Goal: Task Accomplishment & Management: Manage account settings

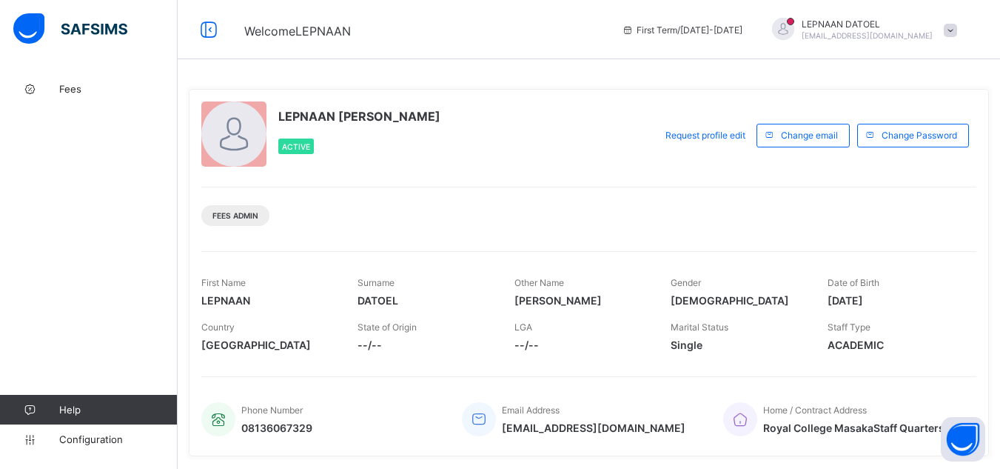
click at [411, 184] on div "LEPNAAN [PERSON_NAME] Active Request profile edit Change email Change Password …" at bounding box center [589, 272] width 800 height 367
click at [102, 81] on link "Fees" at bounding box center [89, 89] width 178 height 30
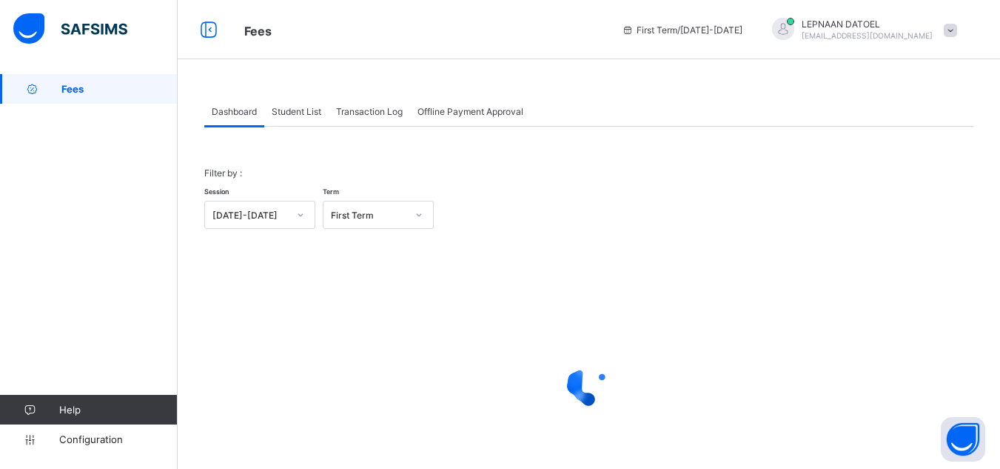
click at [304, 113] on span "Student List" at bounding box center [297, 111] width 50 height 11
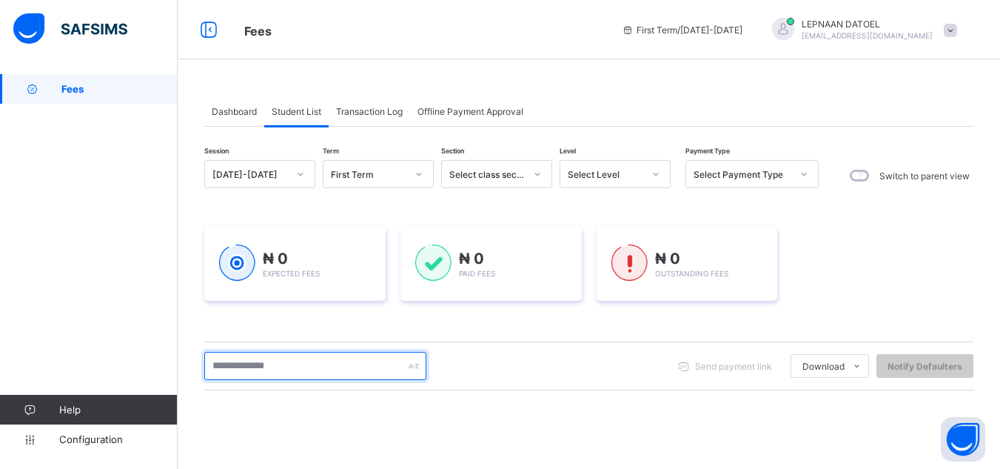
click at [289, 361] on input "text" at bounding box center [315, 366] width 222 height 28
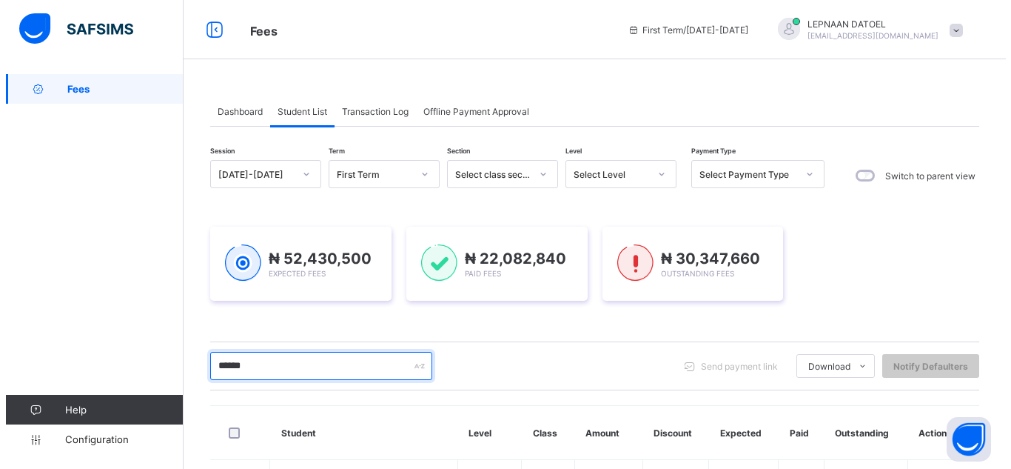
scroll to position [178, 0]
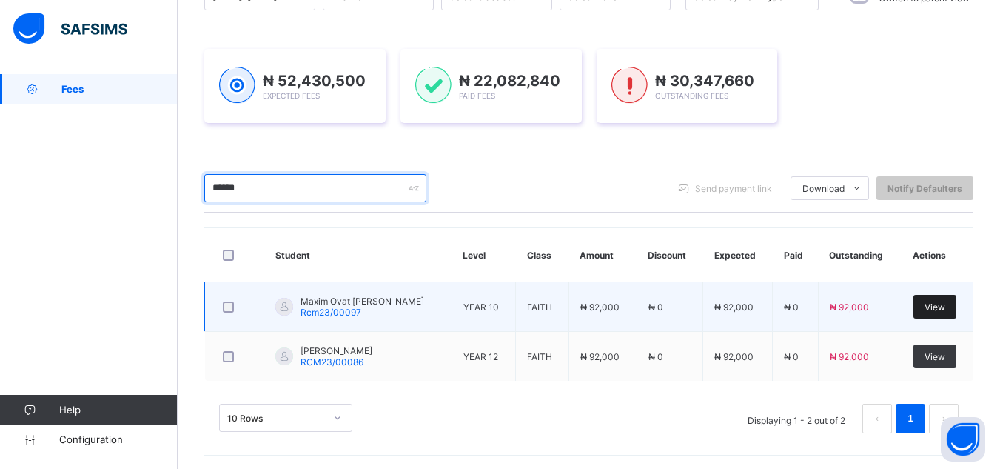
type input "******"
click at [935, 309] on span "View" at bounding box center [935, 306] width 21 height 11
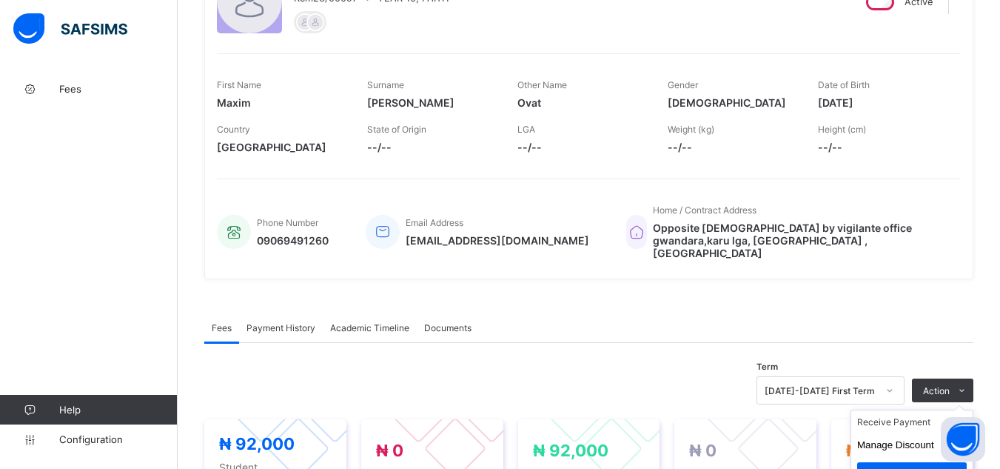
click at [952, 409] on ul "Receive Payment Manage Discount Send Email Reminder" at bounding box center [912, 450] width 123 height 83
click at [919, 416] on li "Receive Payment" at bounding box center [911, 421] width 121 height 23
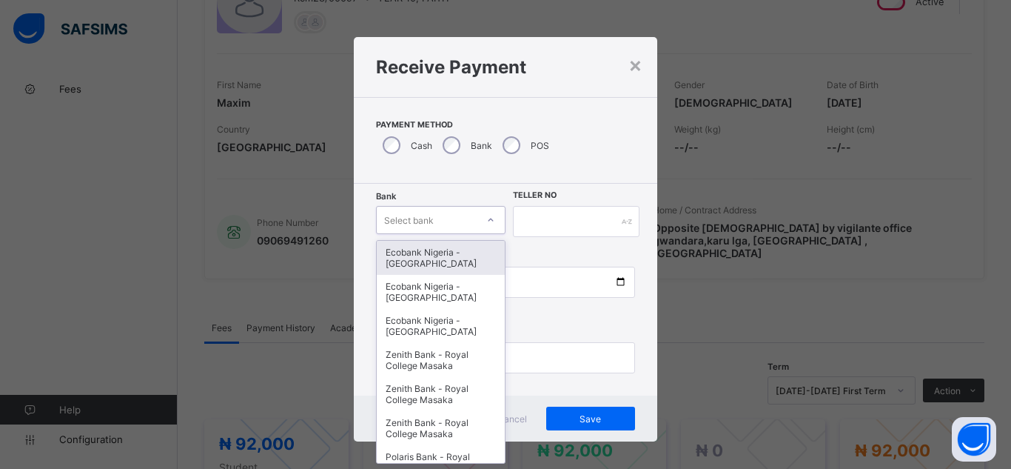
click at [393, 226] on div "Select bank" at bounding box center [409, 220] width 50 height 28
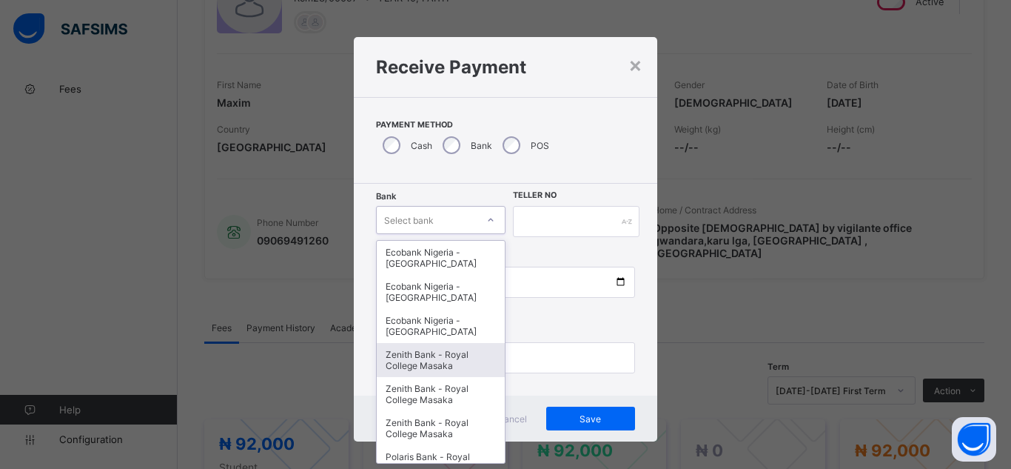
click at [440, 356] on div "Zenith Bank - Royal College Masaka" at bounding box center [441, 360] width 128 height 34
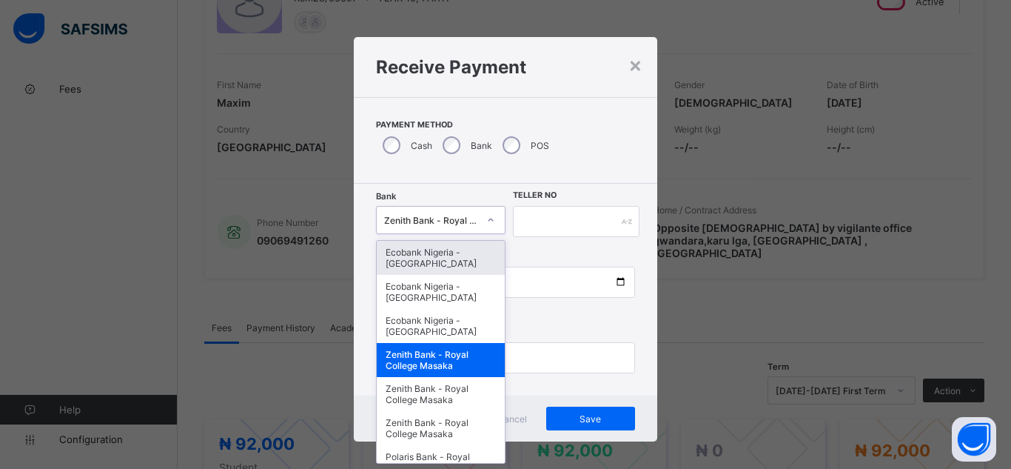
click at [446, 219] on div "Zenith Bank - Royal College Masaka" at bounding box center [431, 220] width 94 height 11
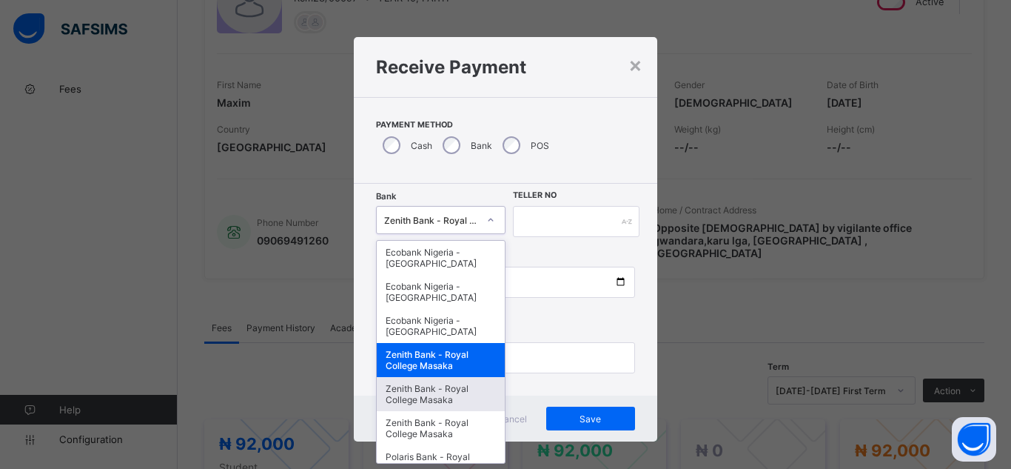
click at [429, 390] on div "Zenith Bank - Royal College Masaka" at bounding box center [441, 394] width 128 height 34
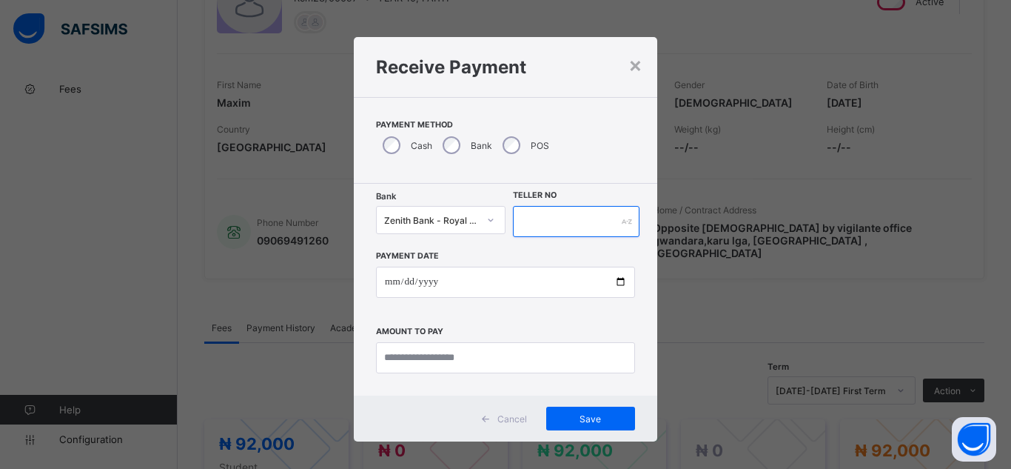
click at [539, 224] on input "text" at bounding box center [576, 221] width 127 height 31
type input "********"
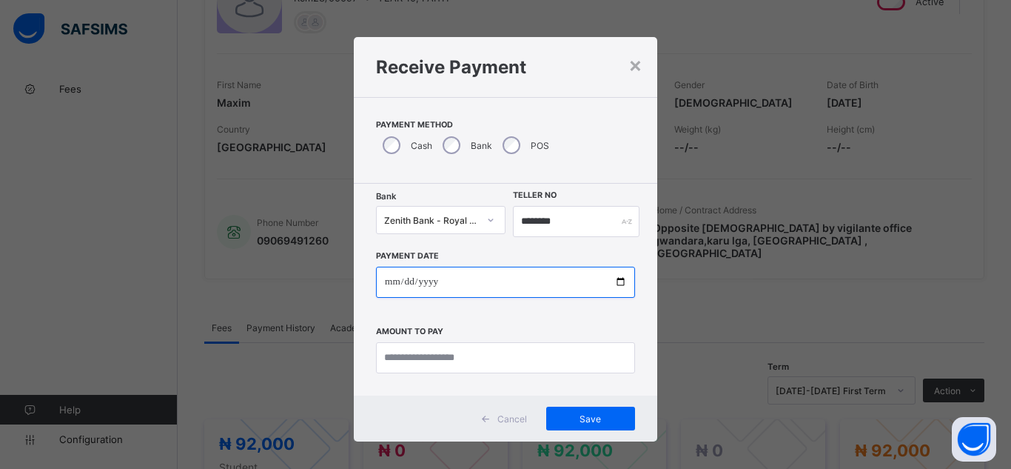
click at [618, 282] on input "date" at bounding box center [505, 282] width 259 height 31
type input "**********"
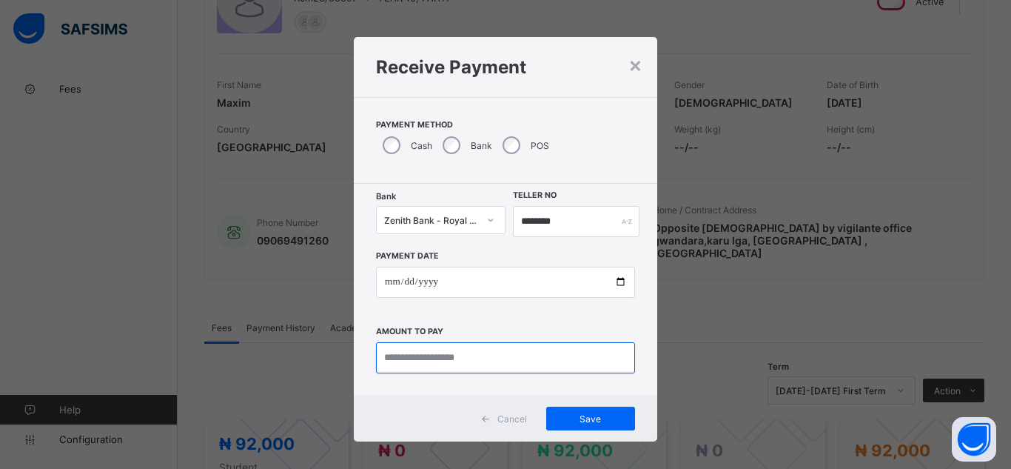
click at [426, 363] on input "currency" at bounding box center [505, 357] width 259 height 31
type input "********"
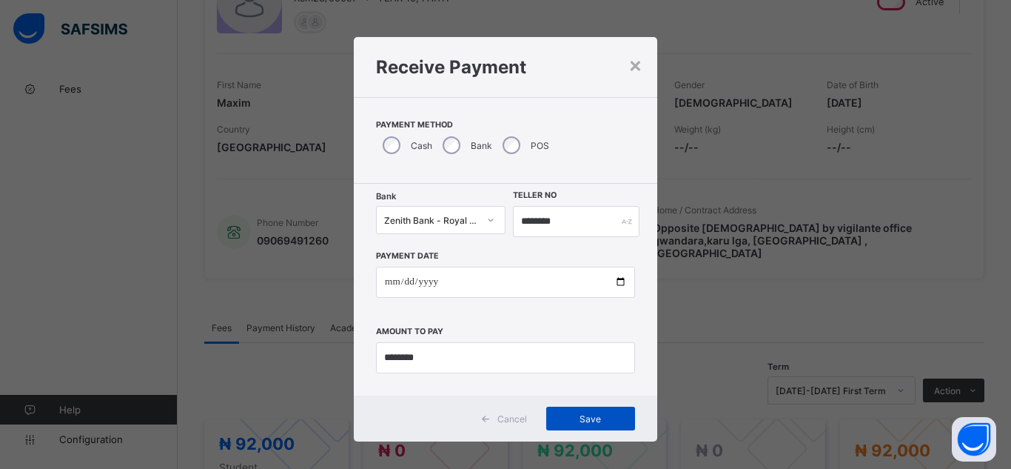
click at [569, 410] on div "Save" at bounding box center [590, 418] width 89 height 24
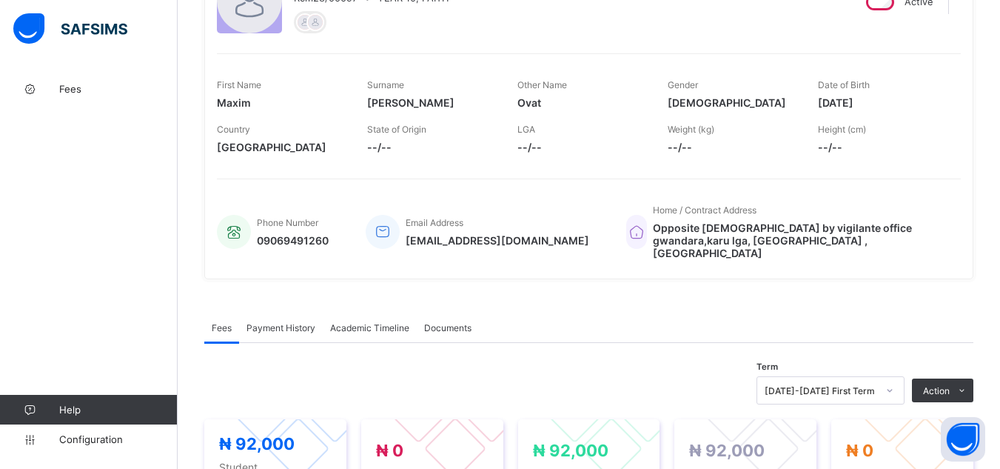
click at [306, 322] on span "Payment History" at bounding box center [281, 327] width 69 height 11
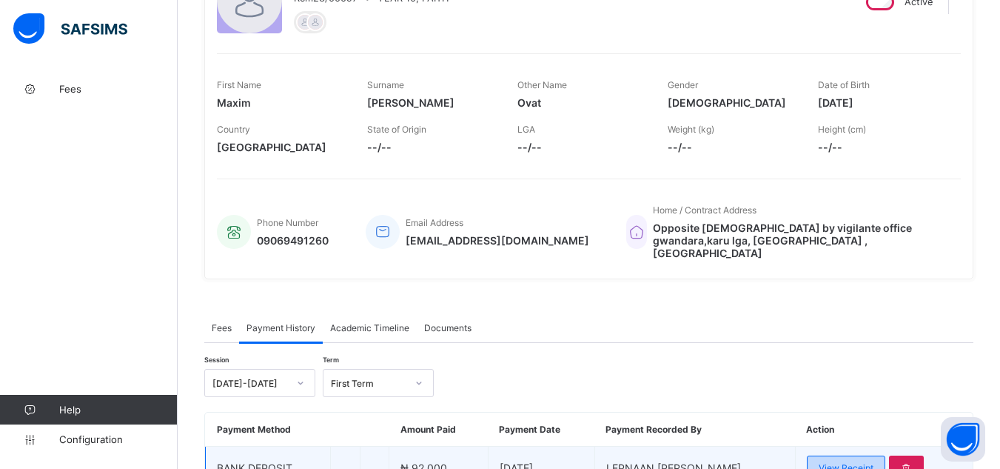
click at [841, 462] on span "View Receipt" at bounding box center [846, 467] width 55 height 11
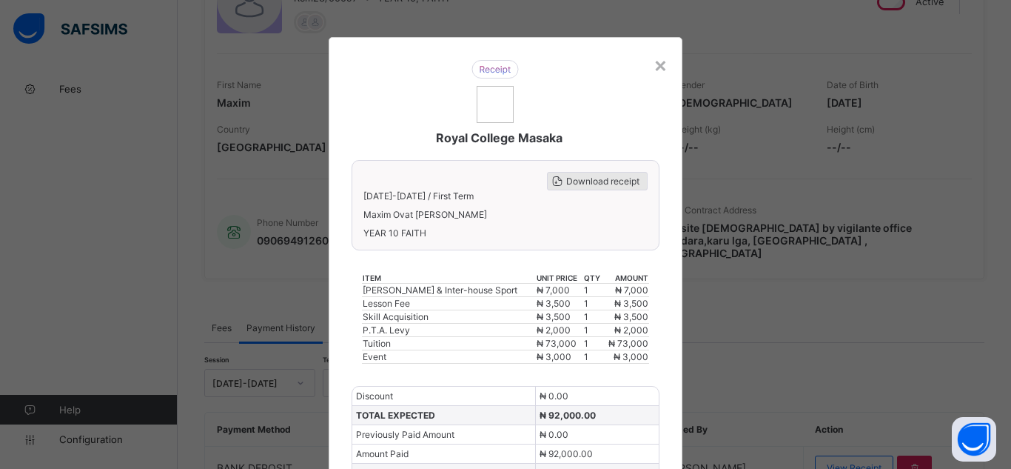
click at [603, 185] on span "Download receipt" at bounding box center [602, 180] width 73 height 11
click at [761, 430] on div "× Royal College Masaka Download receipt [DATE]-[DATE] / First Term Maxim Ovat […" at bounding box center [505, 234] width 1011 height 469
click at [658, 70] on div "×" at bounding box center [661, 64] width 14 height 25
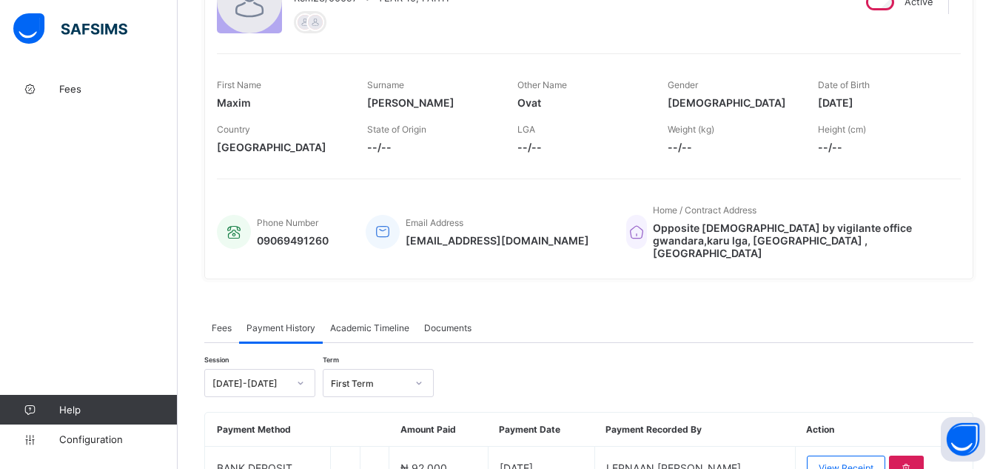
click at [664, 425] on th "Payment Recorded By" at bounding box center [694, 429] width 201 height 34
click at [228, 324] on div "Fees" at bounding box center [221, 327] width 35 height 30
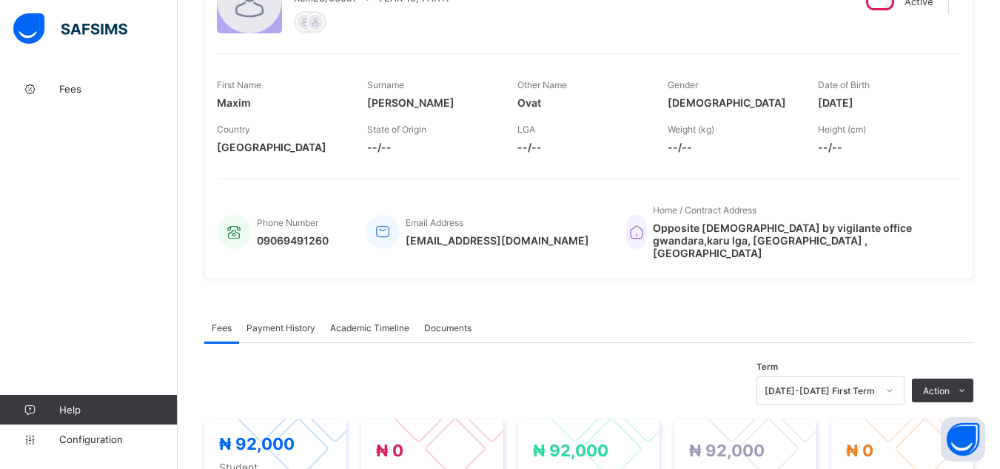
click at [201, 251] on div "× Delete Document This action would delete the document with name: from the sys…" at bounding box center [589, 425] width 822 height 1058
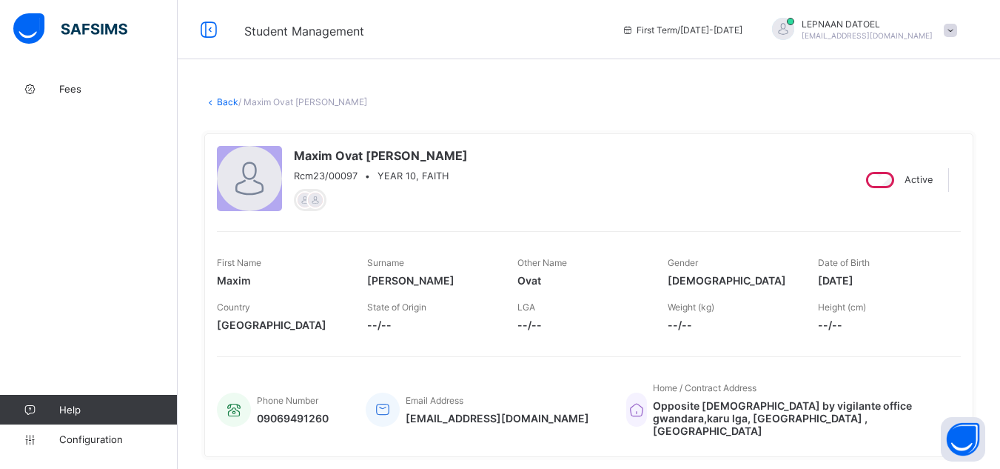
click at [230, 102] on link "Back" at bounding box center [227, 101] width 21 height 11
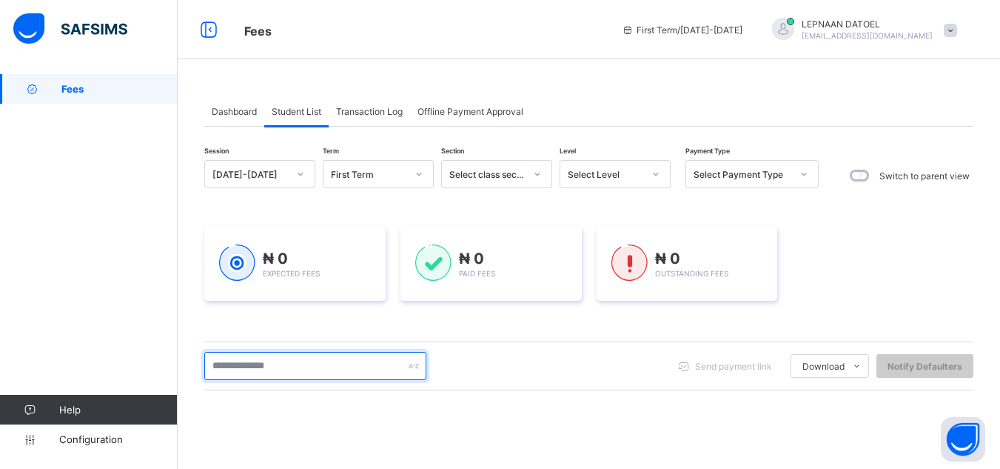
click at [289, 372] on input "text" at bounding box center [315, 366] width 222 height 28
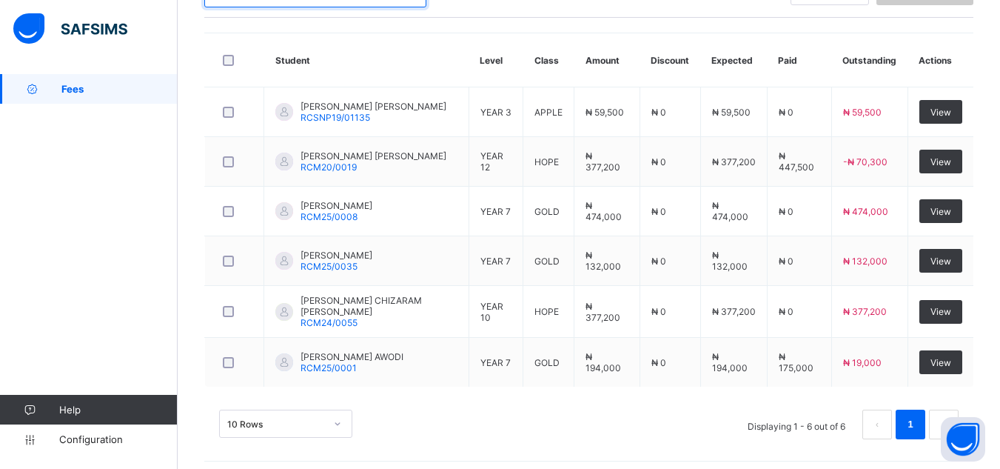
scroll to position [378, 0]
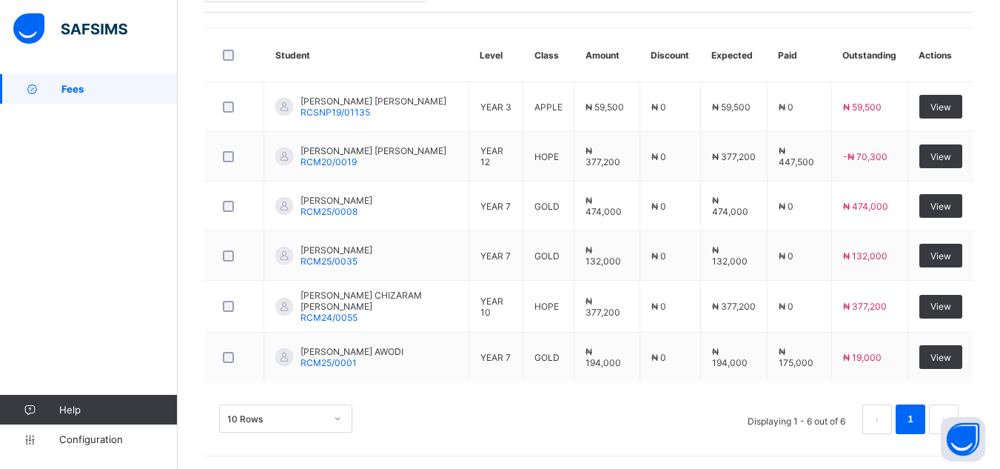
click at [467, 411] on div "10 Rows Displaying 1 - 6 out of 6 1" at bounding box center [589, 419] width 740 height 30
click at [194, 193] on div "Dashboard Student List Transaction Log Offline Payment Approval Student List Mo…" at bounding box center [589, 83] width 822 height 774
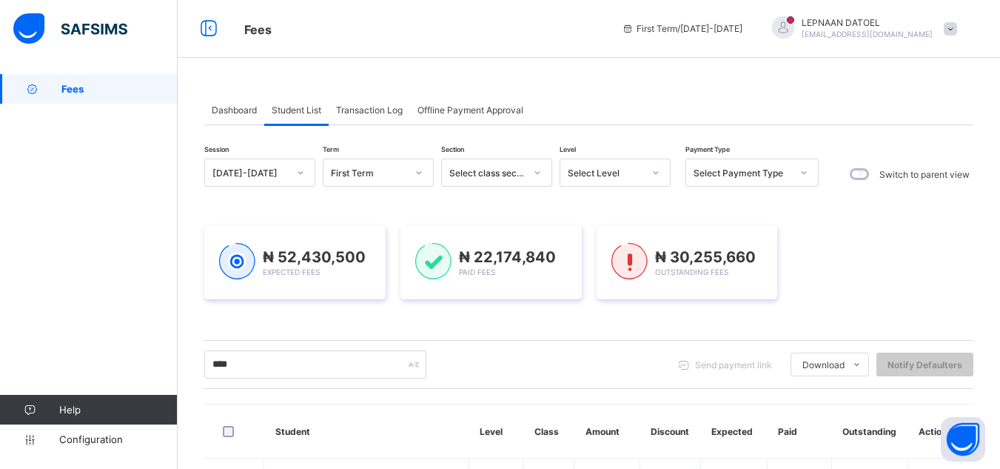
scroll to position [0, 0]
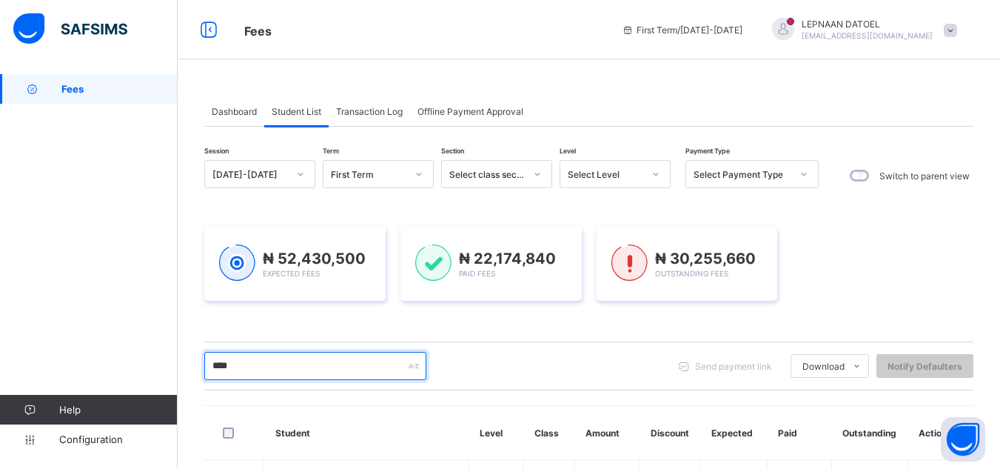
click at [252, 371] on input "****" at bounding box center [315, 366] width 222 height 28
type input "*"
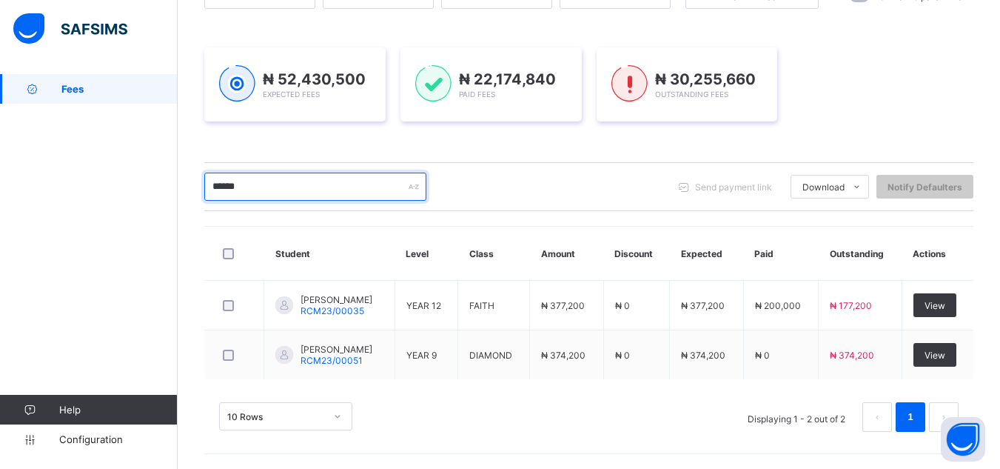
scroll to position [181, 0]
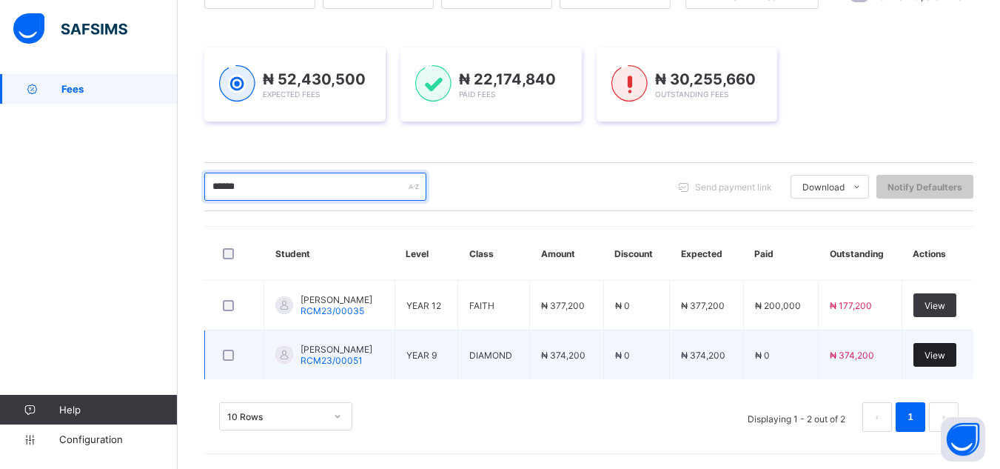
type input "******"
click at [945, 356] on span "View" at bounding box center [935, 354] width 21 height 11
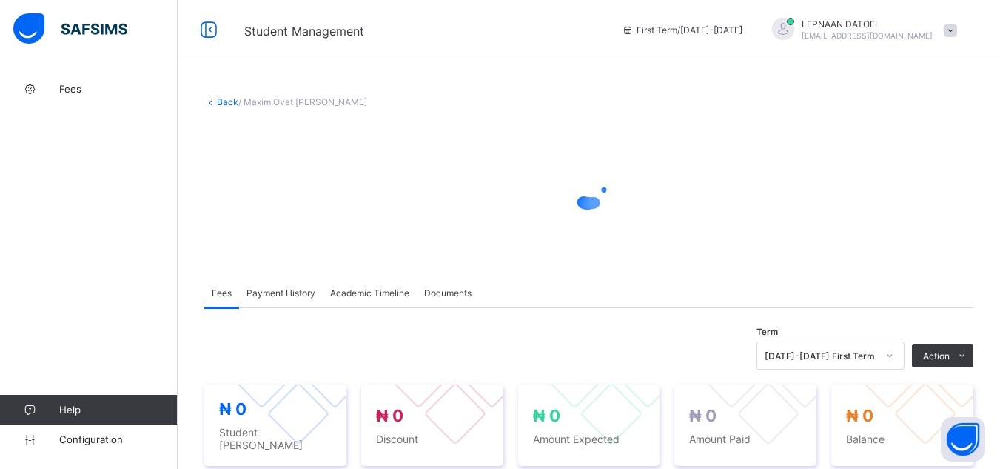
click at [523, 329] on div "× Delete Document This action would delete the document with name: from the sys…" at bounding box center [589, 444] width 822 height 740
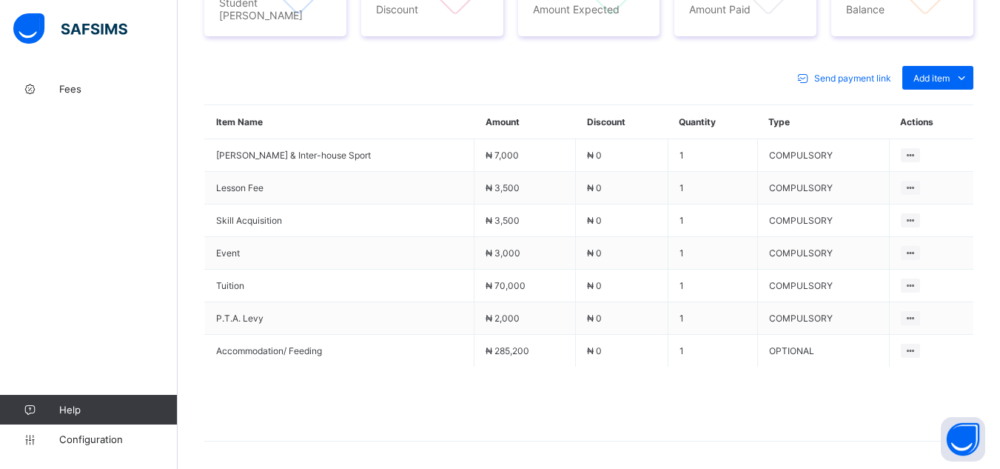
scroll to position [622, 0]
click at [759, 76] on div "Send payment link Add item Optional items Special bill" at bounding box center [588, 77] width 769 height 24
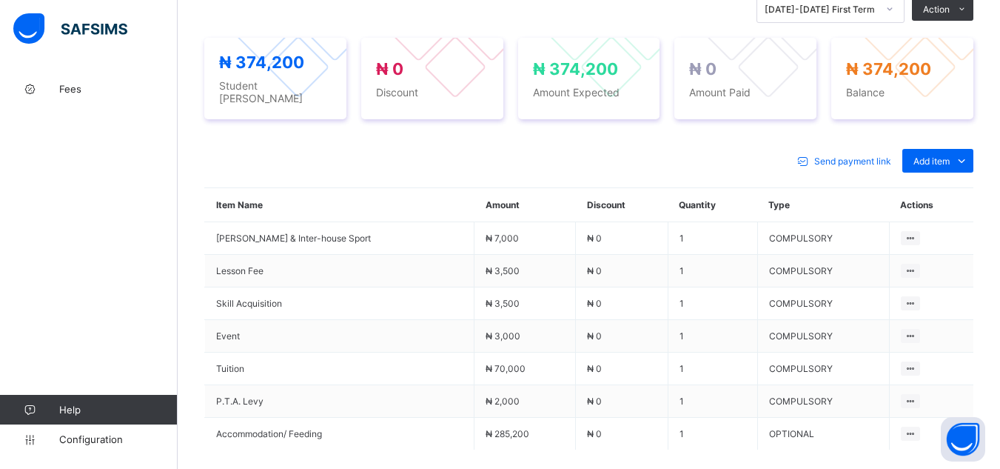
scroll to position [503, 0]
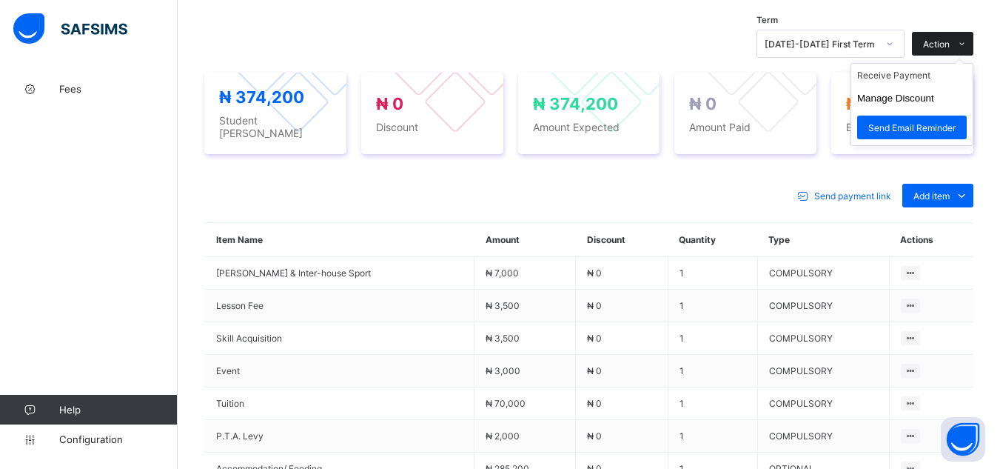
click at [962, 44] on span at bounding box center [962, 44] width 24 height 24
click at [943, 78] on li "Receive Payment" at bounding box center [911, 75] width 121 height 23
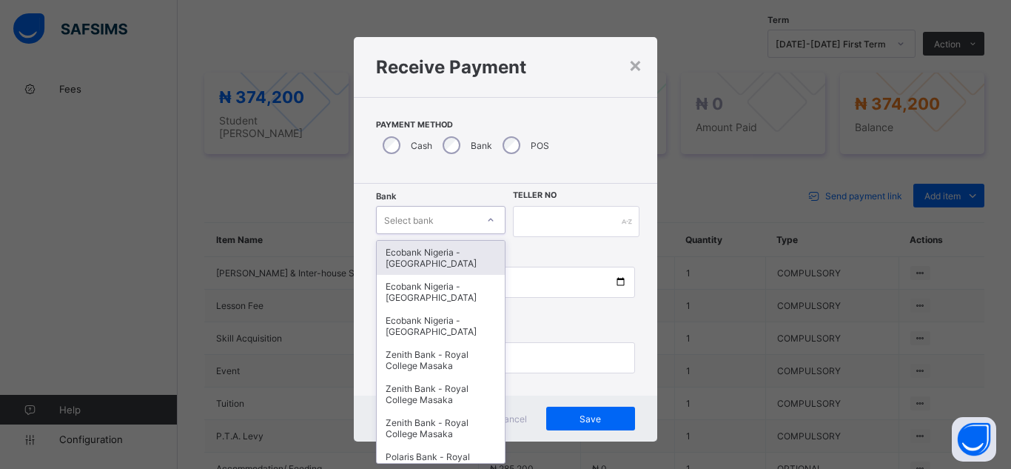
click at [450, 221] on div "Select bank" at bounding box center [427, 219] width 100 height 21
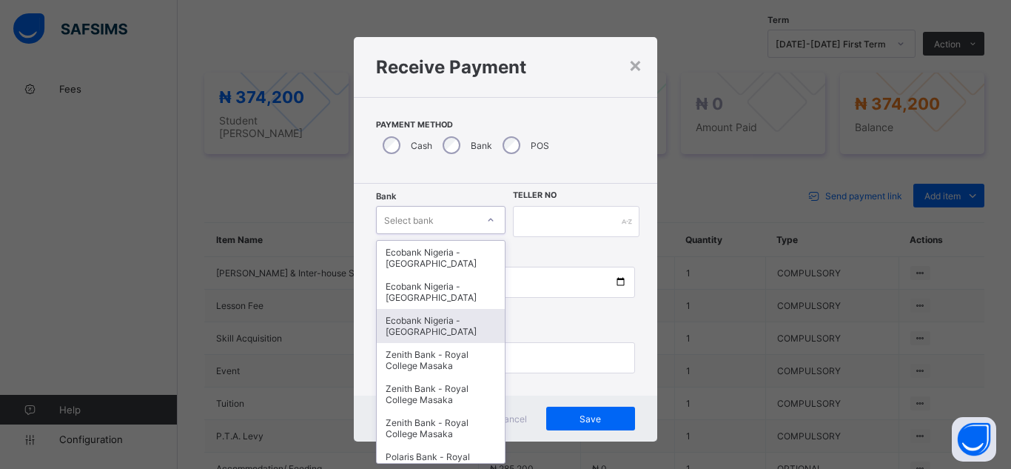
click at [447, 325] on div "Ecobank Nigeria - [GEOGRAPHIC_DATA]" at bounding box center [441, 326] width 128 height 34
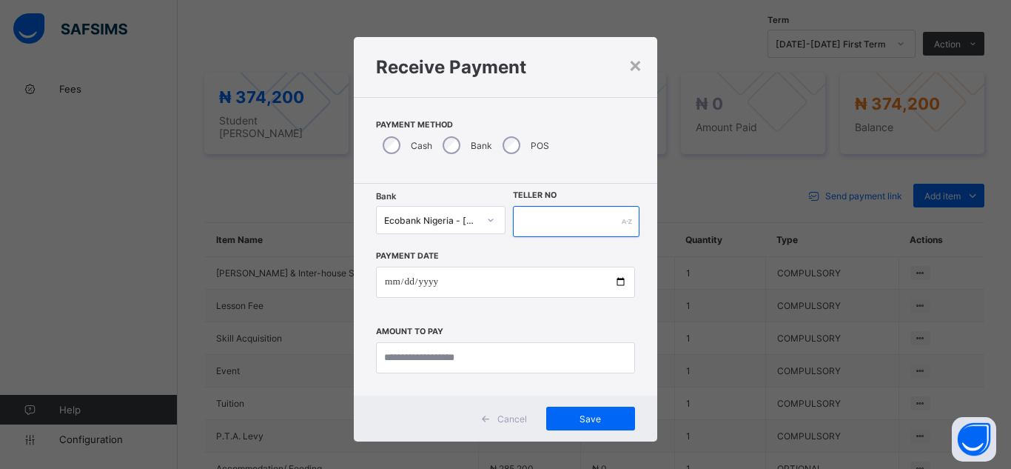
click at [542, 221] on input "text" at bounding box center [576, 221] width 127 height 31
type input "********"
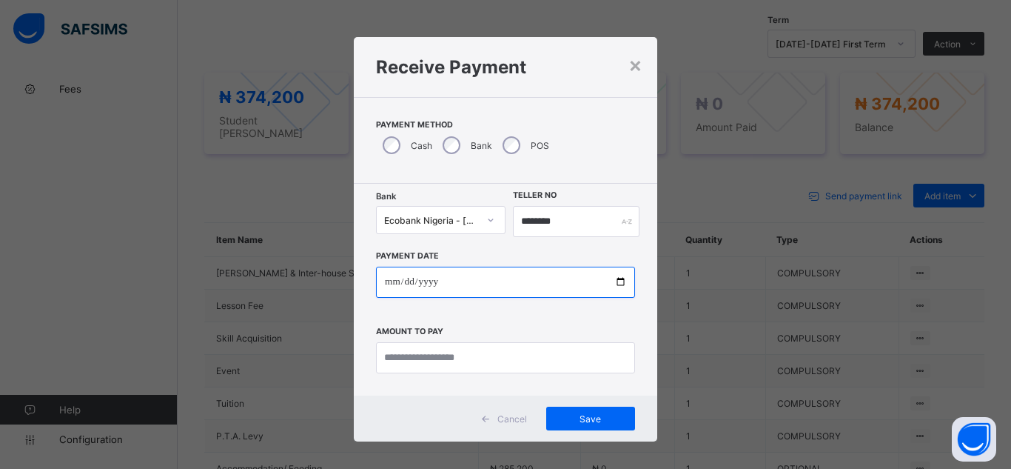
click at [597, 288] on input "date" at bounding box center [505, 282] width 259 height 31
click at [617, 283] on input "date" at bounding box center [505, 282] width 259 height 31
click at [418, 184] on div "**********" at bounding box center [506, 290] width 304 height 212
click at [409, 294] on input "**********" at bounding box center [505, 282] width 259 height 31
click at [620, 277] on input "**********" at bounding box center [505, 282] width 259 height 31
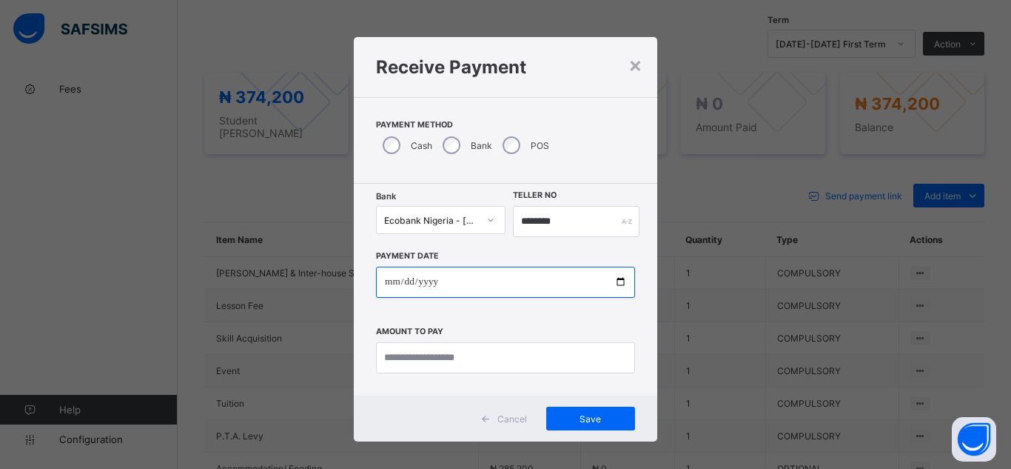
type input "**********"
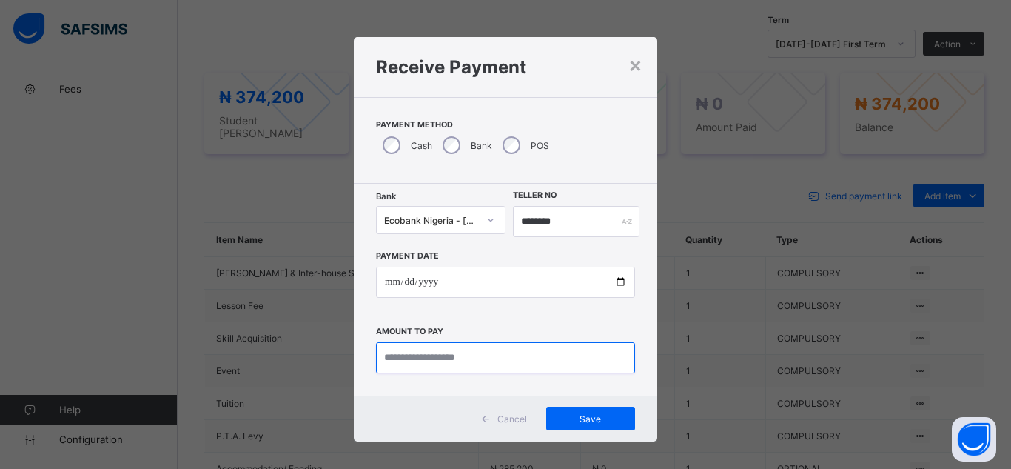
click at [412, 361] on input "currency" at bounding box center [505, 357] width 259 height 31
type input "*********"
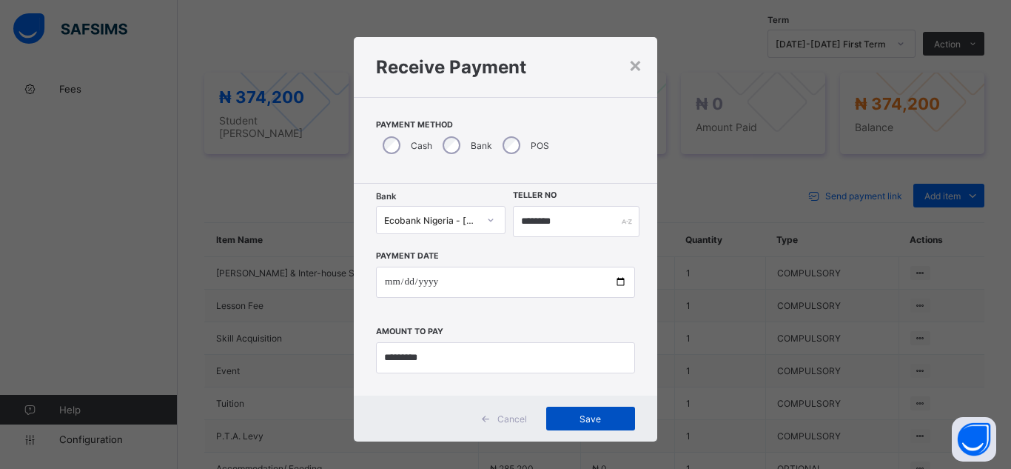
click at [594, 418] on span "Save" at bounding box center [590, 418] width 67 height 11
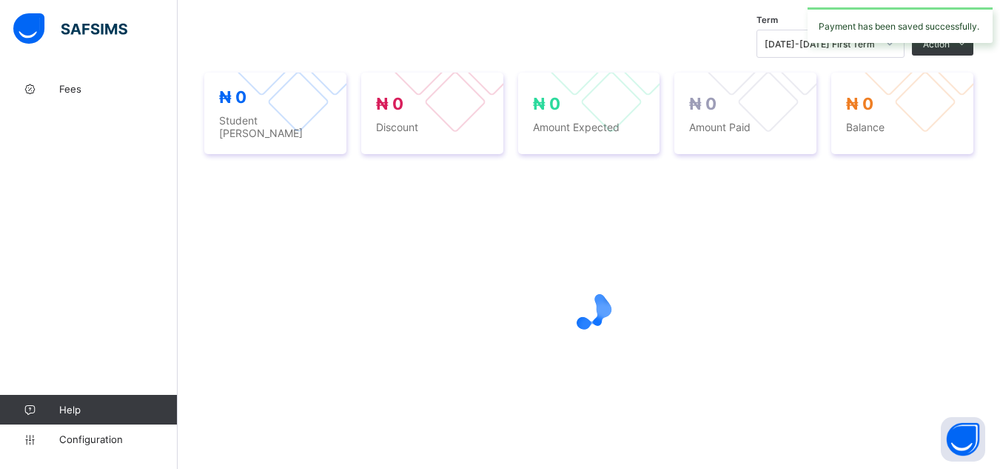
click at [807, 290] on div at bounding box center [588, 309] width 769 height 59
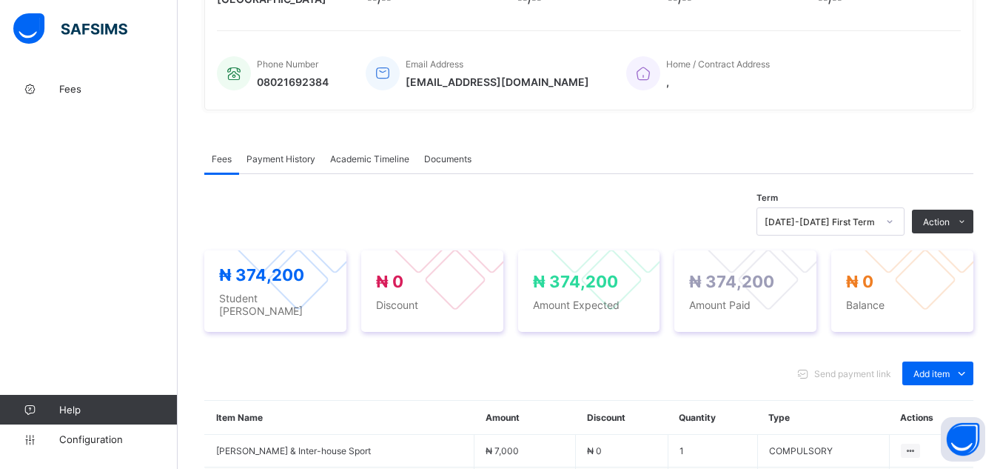
scroll to position [296, 0]
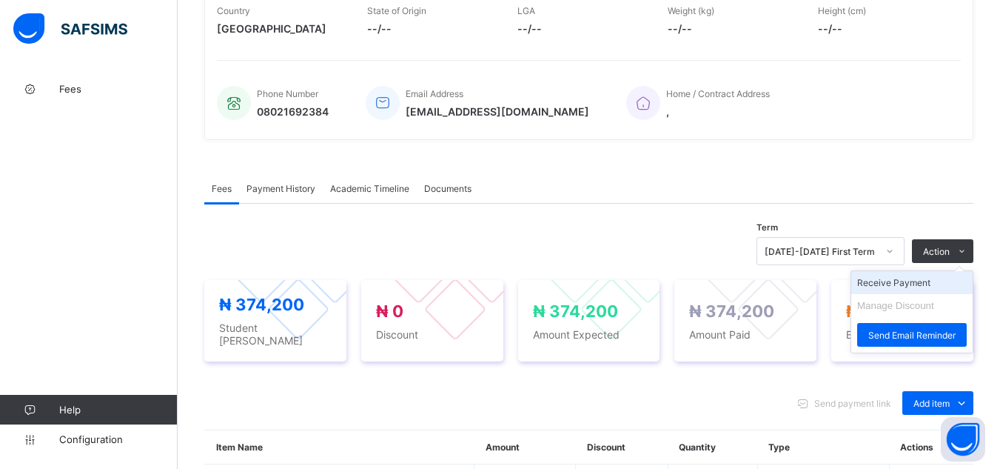
click at [924, 284] on li "Receive Payment" at bounding box center [911, 282] width 121 height 23
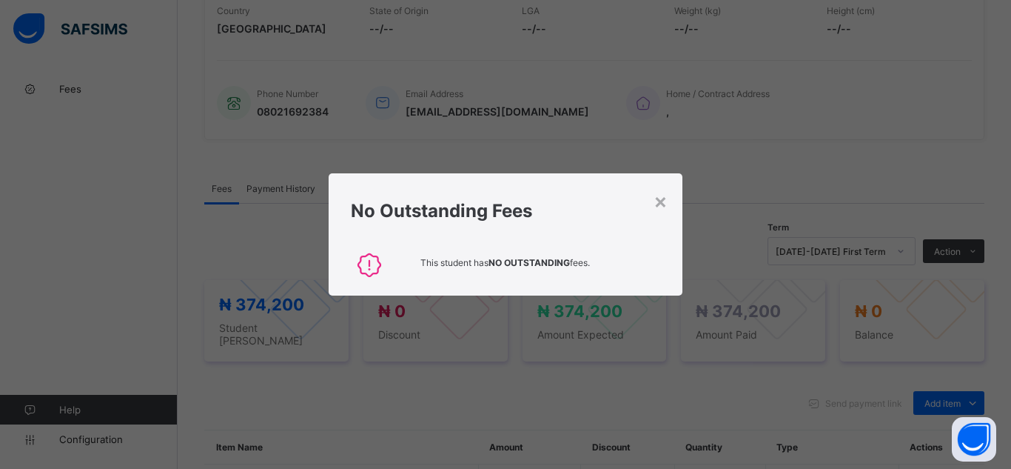
click at [666, 204] on div "×" at bounding box center [661, 200] width 14 height 25
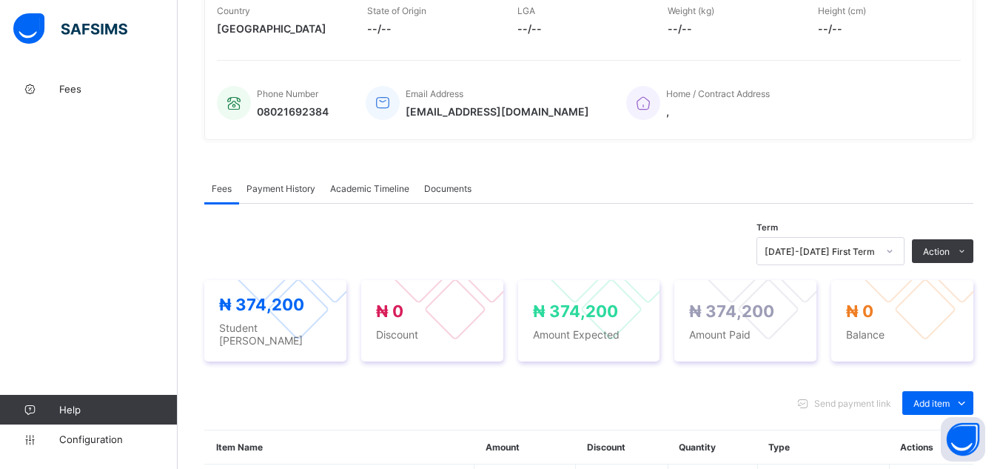
click at [286, 188] on span "Payment History" at bounding box center [281, 188] width 69 height 11
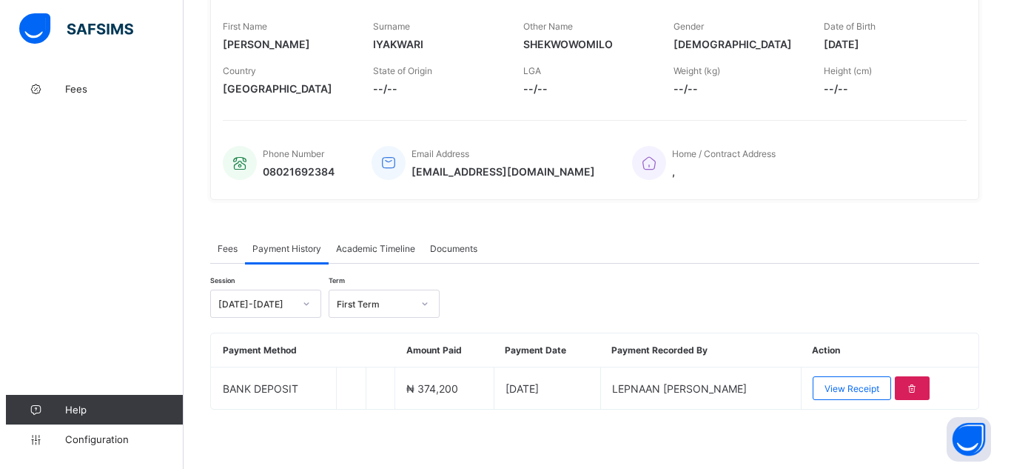
scroll to position [236, 0]
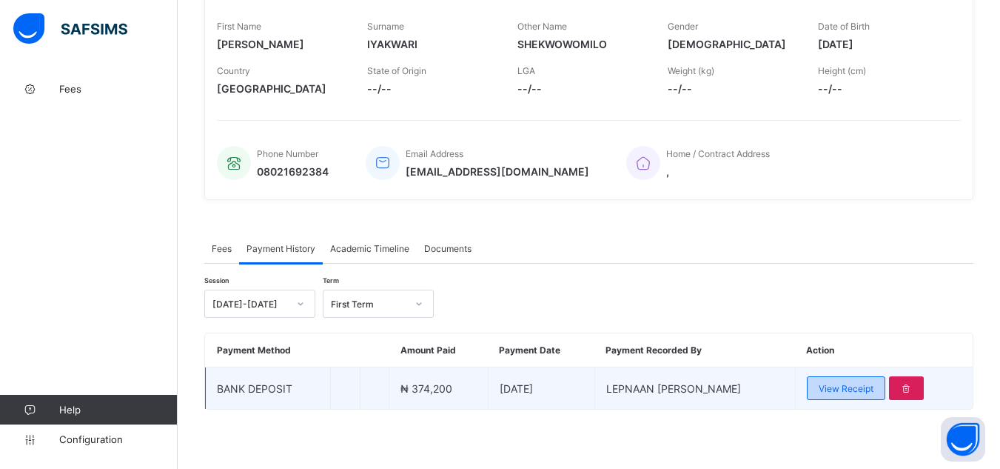
click at [860, 389] on span "View Receipt" at bounding box center [846, 388] width 55 height 11
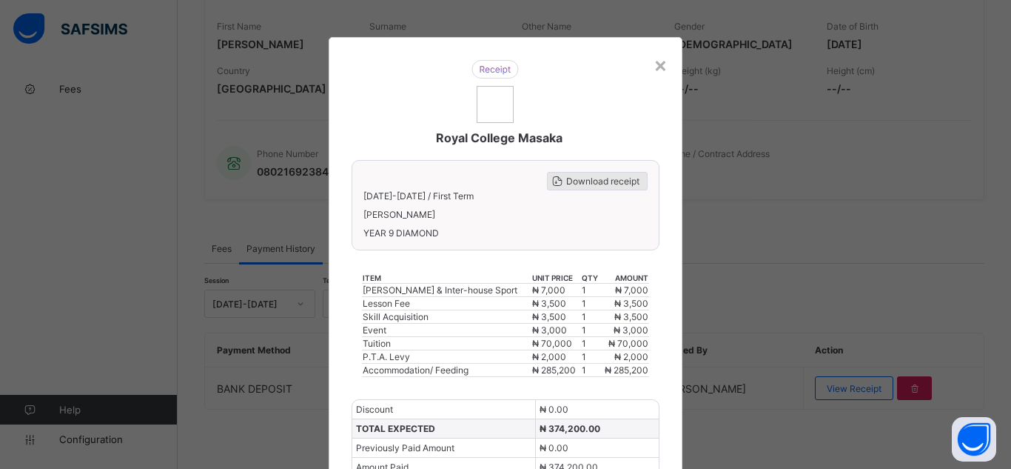
click at [591, 182] on span "Download receipt" at bounding box center [602, 180] width 73 height 11
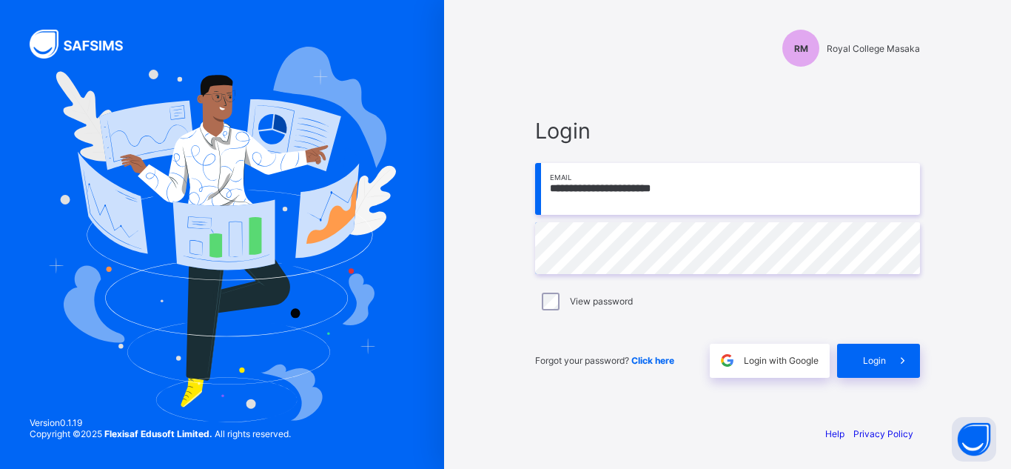
drag, startPoint x: 718, startPoint y: 414, endPoint x: 710, endPoint y: 295, distance: 119.5
click at [718, 414] on div "**********" at bounding box center [728, 234] width 444 height 469
click at [878, 361] on span "Login" at bounding box center [874, 360] width 23 height 11
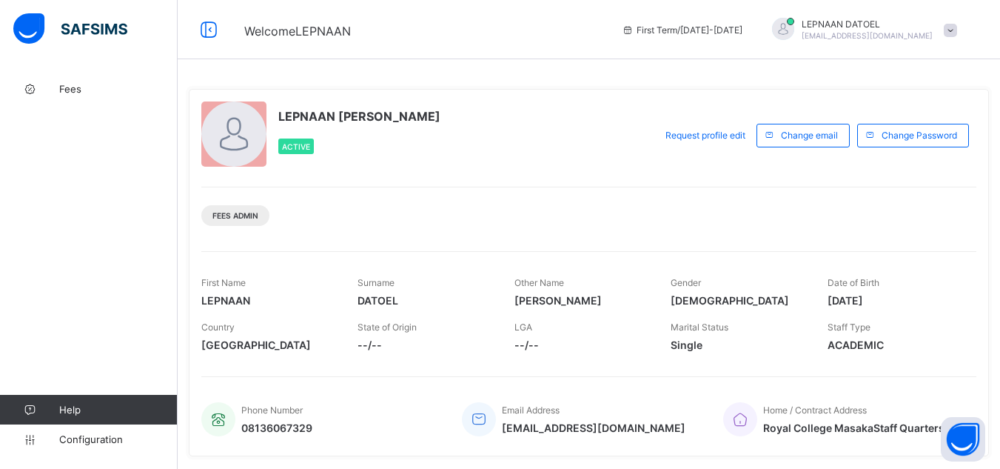
click at [313, 211] on div "Fees Admin" at bounding box center [588, 210] width 775 height 47
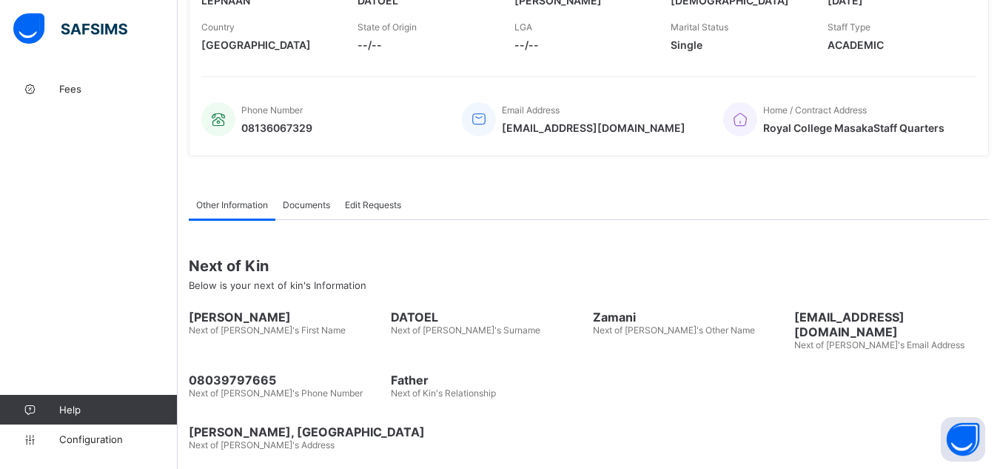
click at [134, 179] on div "Fees Help Configuration" at bounding box center [89, 263] width 178 height 409
click at [304, 212] on div "Documents" at bounding box center [306, 205] width 62 height 30
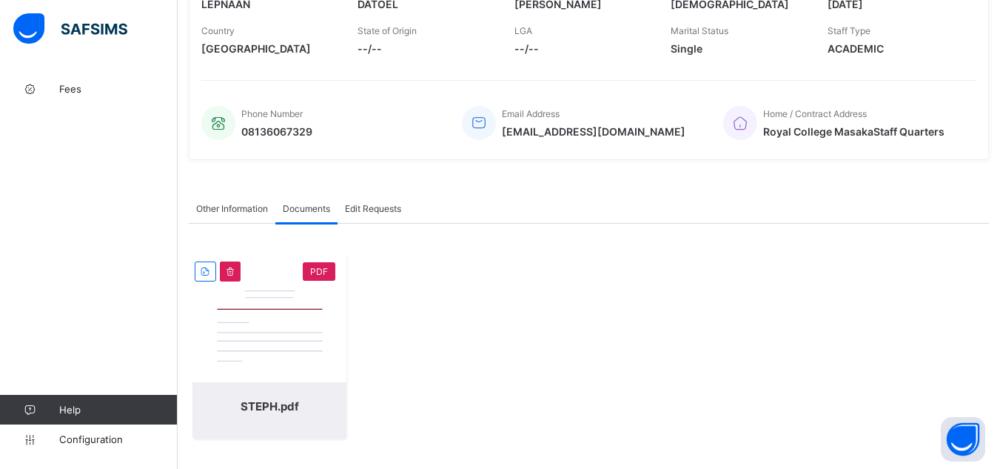
scroll to position [298, 0]
click at [284, 403] on span "STEPH.pdf" at bounding box center [269, 406] width 124 height 14
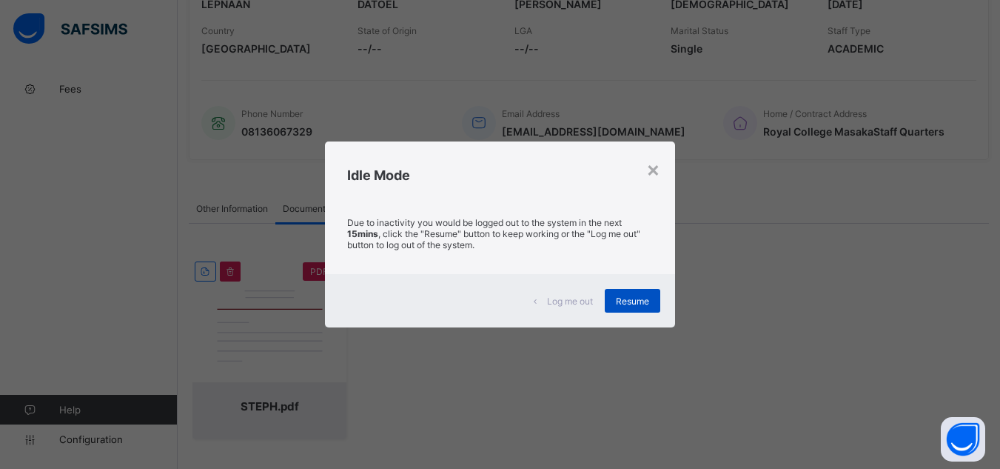
click at [637, 305] on span "Resume" at bounding box center [632, 300] width 33 height 11
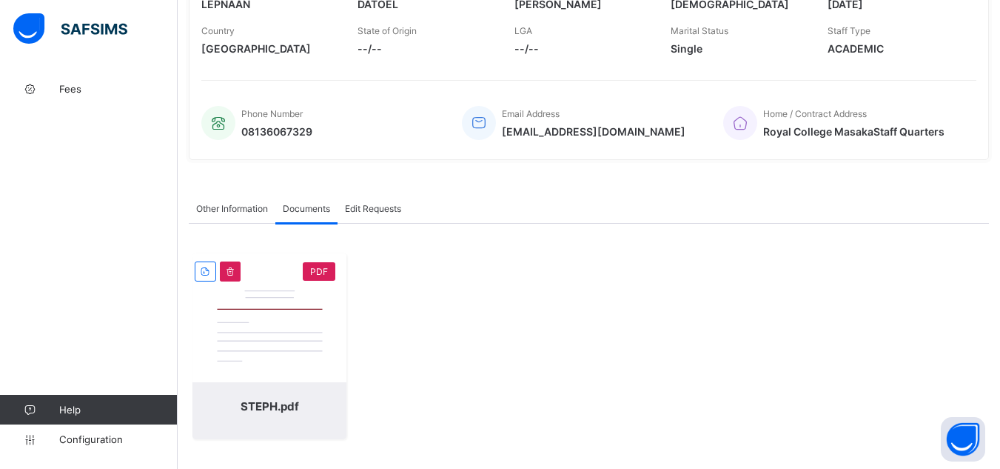
click at [876, 449] on div "Other Information Documents Edit Requests Documents More Options Next of Kin Be…" at bounding box center [589, 318] width 800 height 294
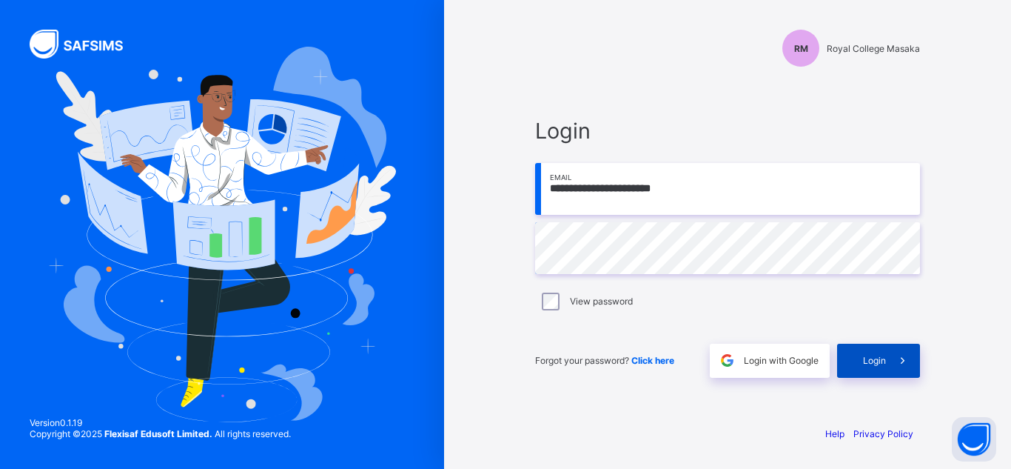
click at [894, 372] on span at bounding box center [903, 360] width 34 height 34
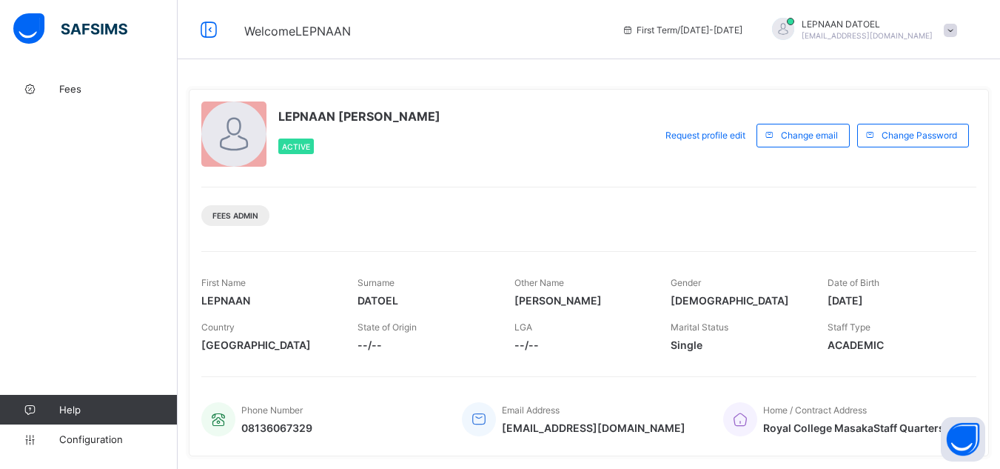
click at [102, 172] on div "Fees Help Configuration" at bounding box center [89, 263] width 178 height 409
click at [78, 90] on span "Fees" at bounding box center [118, 89] width 118 height 12
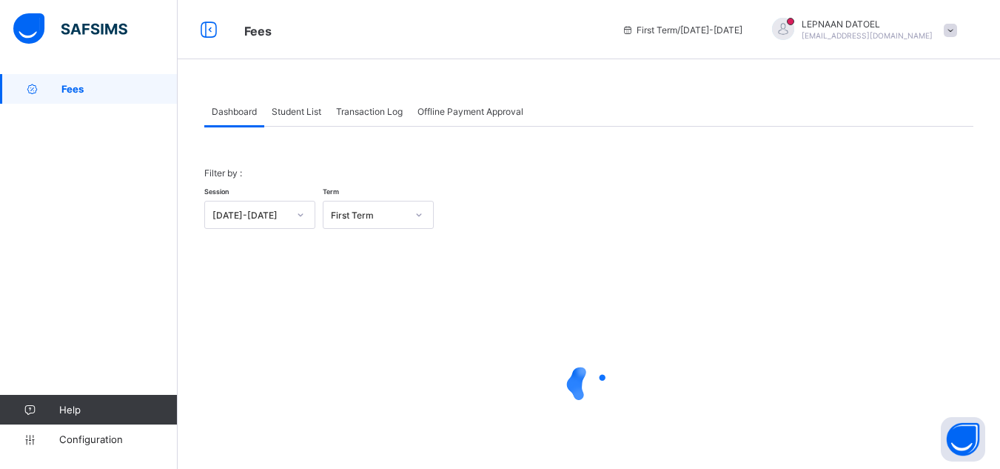
scroll to position [1, 0]
click at [289, 117] on div "Student List" at bounding box center [296, 110] width 64 height 30
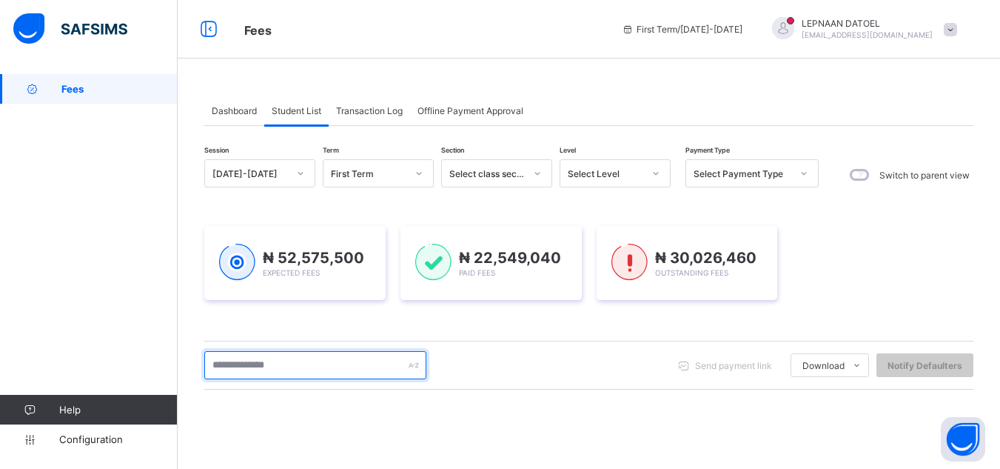
click at [302, 360] on input "text" at bounding box center [315, 365] width 222 height 28
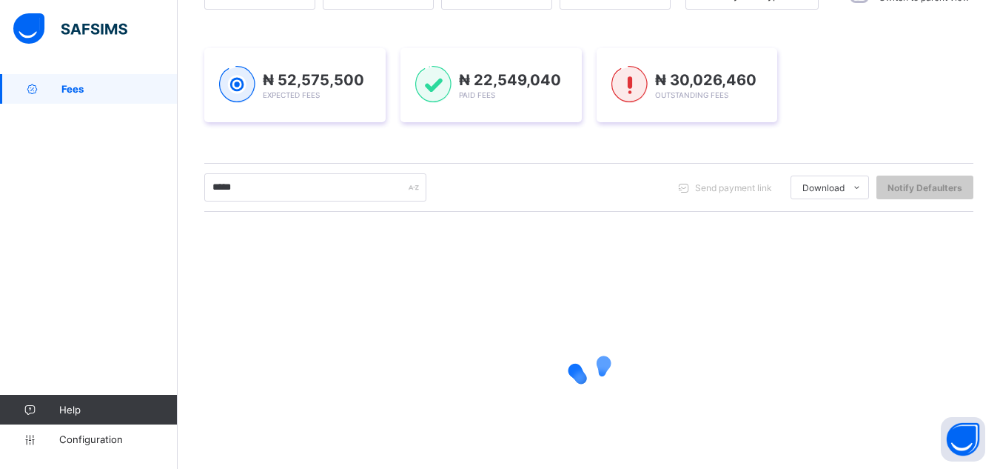
scroll to position [130, 0]
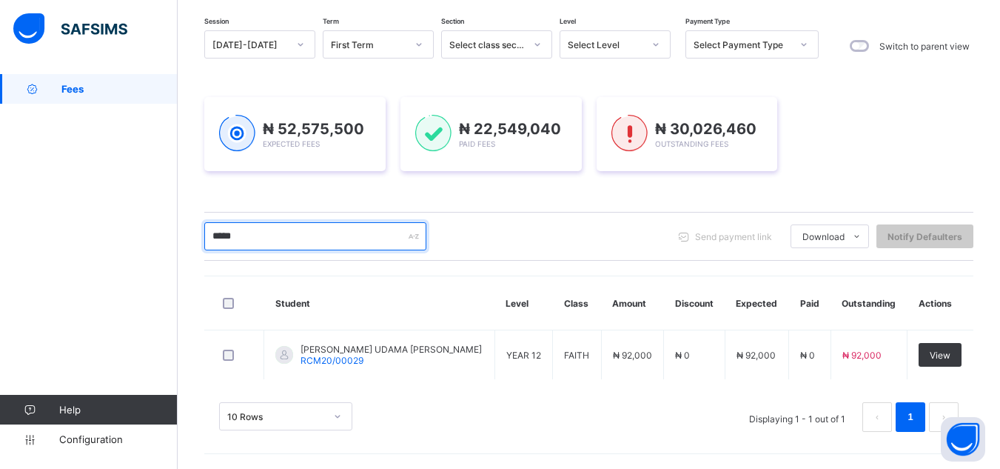
click at [252, 238] on input "*****" at bounding box center [315, 236] width 222 height 28
type input "*"
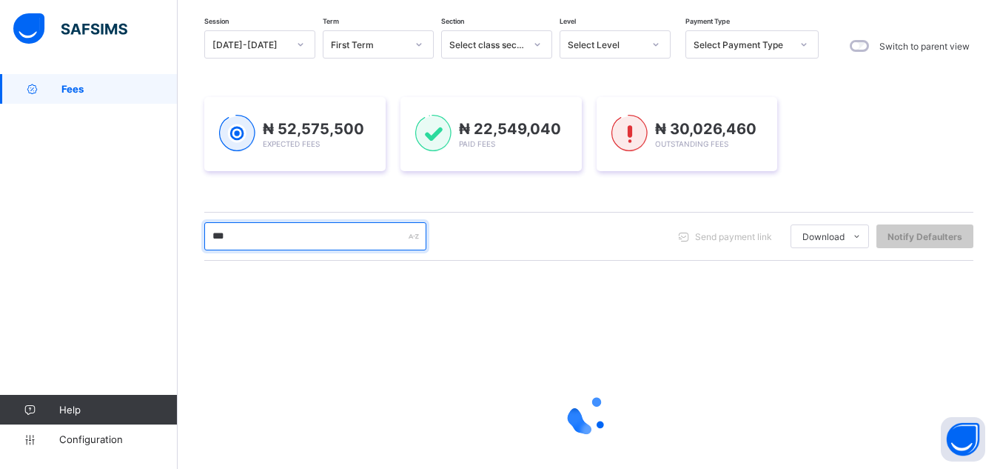
type input "**********"
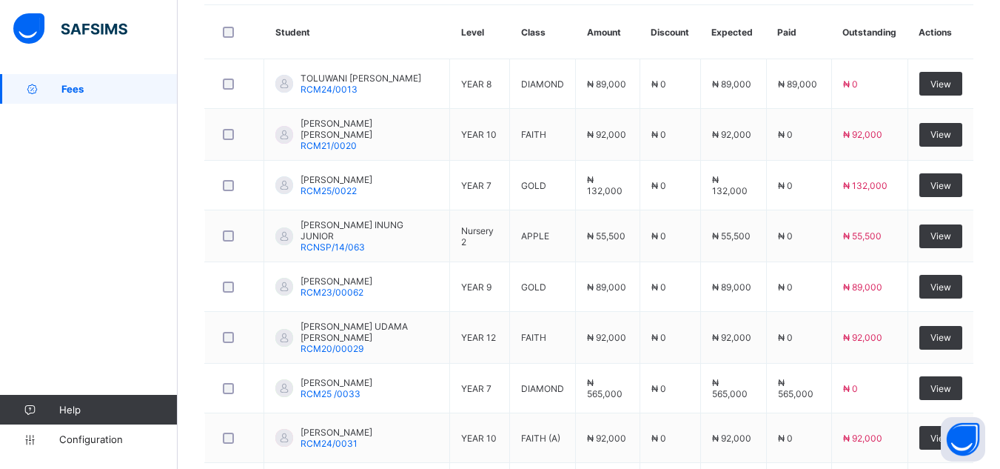
scroll to position [430, 0]
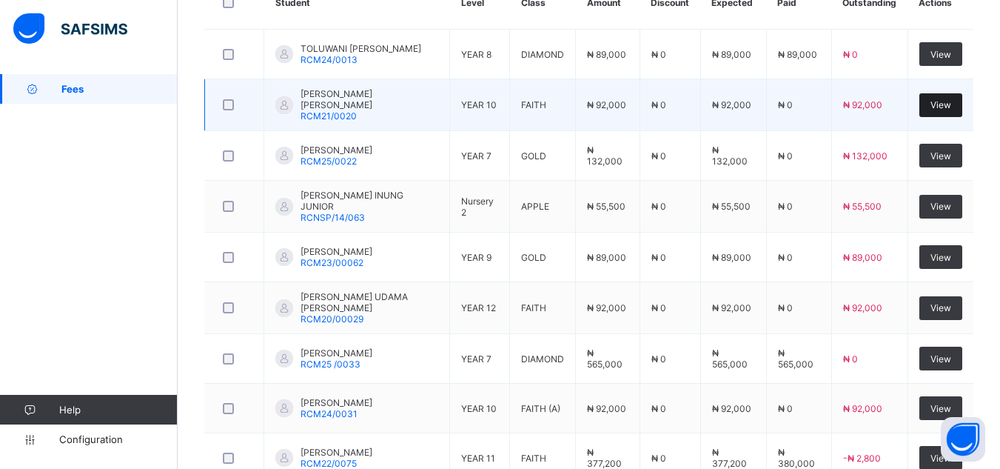
click at [951, 102] on span "View" at bounding box center [941, 104] width 21 height 11
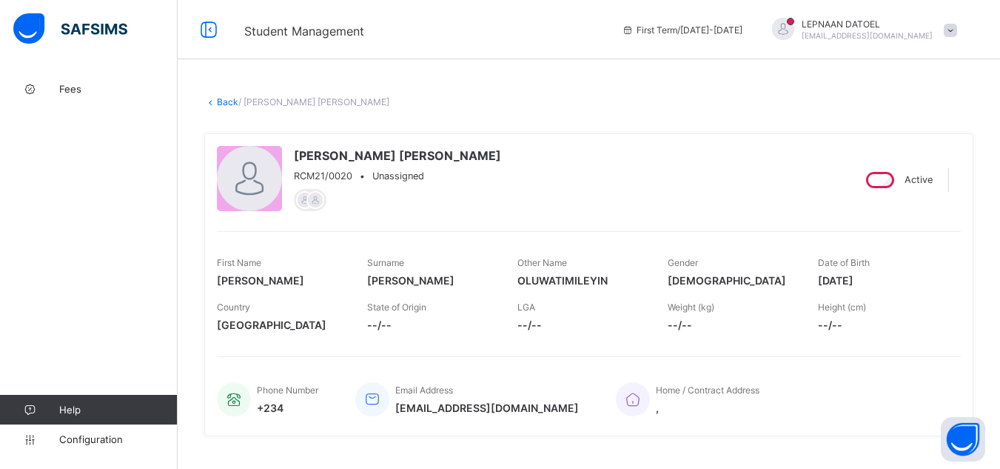
click at [219, 446] on div "[PERSON_NAME] [PERSON_NAME] RCM21/0020 • Unassigned Active First Name [PERSON_N…" at bounding box center [588, 284] width 769 height 325
click at [229, 100] on link "Back" at bounding box center [227, 101] width 21 height 11
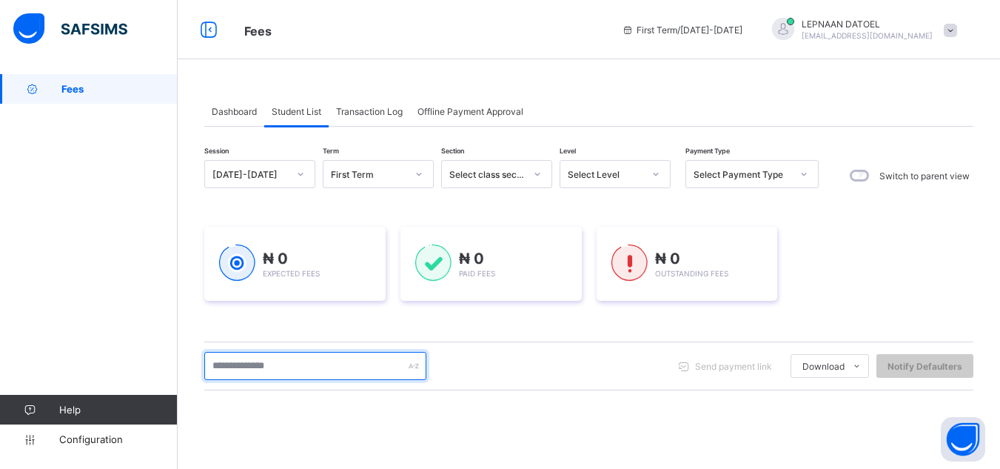
click at [276, 364] on input "text" at bounding box center [315, 366] width 222 height 28
type input "*****"
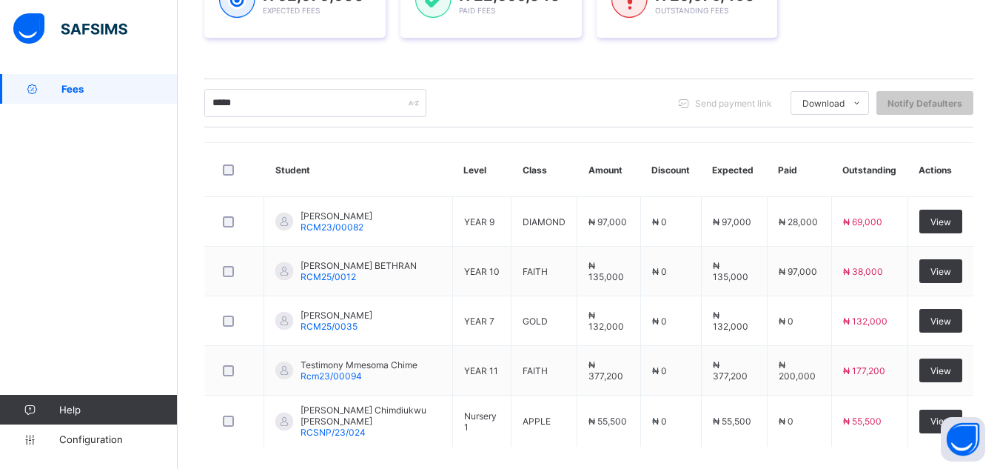
scroll to position [267, 0]
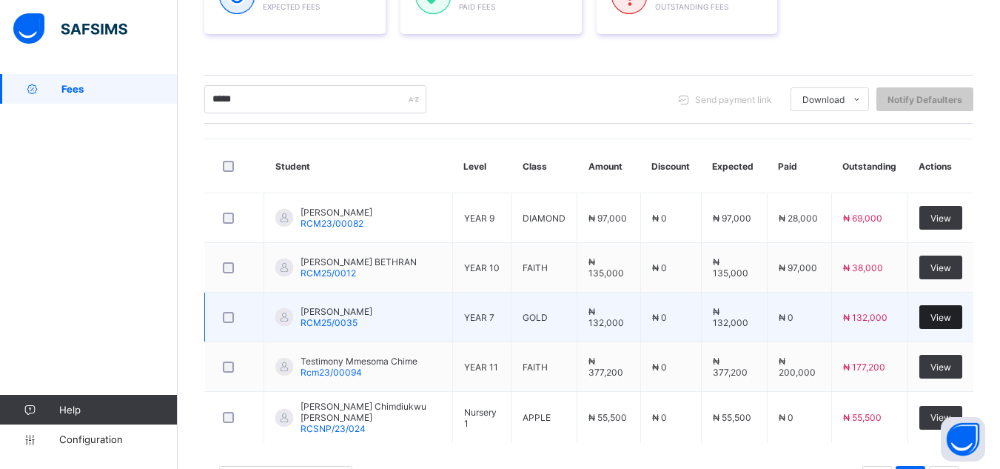
click at [951, 321] on span "View" at bounding box center [941, 317] width 21 height 11
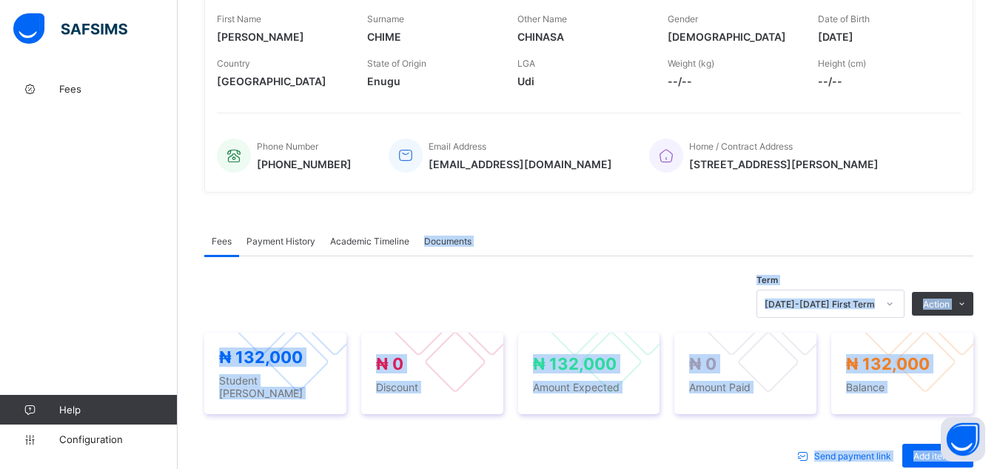
scroll to position [399, 0]
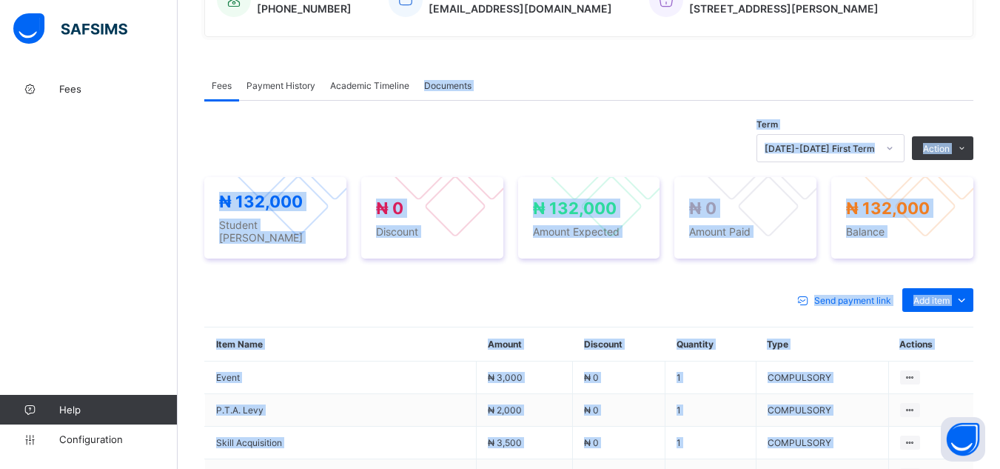
drag, startPoint x: 999, startPoint y: 461, endPoint x: 1008, endPoint y: 464, distance: 10.1
click at [999, 464] on html "Student Management First Term / [DATE]-[DATE] LEPNAAN DATOEL [EMAIL_ADDRESS][DO…" at bounding box center [500, 189] width 1000 height 1176
click at [637, 290] on div "Send payment link Add item Optional items Special bill" at bounding box center [588, 300] width 769 height 24
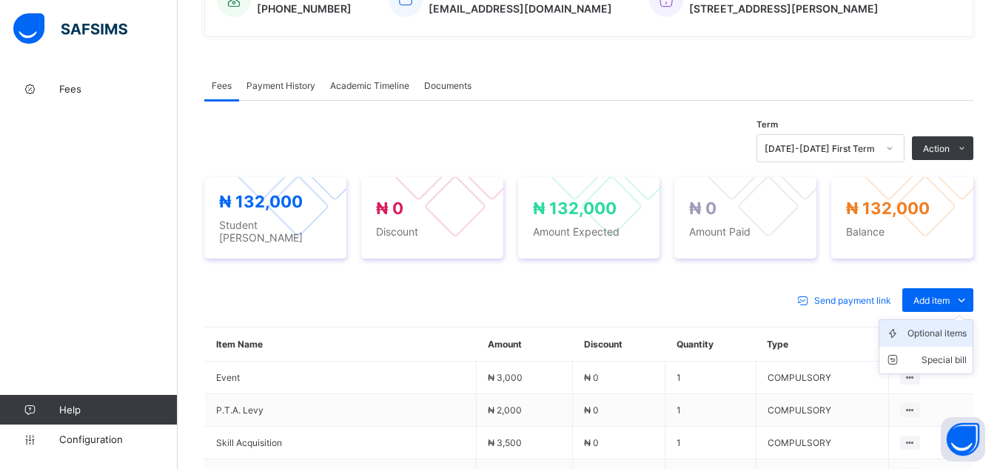
click at [959, 326] on div "Optional items" at bounding box center [937, 333] width 59 height 15
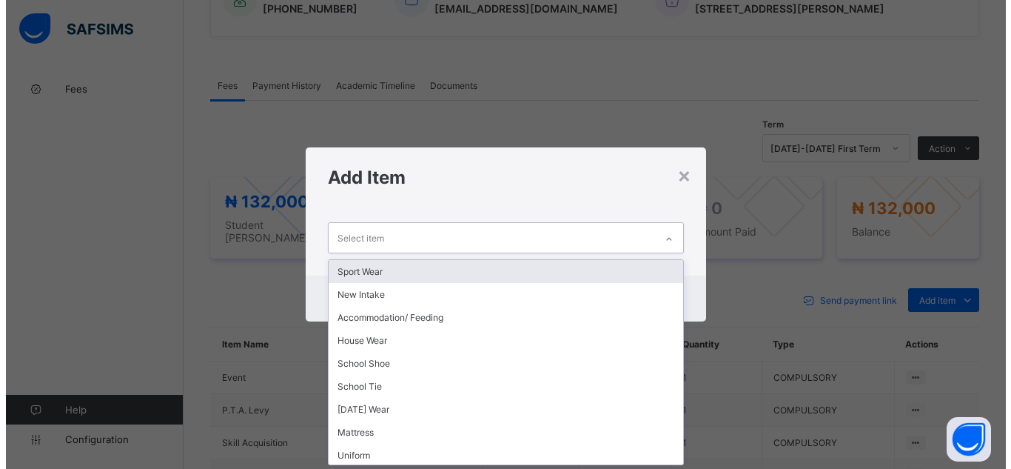
scroll to position [0, 0]
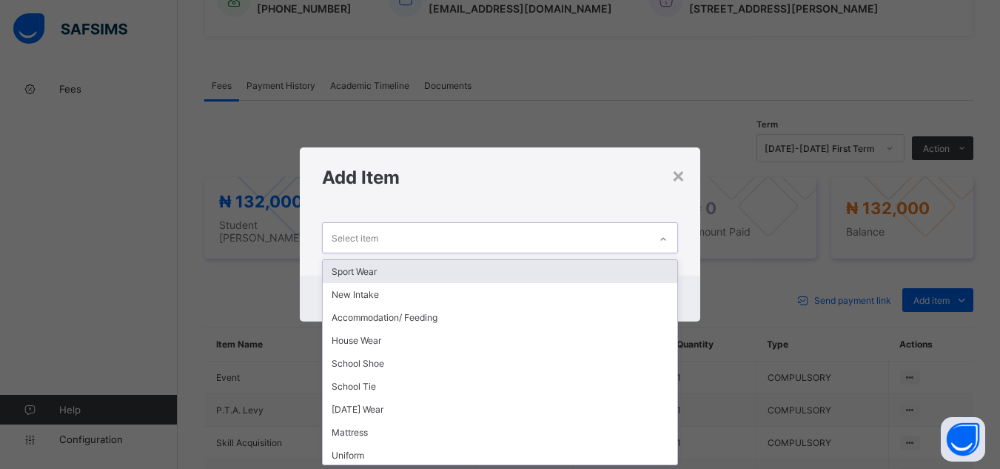
click at [665, 238] on icon at bounding box center [663, 239] width 9 height 15
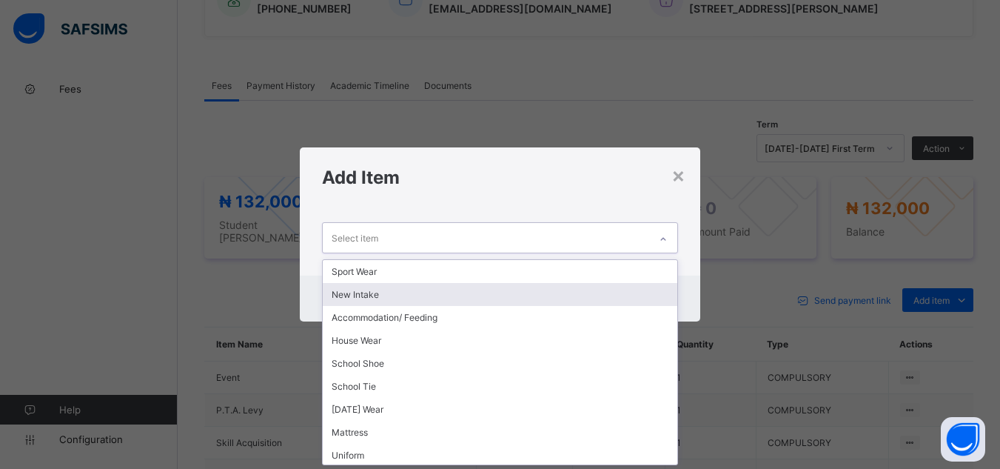
click at [636, 295] on div "New Intake" at bounding box center [500, 294] width 354 height 23
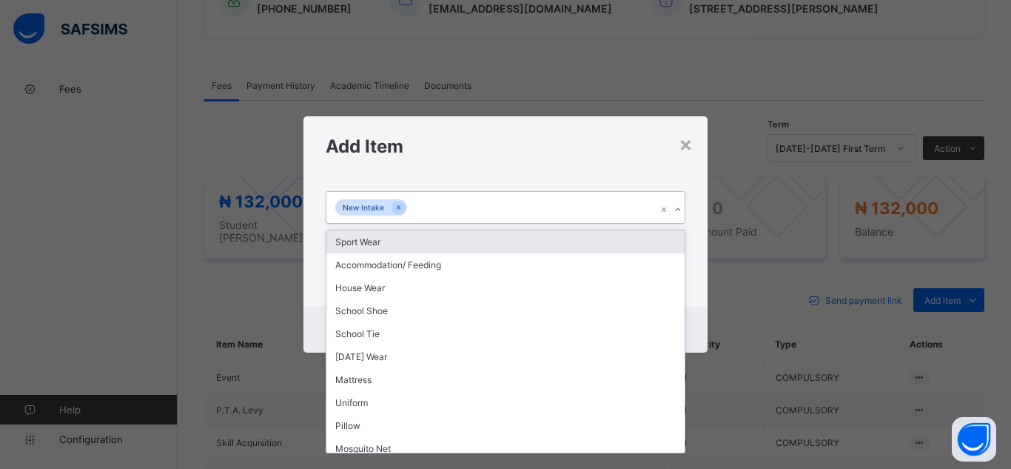
click at [677, 208] on icon at bounding box center [678, 209] width 9 height 15
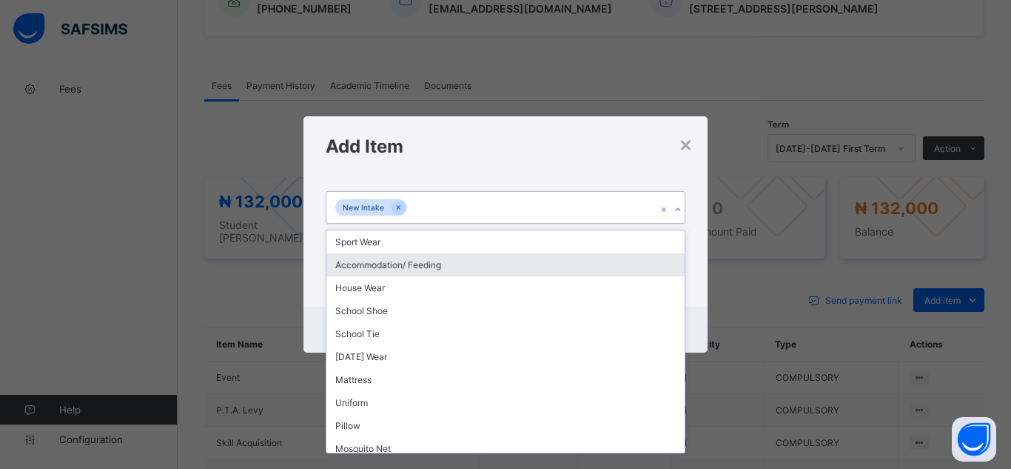
click at [640, 272] on div "Accommodation/ Feeding" at bounding box center [505, 264] width 358 height 23
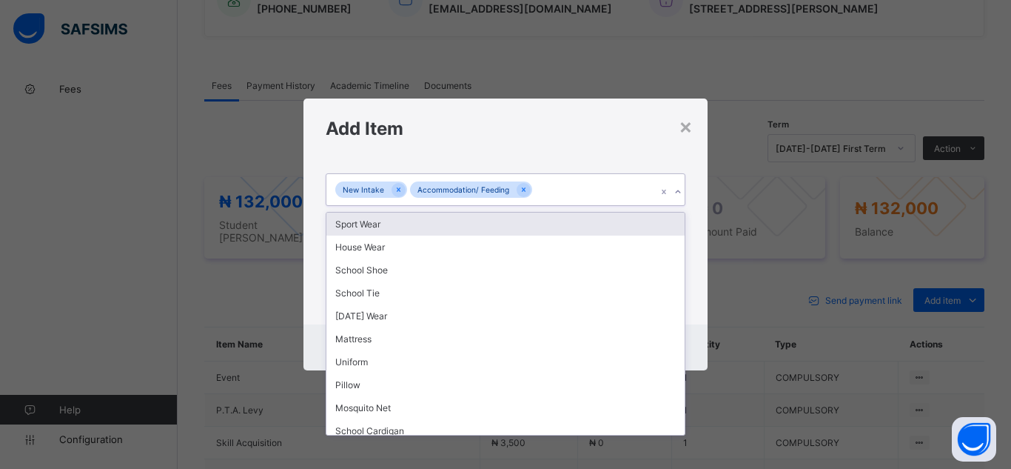
click at [677, 191] on icon at bounding box center [678, 191] width 9 height 15
click at [643, 225] on div "Sport Wear" at bounding box center [505, 223] width 358 height 23
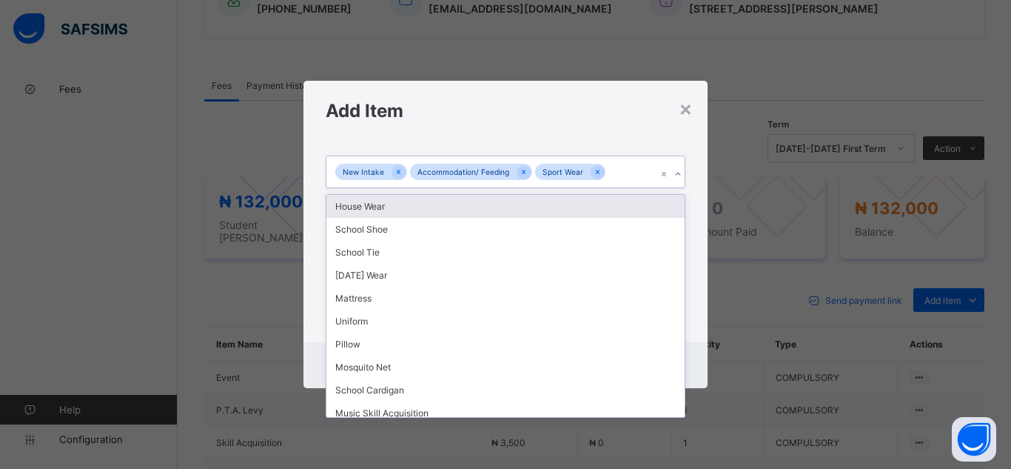
click at [679, 171] on icon at bounding box center [678, 174] width 9 height 15
click at [647, 206] on div "House Wear" at bounding box center [505, 206] width 358 height 23
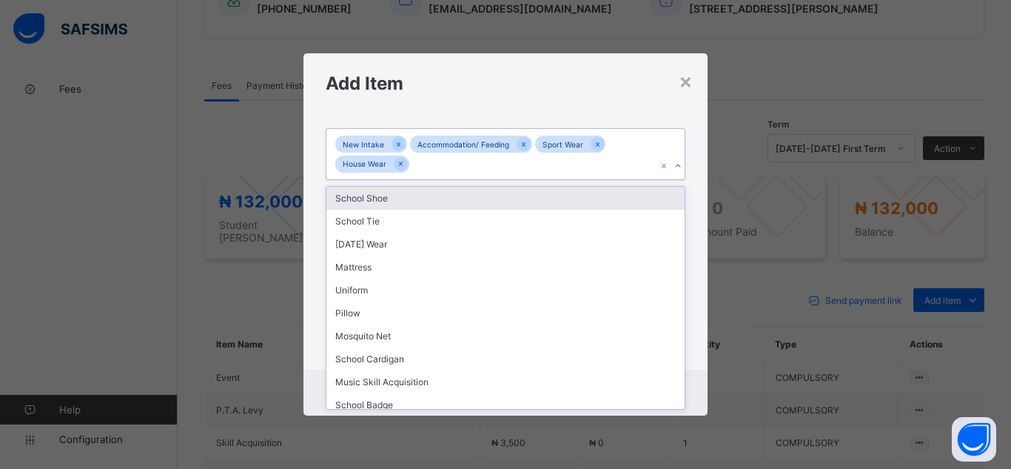
click at [676, 164] on icon at bounding box center [678, 165] width 9 height 15
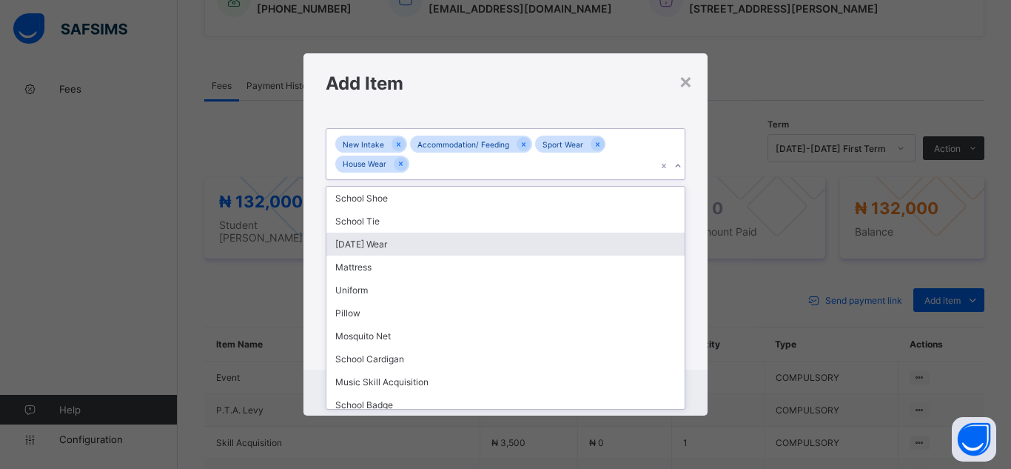
click at [623, 241] on div "[DATE] Wear" at bounding box center [505, 243] width 358 height 23
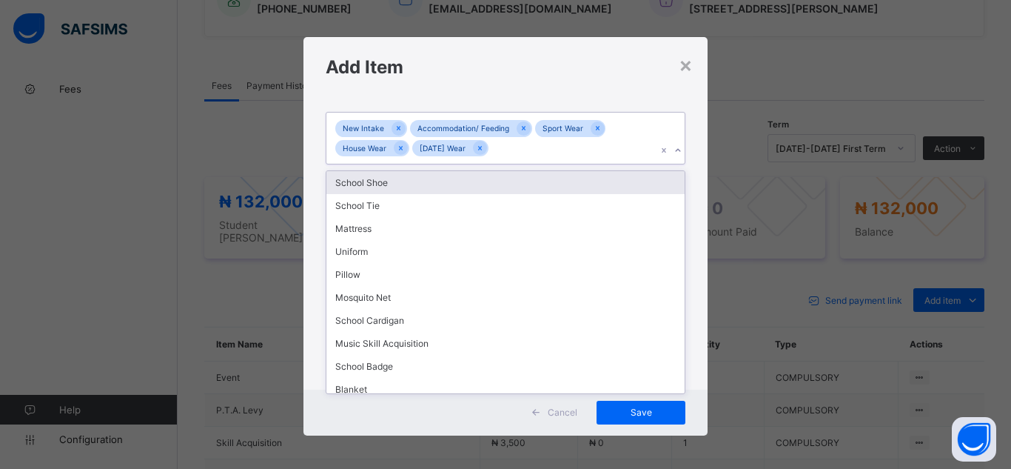
click at [677, 151] on icon at bounding box center [678, 150] width 9 height 15
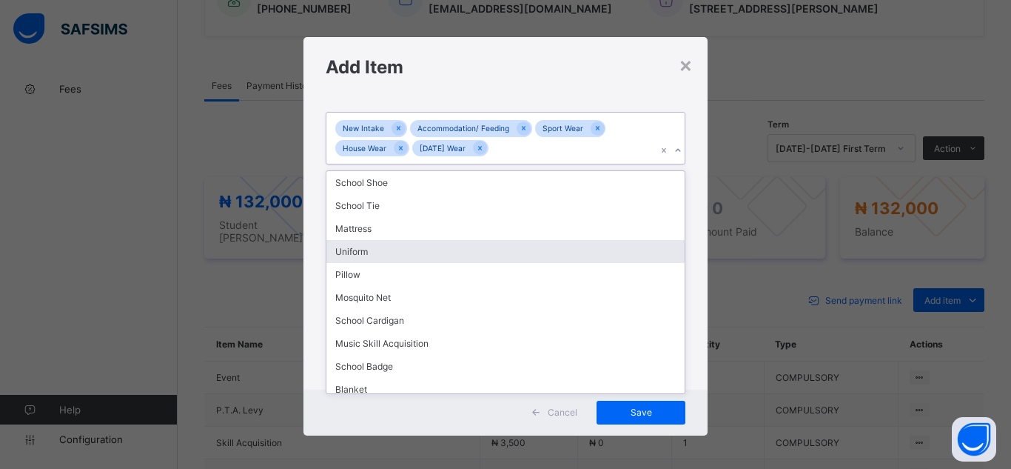
click at [634, 250] on div "Uniform" at bounding box center [505, 251] width 358 height 23
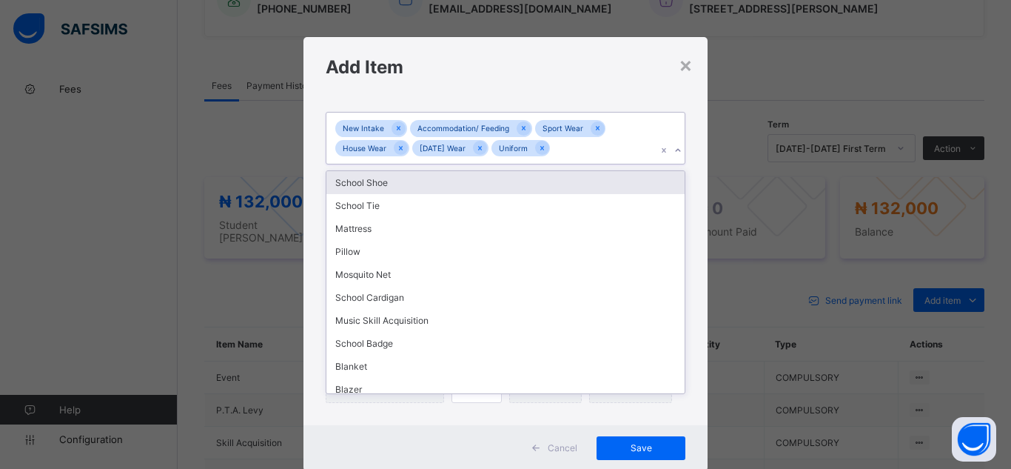
click at [674, 150] on icon at bounding box center [678, 150] width 9 height 15
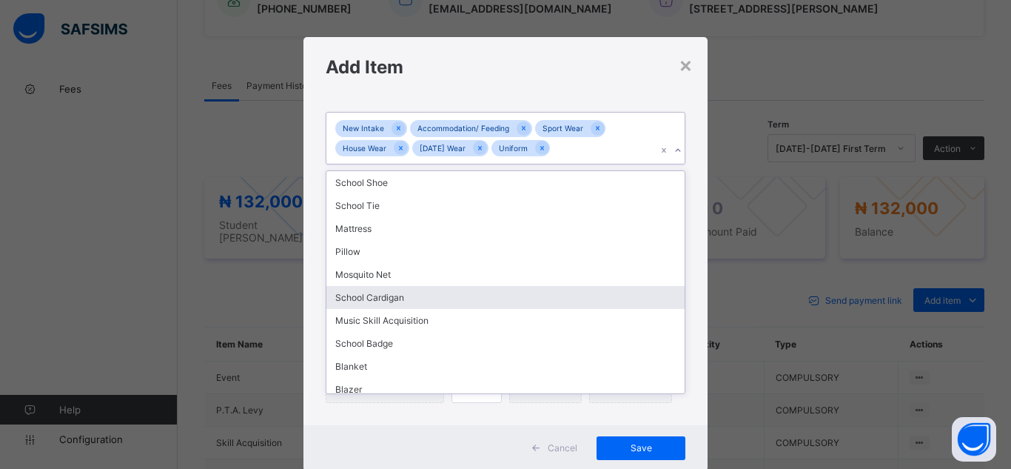
click at [637, 298] on div "School Cardigan" at bounding box center [505, 297] width 358 height 23
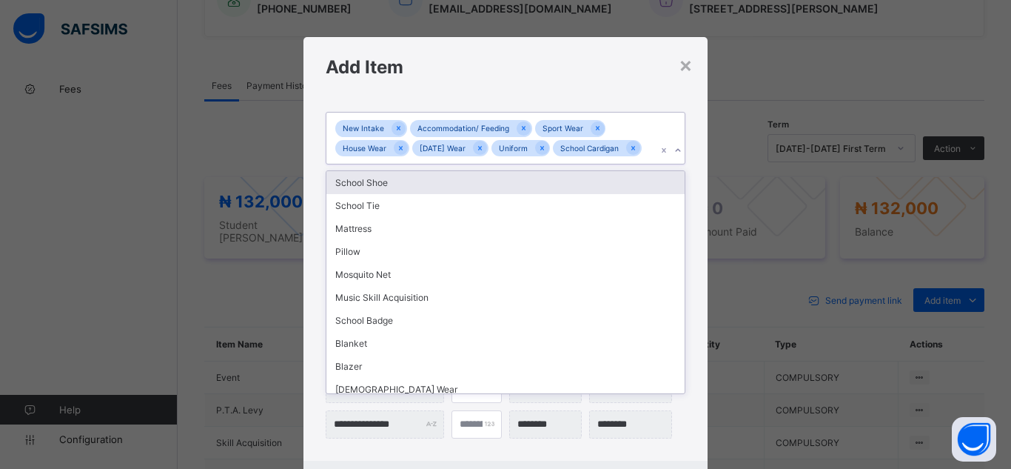
click at [677, 150] on icon at bounding box center [677, 150] width 5 height 3
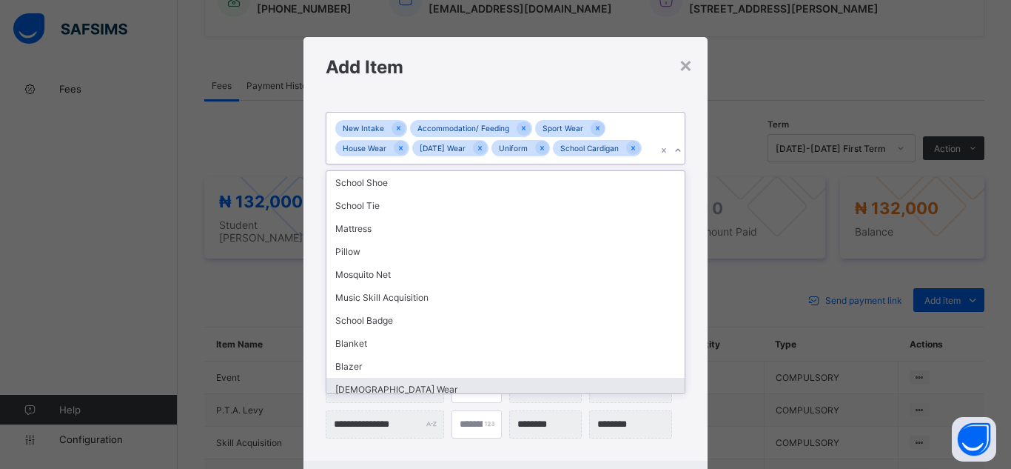
click at [648, 382] on div "[DEMOGRAPHIC_DATA] Wear" at bounding box center [505, 389] width 358 height 23
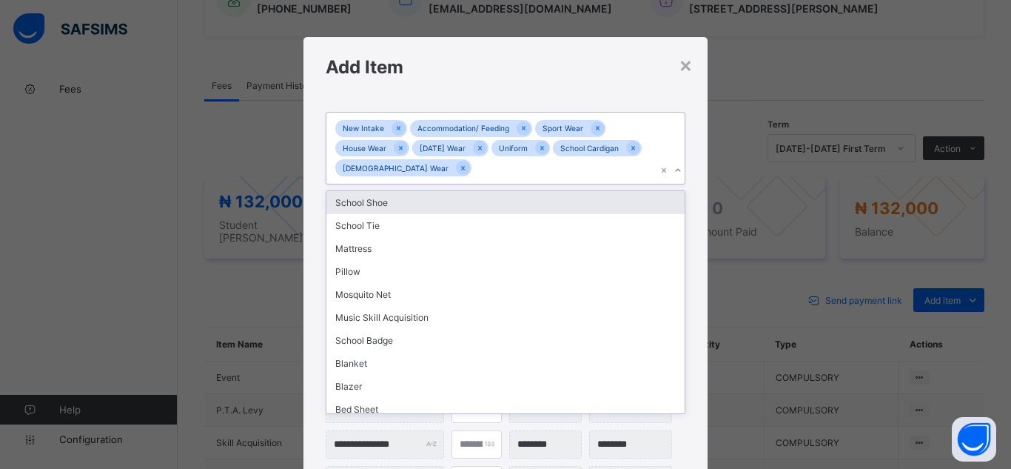
click at [674, 167] on icon at bounding box center [678, 170] width 9 height 15
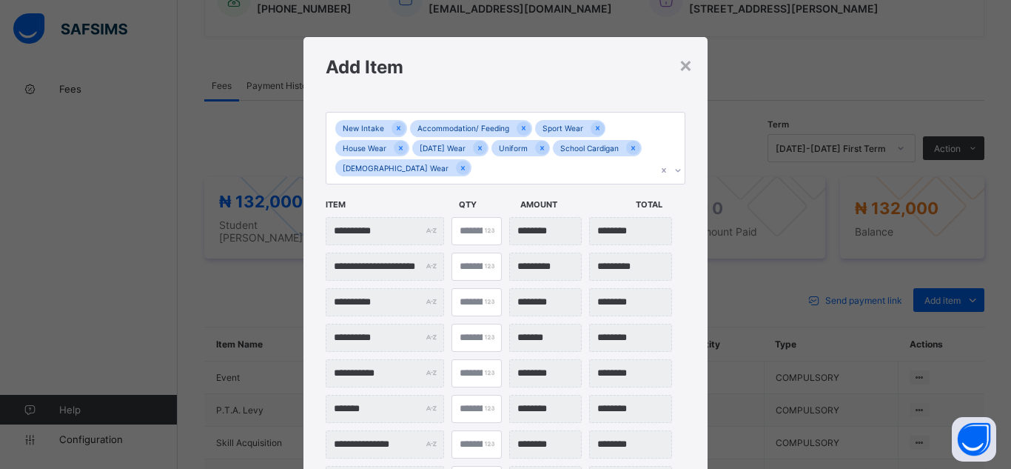
click at [698, 192] on div "**********" at bounding box center [506, 306] width 404 height 419
click at [691, 366] on div "**********" at bounding box center [506, 306] width 404 height 419
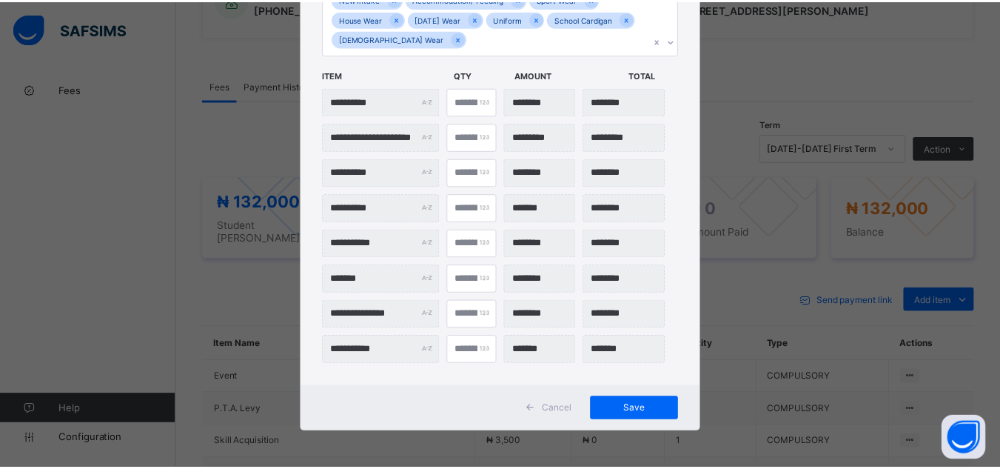
scroll to position [130, 0]
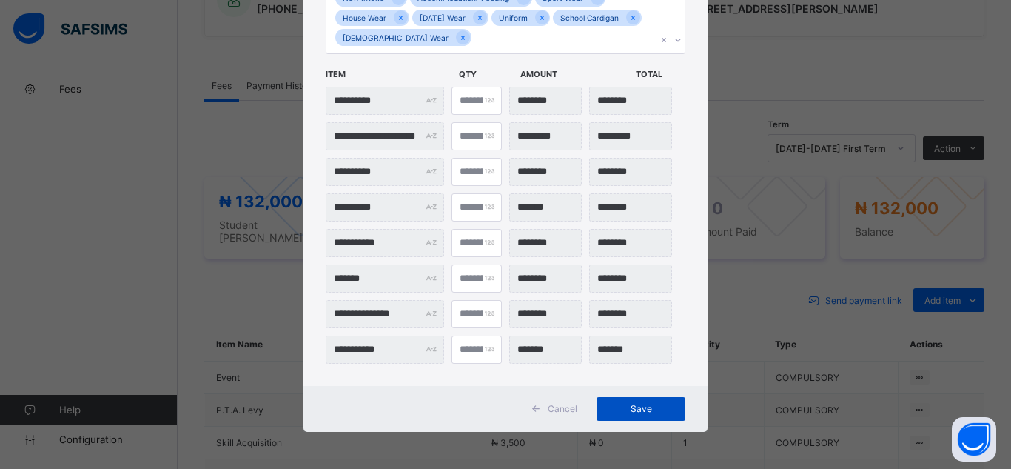
click at [654, 414] on span "Save" at bounding box center [641, 408] width 67 height 11
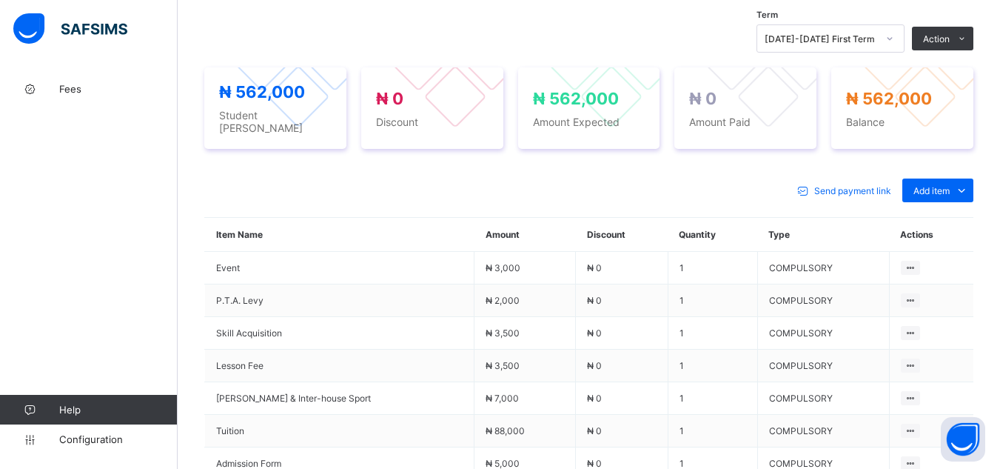
scroll to position [517, 0]
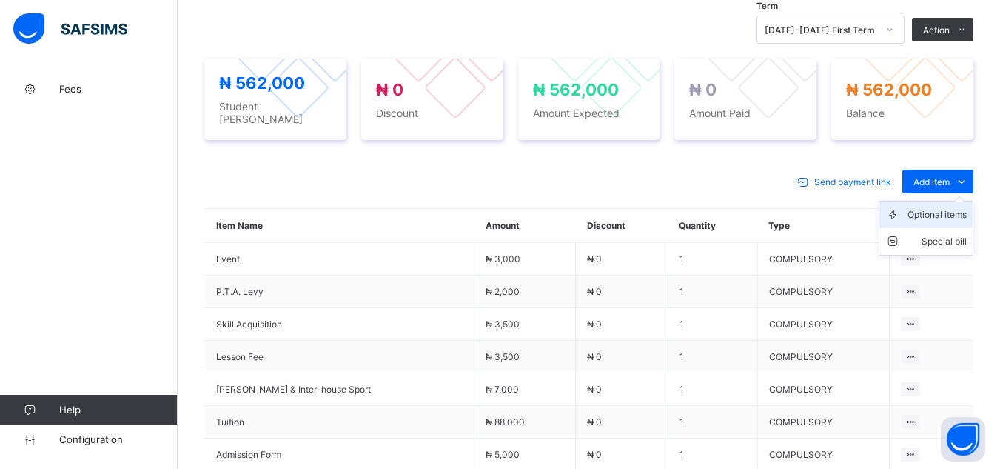
click at [953, 207] on div "Optional items" at bounding box center [937, 214] width 59 height 15
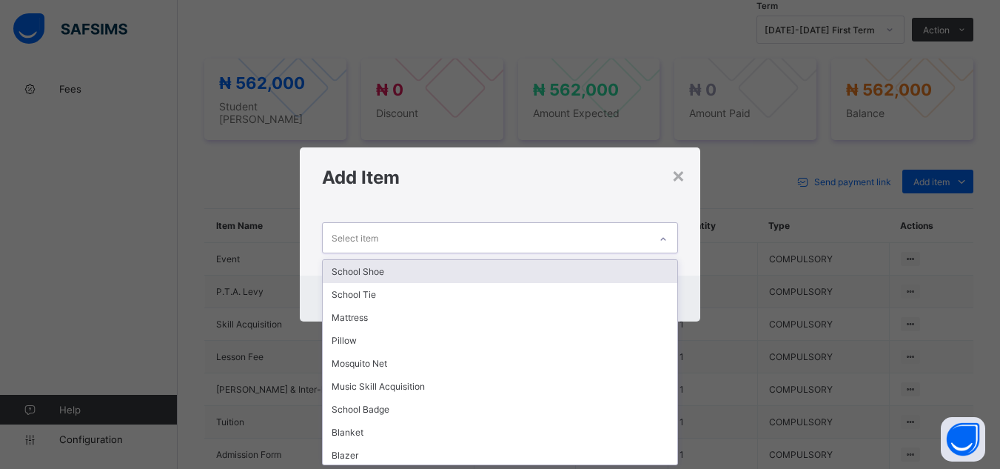
scroll to position [0, 0]
click at [668, 238] on icon at bounding box center [663, 239] width 9 height 15
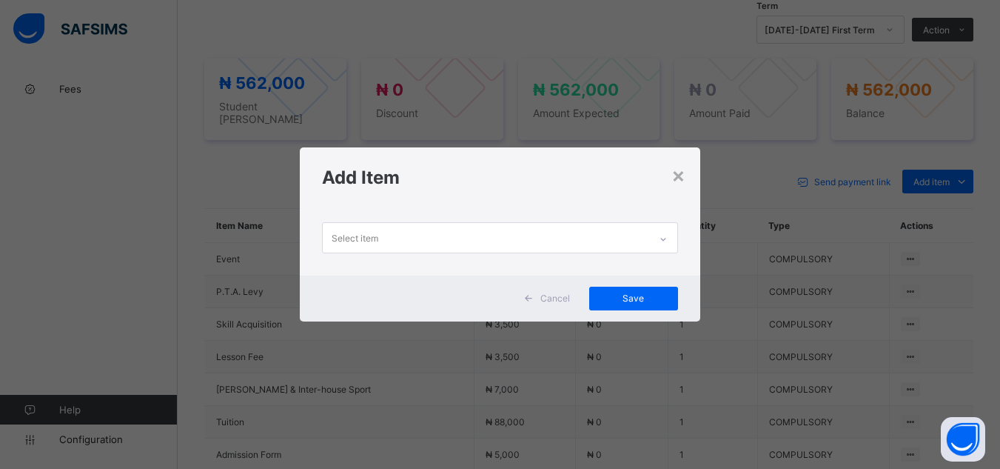
click at [693, 244] on div "Select item" at bounding box center [500, 240] width 400 height 67
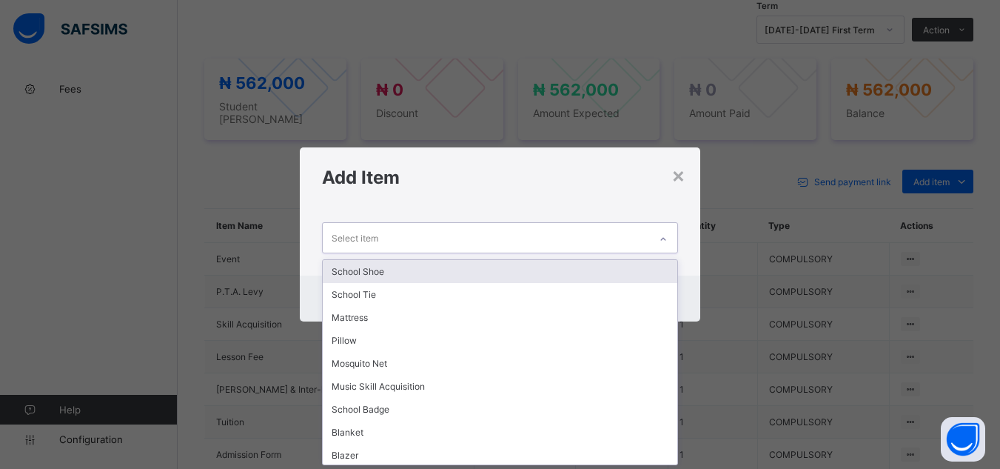
click at [666, 245] on icon at bounding box center [663, 239] width 9 height 15
click at [651, 275] on div "School Shoe" at bounding box center [500, 271] width 354 height 23
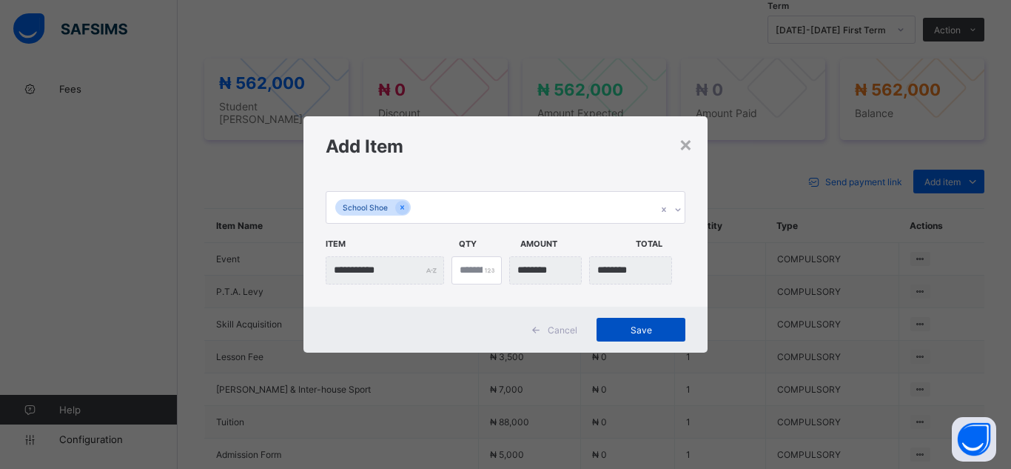
click at [644, 335] on div "Save" at bounding box center [641, 330] width 89 height 24
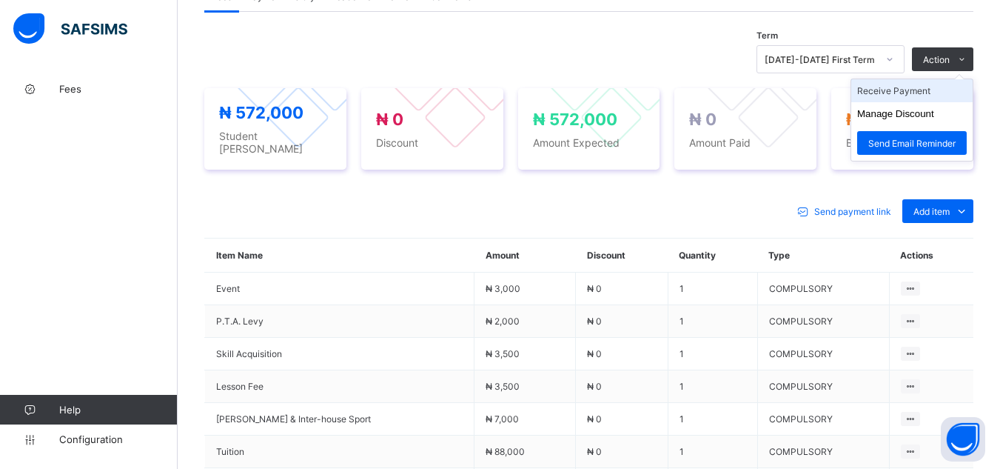
click at [943, 89] on li "Receive Payment" at bounding box center [911, 90] width 121 height 23
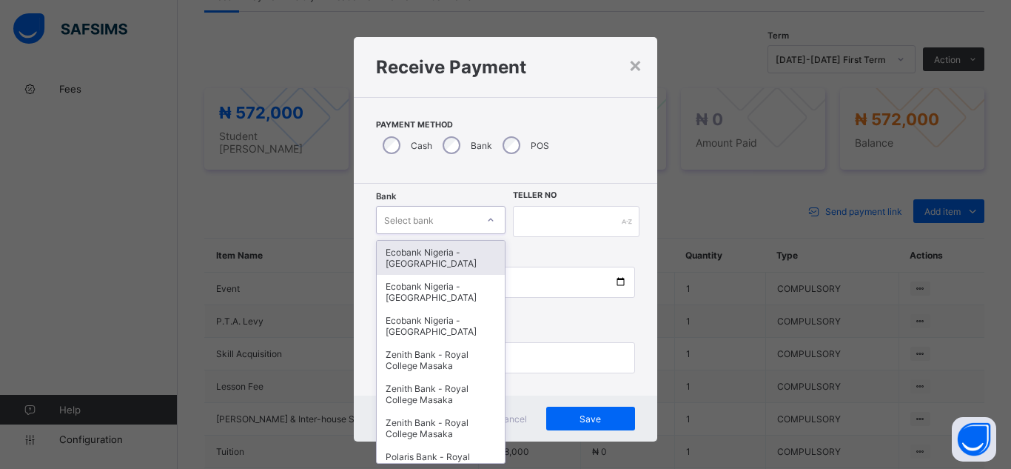
click at [415, 224] on div "Select bank" at bounding box center [409, 220] width 50 height 28
click at [466, 267] on div "Ecobank Nigeria - [GEOGRAPHIC_DATA]" at bounding box center [441, 258] width 128 height 34
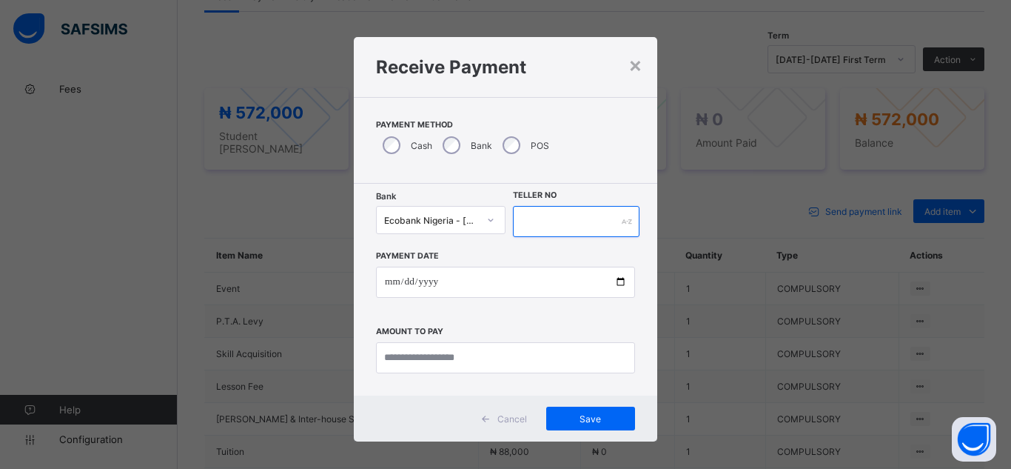
click at [586, 219] on input "text" at bounding box center [576, 221] width 127 height 31
type input "*"
type input "********"
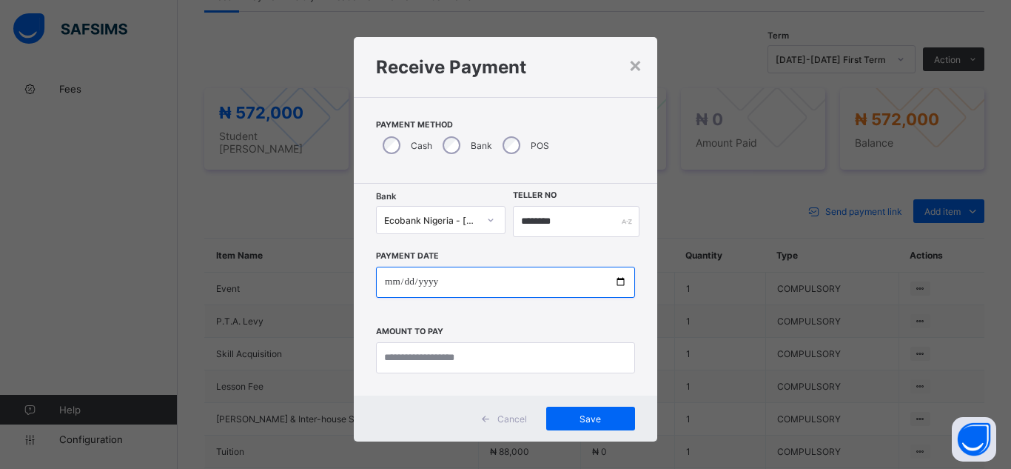
click at [621, 284] on input "date" at bounding box center [505, 282] width 259 height 31
type input "**********"
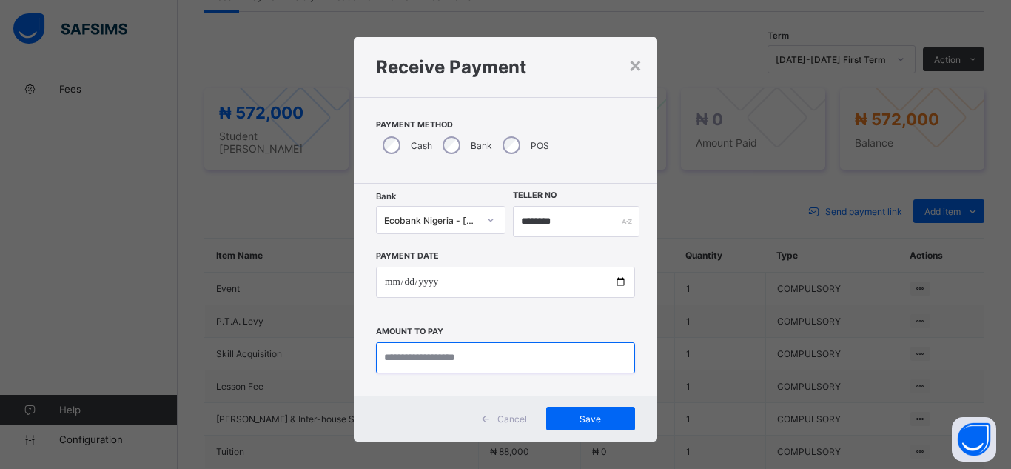
click at [439, 365] on input "currency" at bounding box center [505, 357] width 259 height 31
type input "*********"
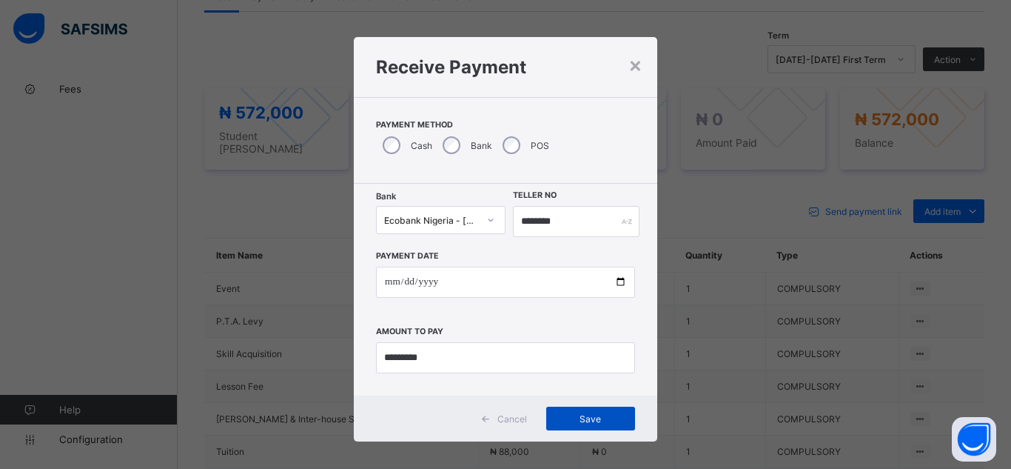
click at [584, 426] on div "Save" at bounding box center [590, 418] width 89 height 24
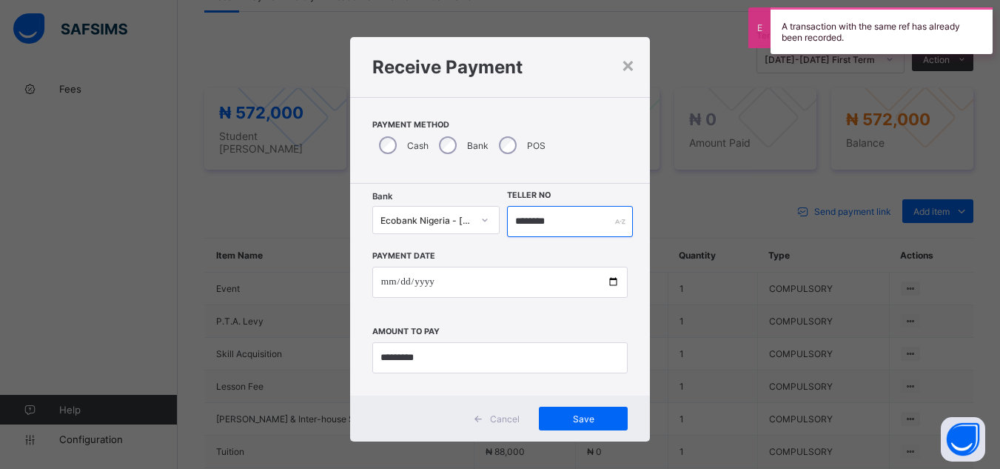
click at [552, 229] on input "********" at bounding box center [569, 221] width 125 height 31
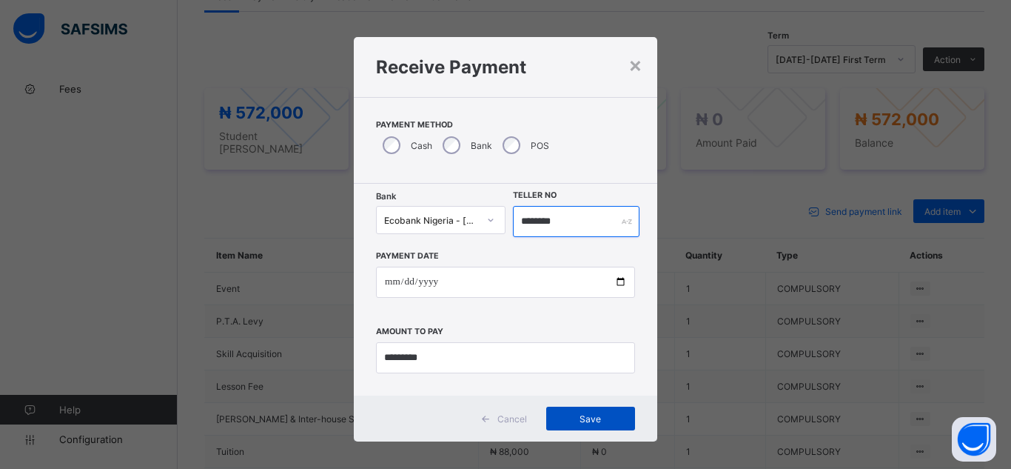
type input "********"
click at [575, 427] on div "Save" at bounding box center [590, 418] width 89 height 24
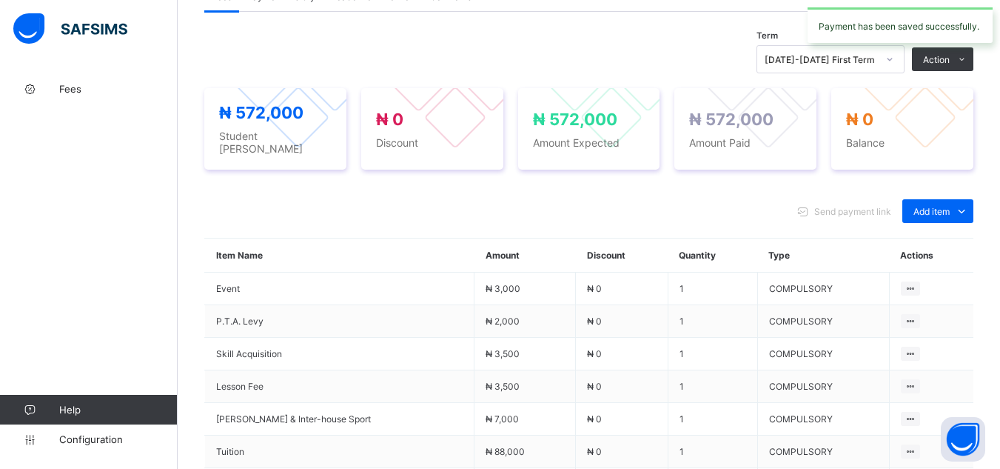
click at [578, 199] on div "Send payment link Add item Optional items Special bill" at bounding box center [588, 211] width 769 height 24
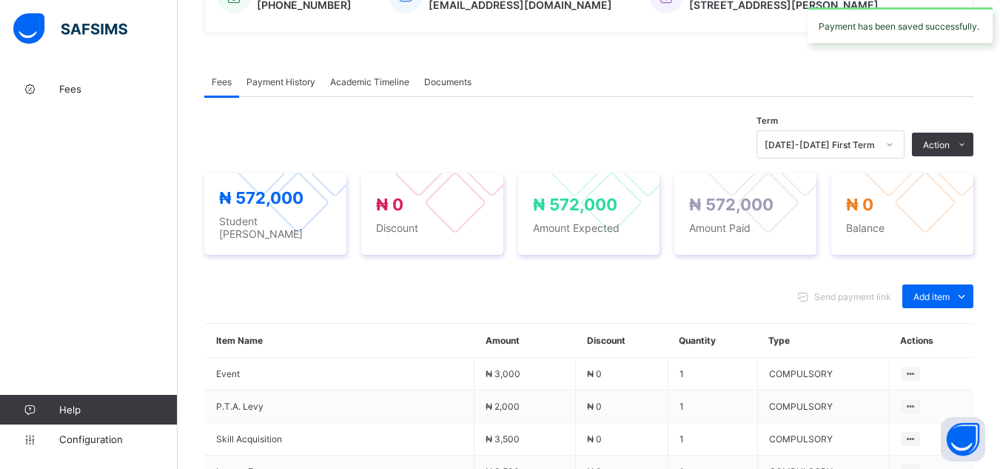
scroll to position [369, 0]
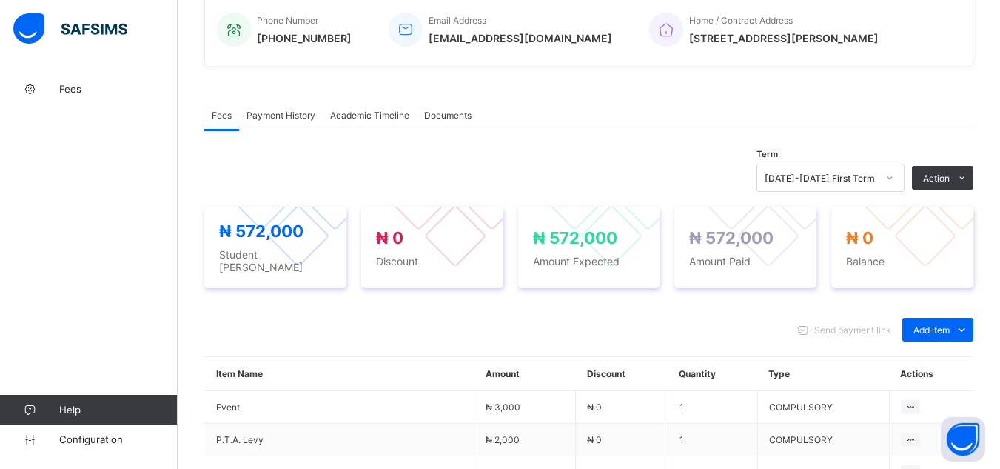
click at [285, 120] on span "Payment History" at bounding box center [281, 115] width 69 height 11
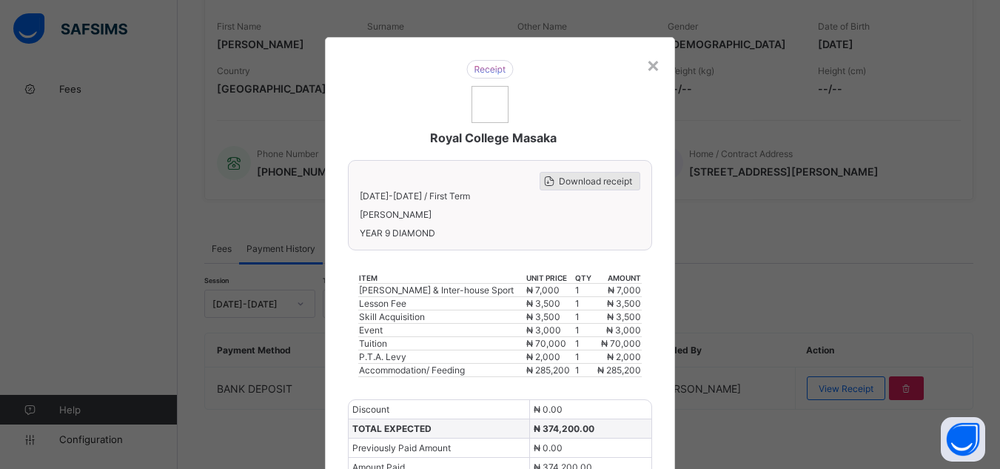
click at [605, 182] on span "Download receipt" at bounding box center [595, 180] width 73 height 11
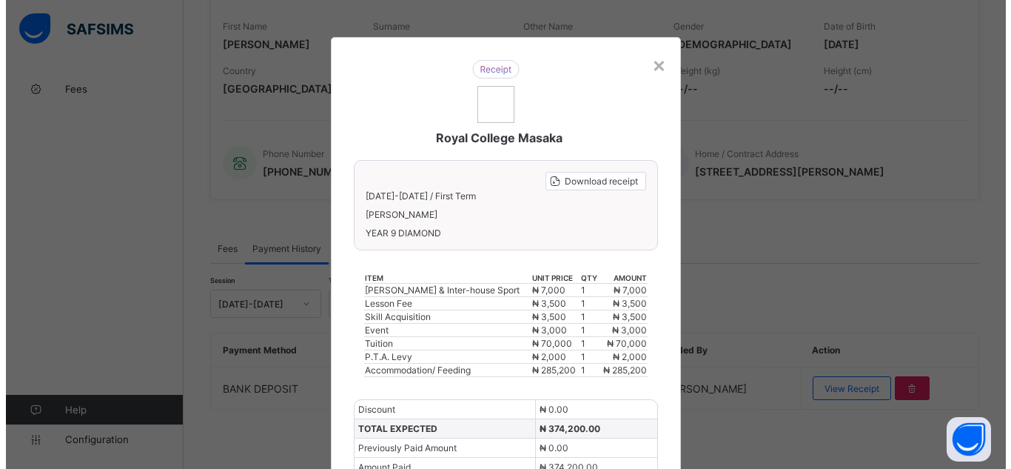
scroll to position [0, 0]
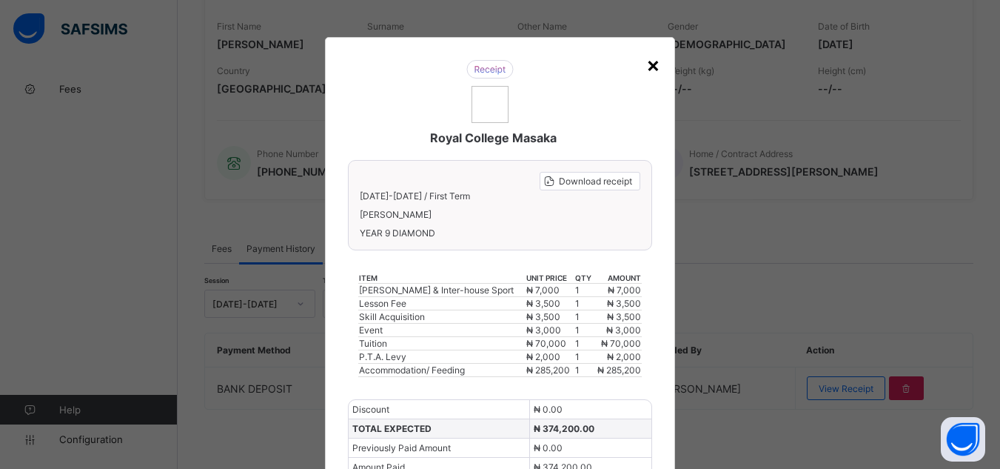
click at [651, 60] on div "×" at bounding box center [653, 64] width 14 height 25
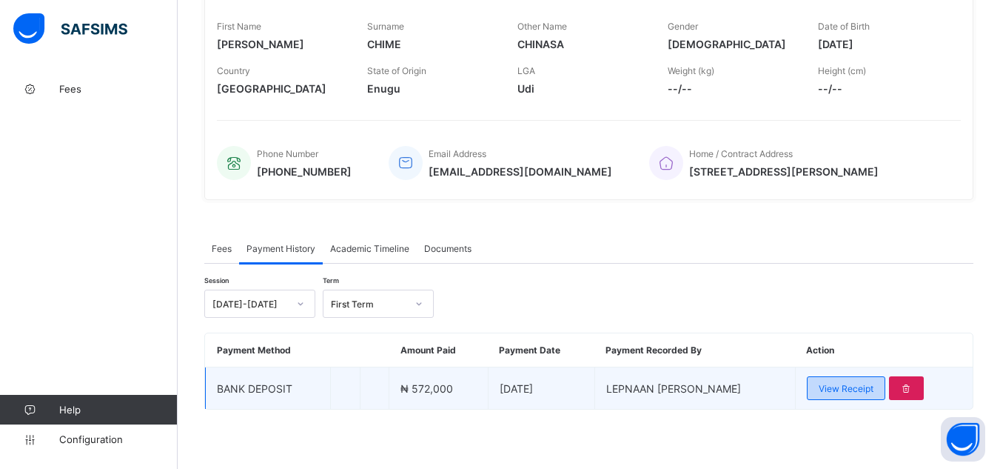
click at [866, 394] on div "View Receipt" at bounding box center [846, 388] width 78 height 24
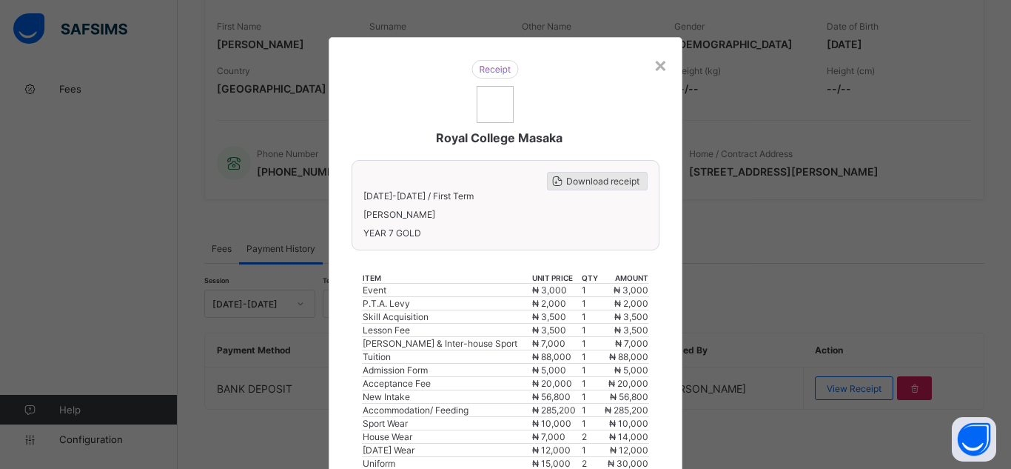
click at [609, 180] on span "Download receipt" at bounding box center [602, 180] width 73 height 11
click at [705, 411] on div "× Royal College Masaka Download receipt [DATE]-[DATE] / First Term [PERSON_NAME…" at bounding box center [505, 234] width 1011 height 469
click at [655, 64] on div "×" at bounding box center [661, 64] width 14 height 25
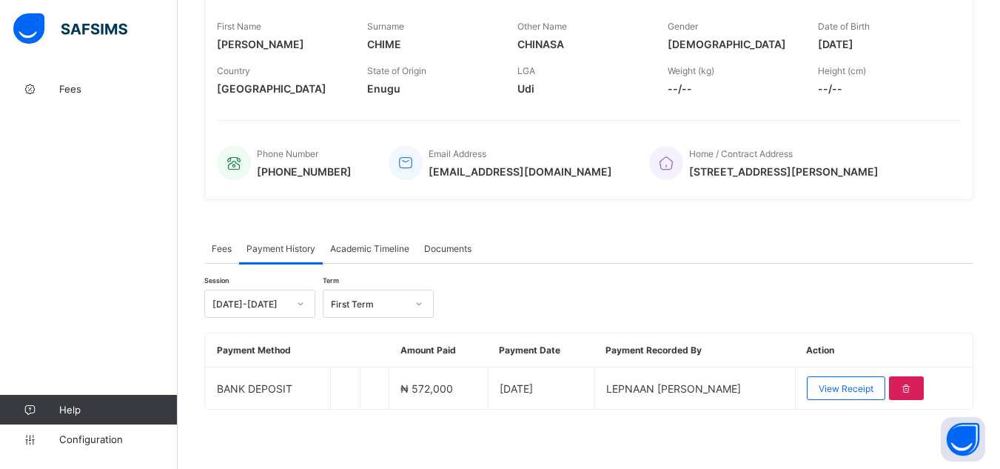
click at [224, 250] on span "Fees" at bounding box center [222, 248] width 20 height 11
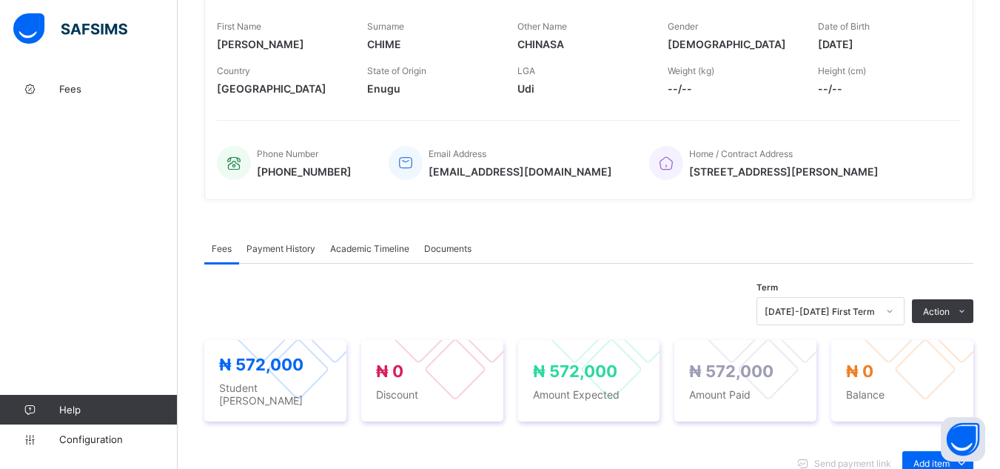
scroll to position [369, 0]
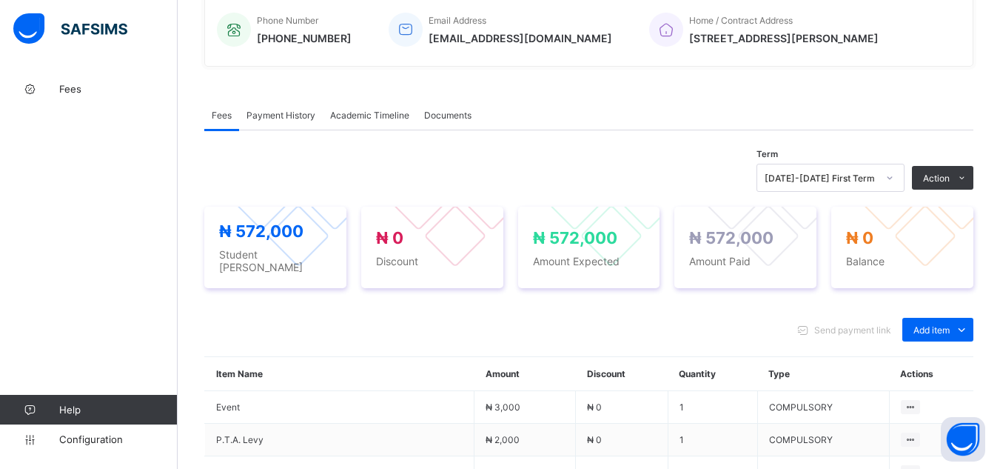
click at [415, 319] on div "Send payment link Add item Optional items Special bill" at bounding box center [588, 330] width 769 height 24
click at [285, 113] on span "Payment History" at bounding box center [281, 115] width 69 height 11
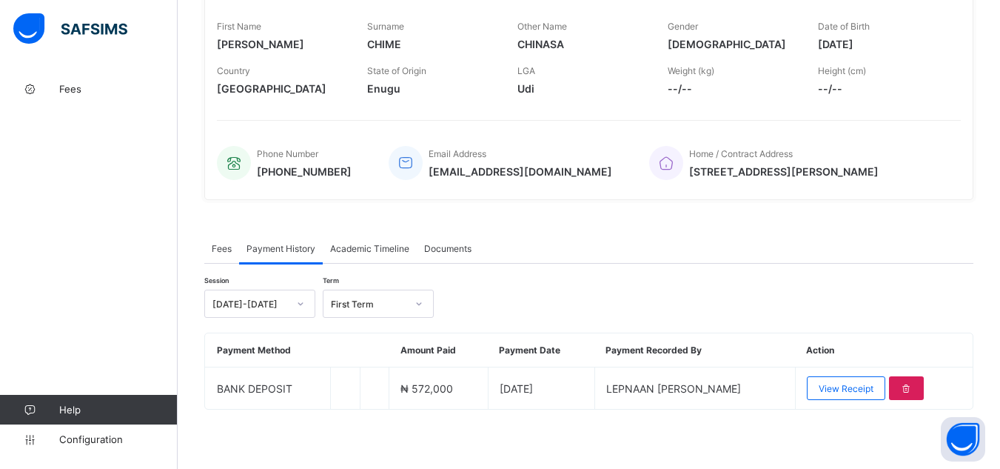
scroll to position [236, 0]
click at [223, 251] on span "Fees" at bounding box center [222, 248] width 20 height 11
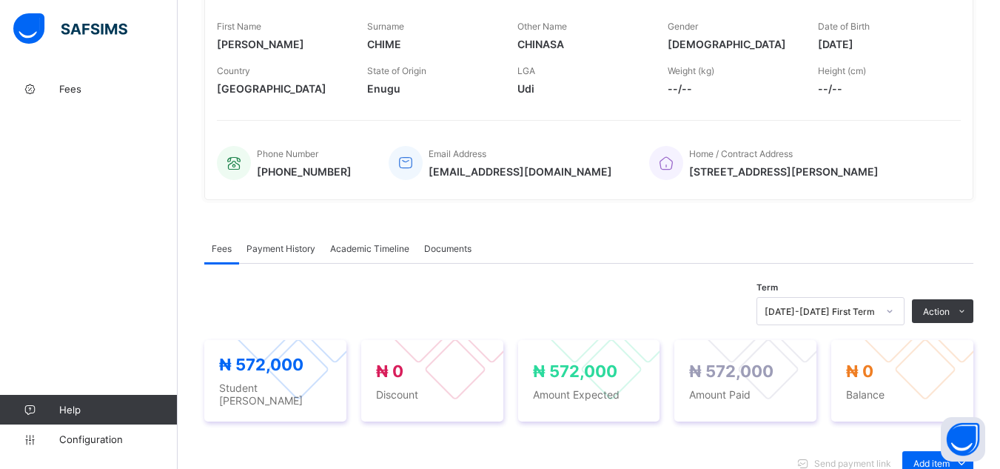
scroll to position [369, 0]
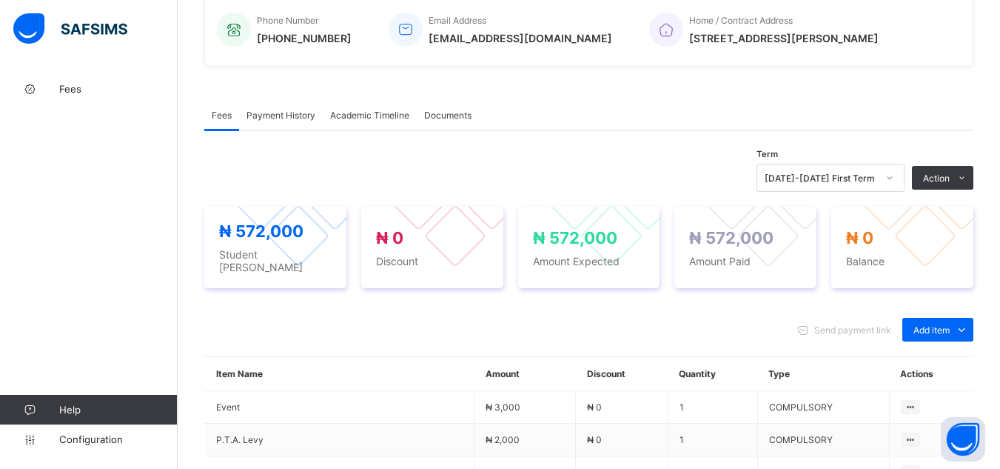
click at [202, 181] on div "× Delete Document This action would delete the document with name: from the sys…" at bounding box center [589, 402] width 822 height 1395
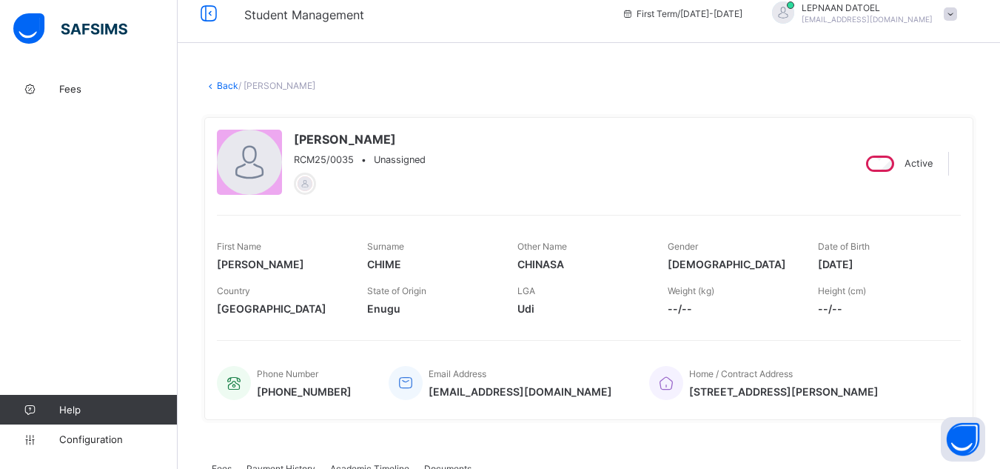
scroll to position [0, 0]
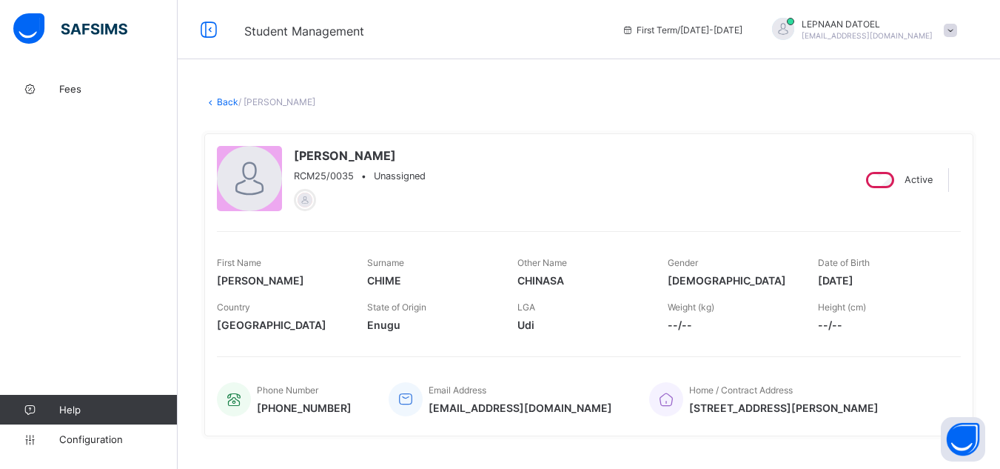
click at [223, 101] on link "Back" at bounding box center [227, 101] width 21 height 11
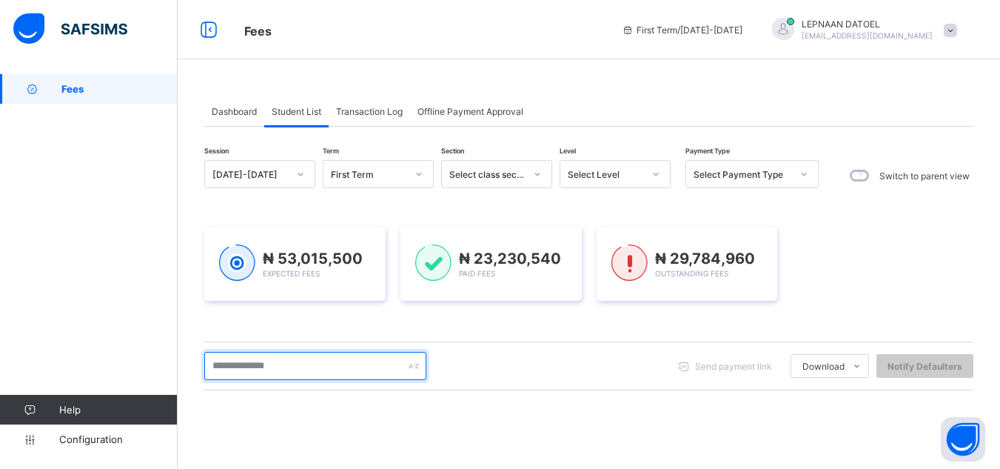
click at [264, 372] on input "text" at bounding box center [315, 366] width 222 height 28
type input "********"
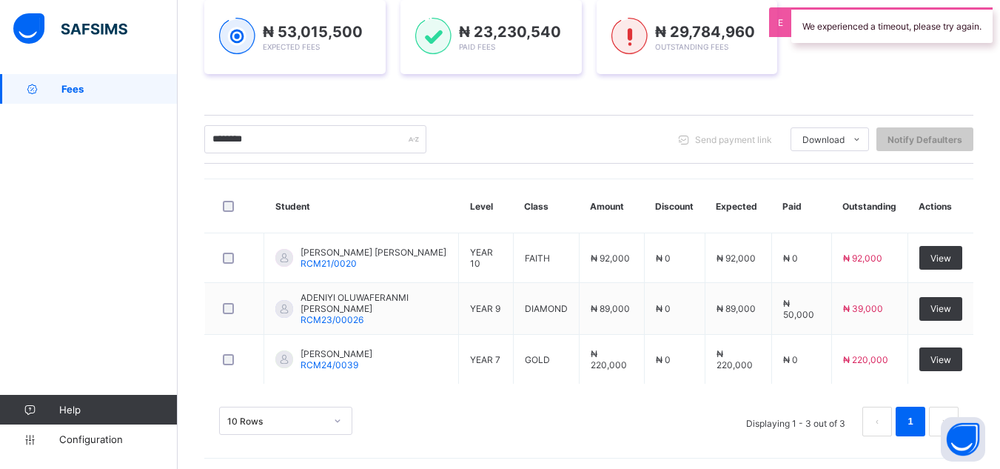
scroll to position [233, 0]
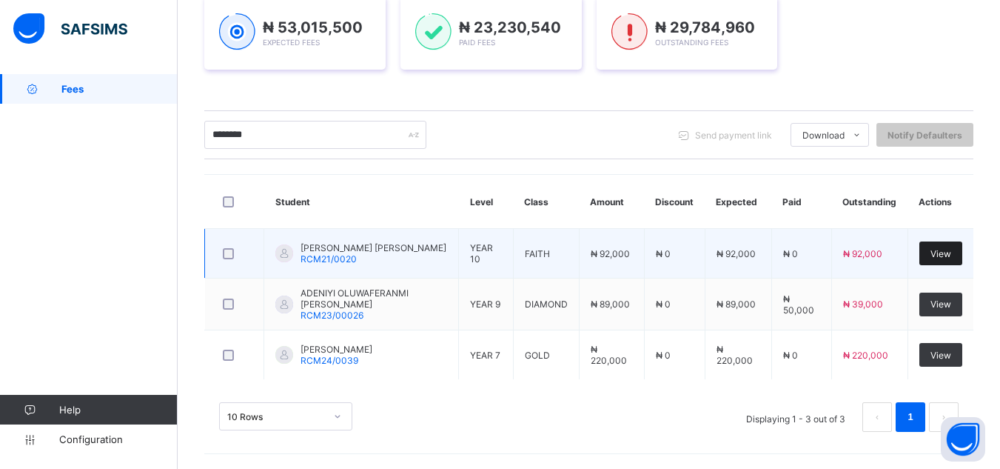
click at [948, 249] on span "View" at bounding box center [941, 253] width 21 height 11
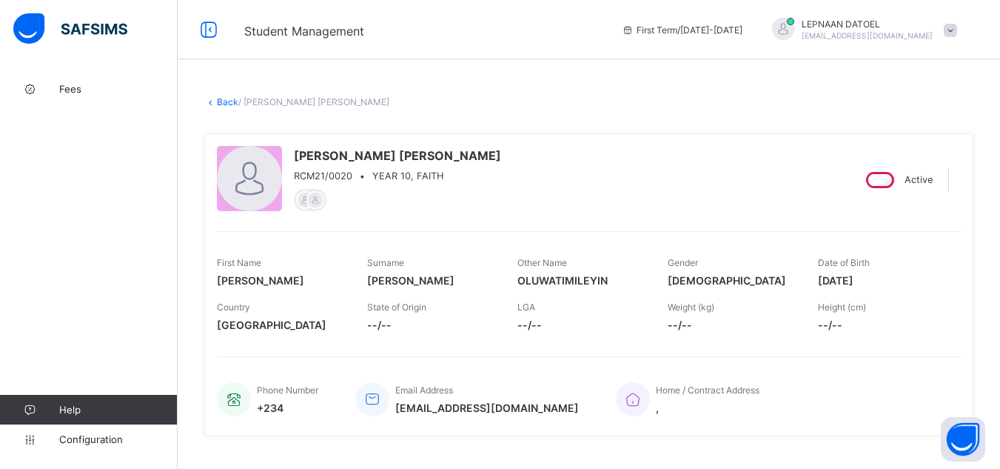
click at [612, 440] on div "[PERSON_NAME] [PERSON_NAME] RCM21/0020 • YEAR 10, FAITH Active First Name [PERS…" at bounding box center [588, 284] width 769 height 325
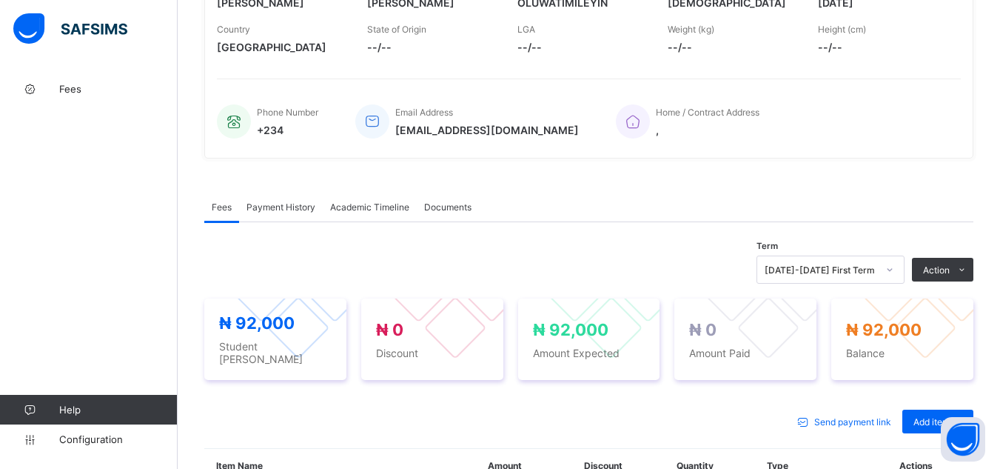
scroll to position [267, 0]
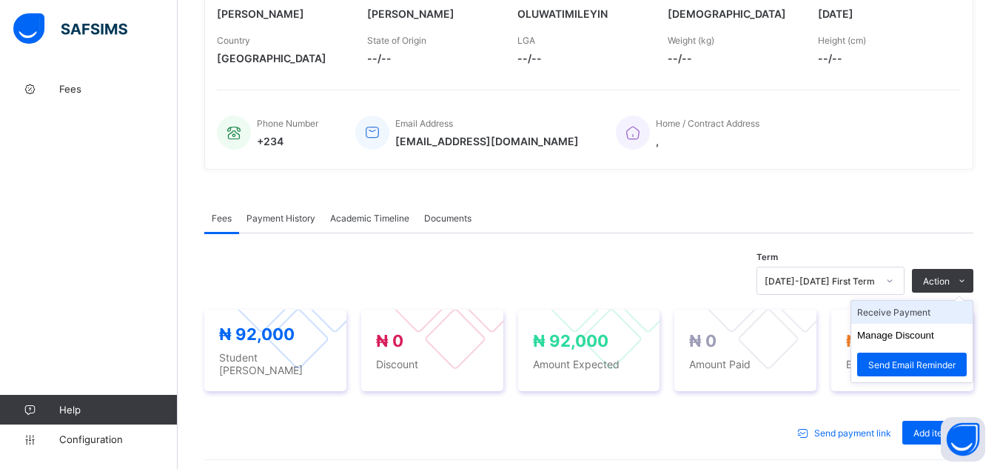
click at [923, 317] on li "Receive Payment" at bounding box center [911, 312] width 121 height 23
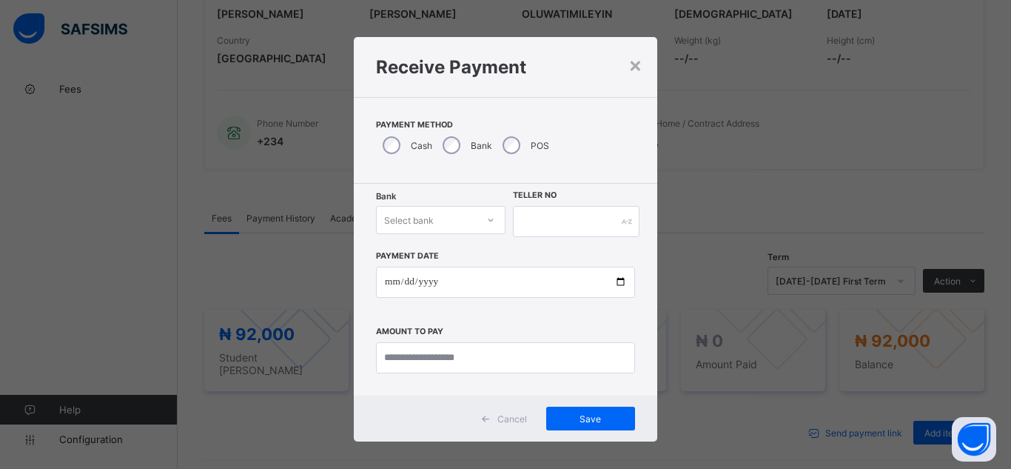
click at [488, 226] on icon at bounding box center [490, 219] width 9 height 15
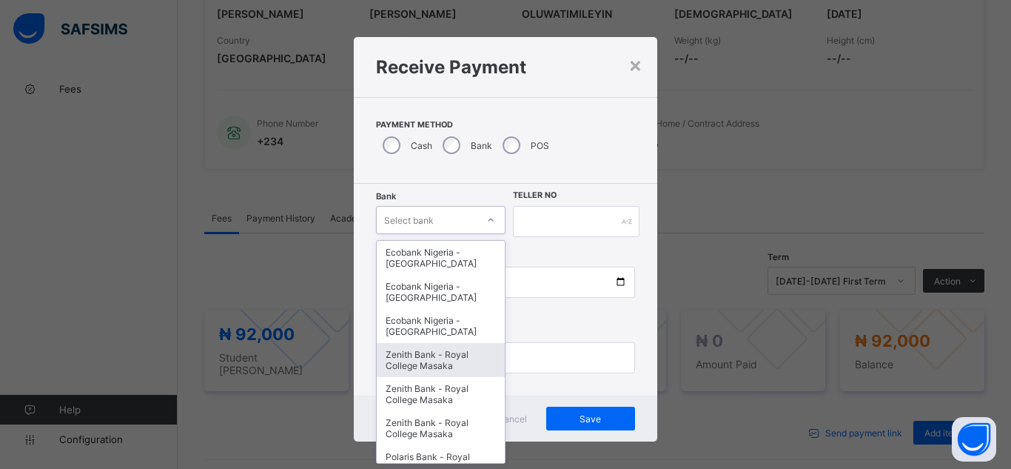
click at [455, 363] on div "Zenith Bank - Royal College Masaka" at bounding box center [441, 360] width 128 height 34
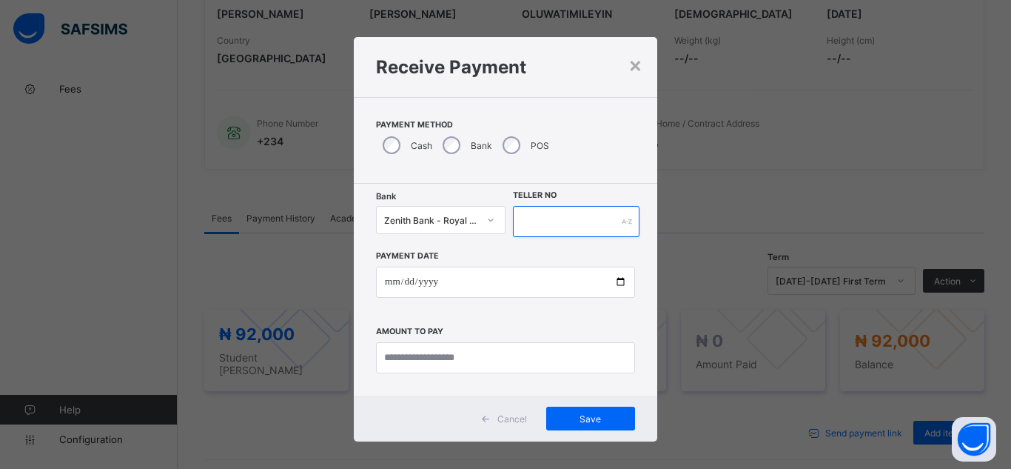
click at [544, 224] on input "text" at bounding box center [576, 221] width 127 height 31
type input "********"
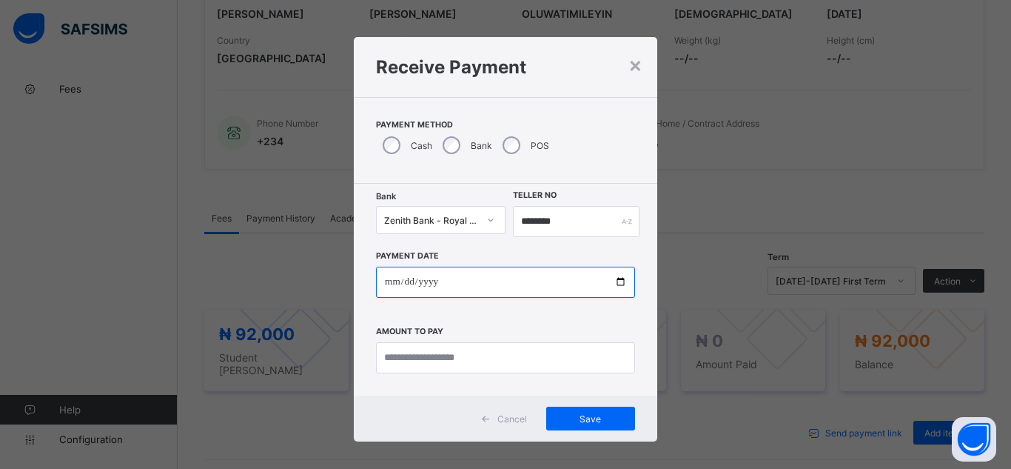
click at [620, 285] on input "date" at bounding box center [505, 282] width 259 height 31
type input "**********"
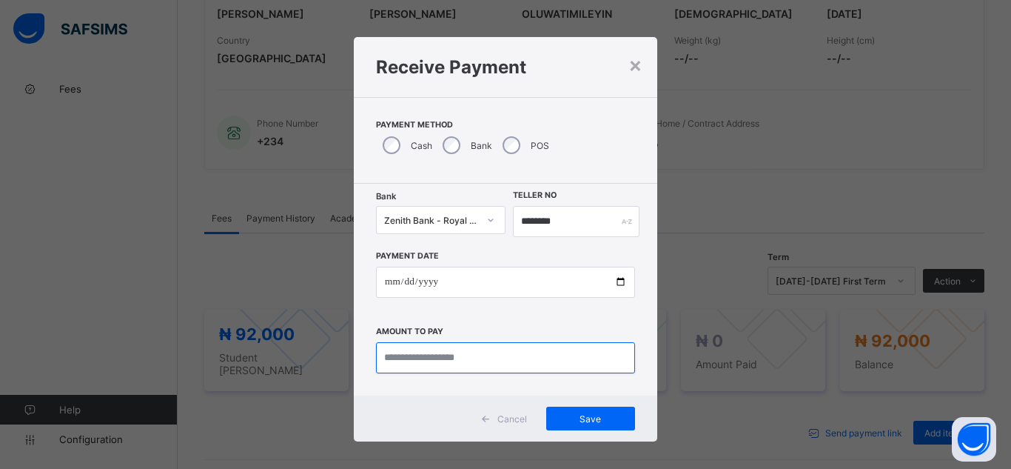
click at [445, 365] on input "currency" at bounding box center [505, 357] width 259 height 31
type input "********"
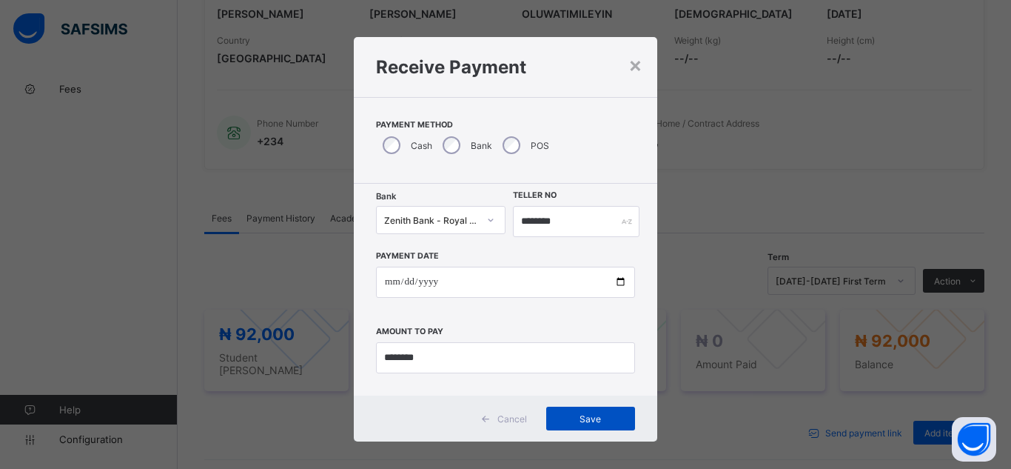
click at [575, 413] on span "Save" at bounding box center [590, 418] width 67 height 11
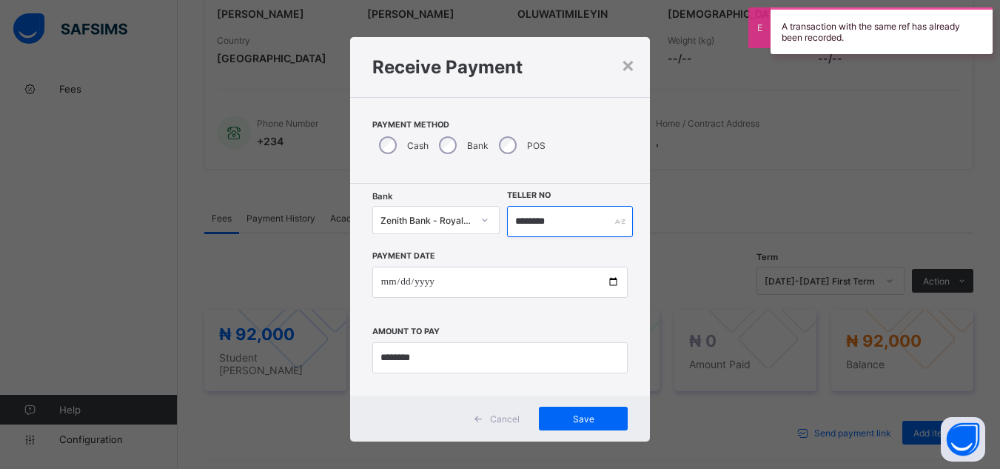
click at [548, 222] on input "********" at bounding box center [569, 221] width 125 height 31
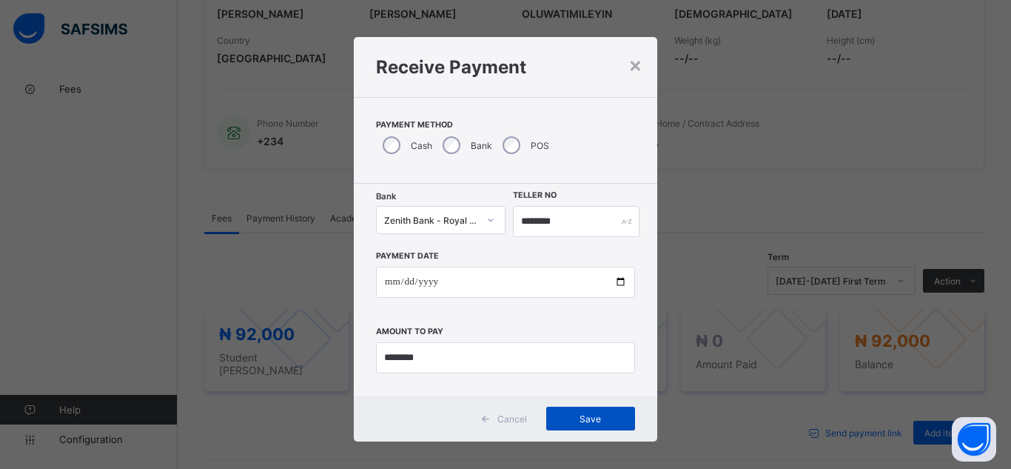
click at [586, 422] on span "Save" at bounding box center [590, 418] width 67 height 11
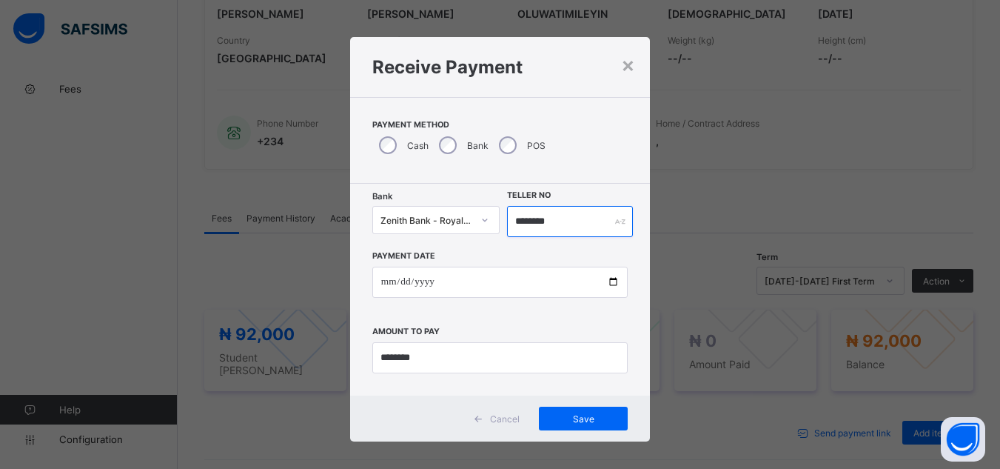
click at [550, 219] on input "********" at bounding box center [569, 221] width 125 height 31
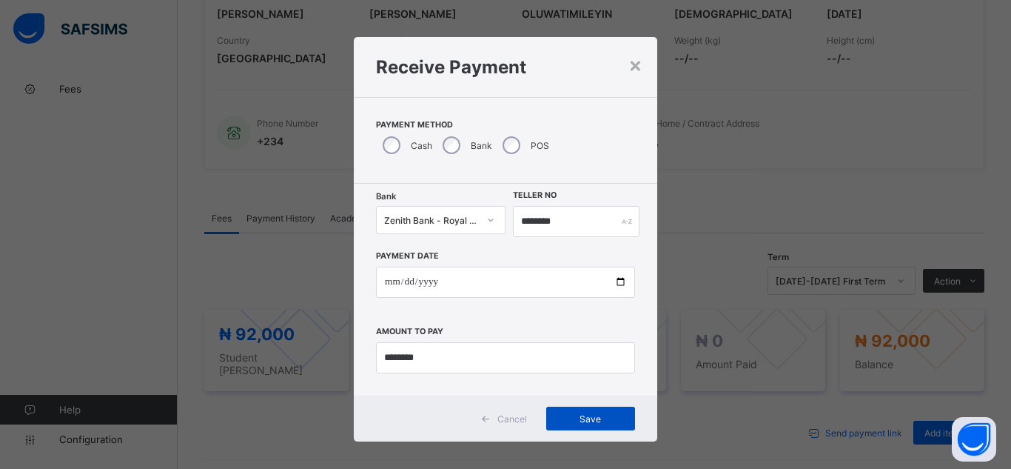
click at [589, 413] on span "Save" at bounding box center [590, 418] width 67 height 11
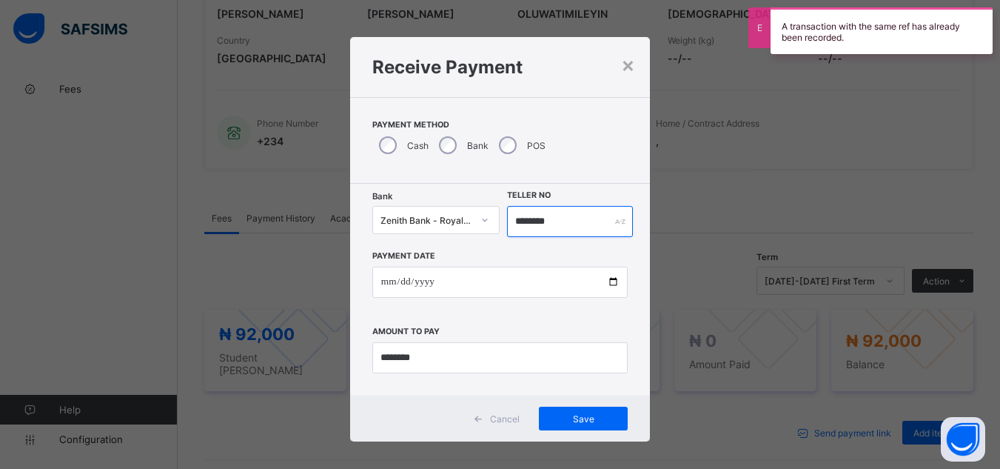
click at [537, 221] on input "********" at bounding box center [569, 221] width 125 height 31
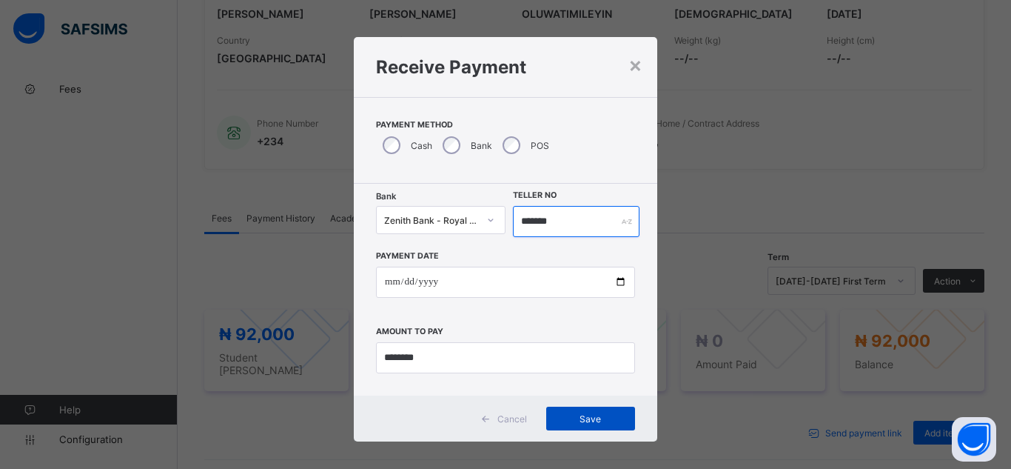
type input "*******"
click at [599, 417] on span "Save" at bounding box center [590, 418] width 67 height 11
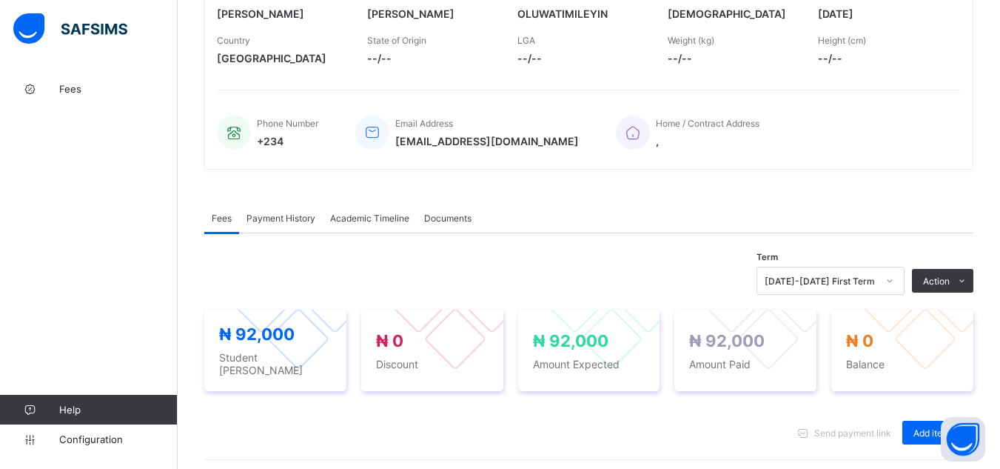
click at [289, 226] on div "Payment History" at bounding box center [281, 218] width 84 height 30
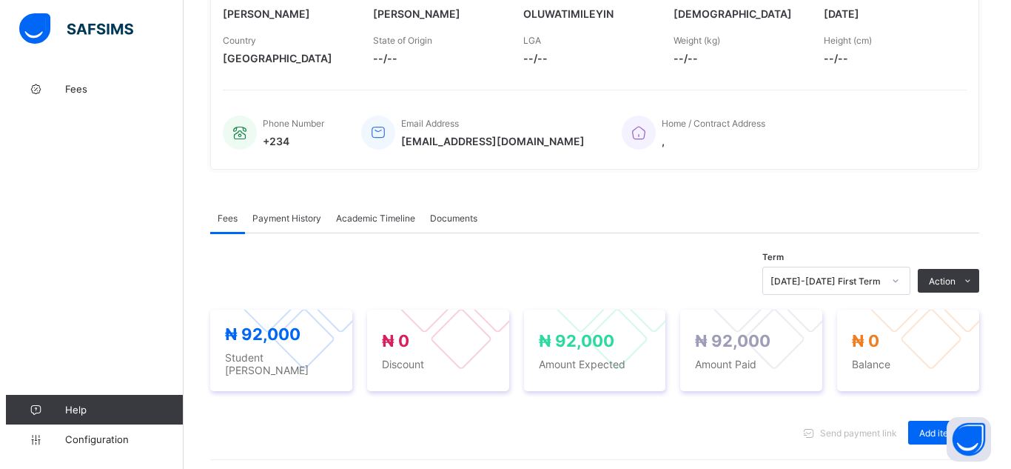
scroll to position [236, 0]
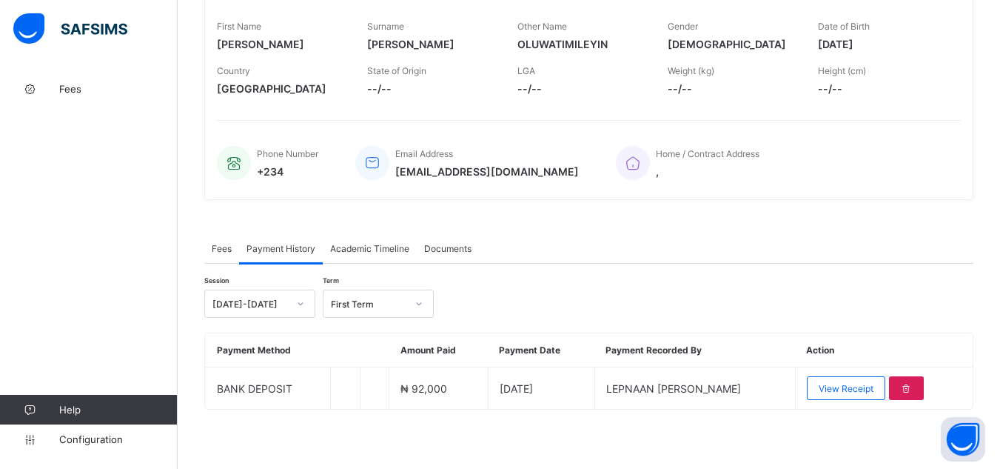
click at [466, 211] on div "Fees Payment History Academic Timeline Documents Payment History More Options T…" at bounding box center [588, 328] width 769 height 235
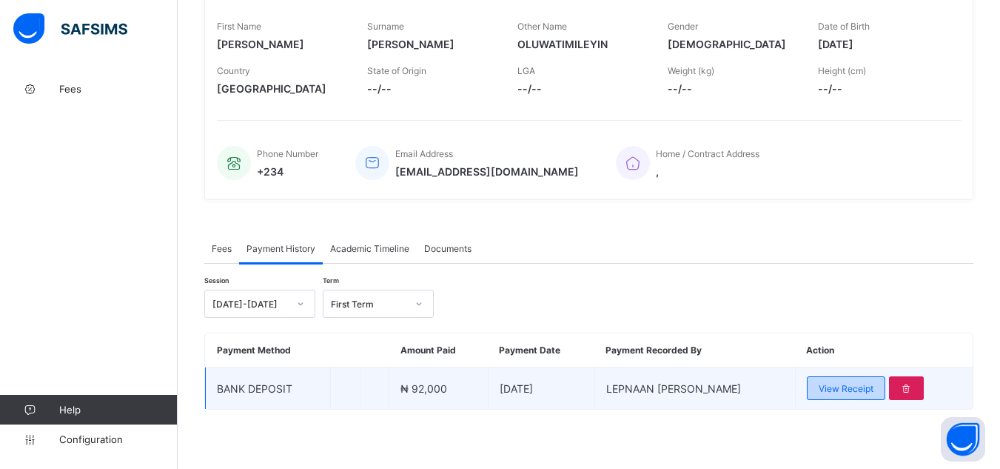
click at [862, 389] on span "View Receipt" at bounding box center [846, 388] width 55 height 11
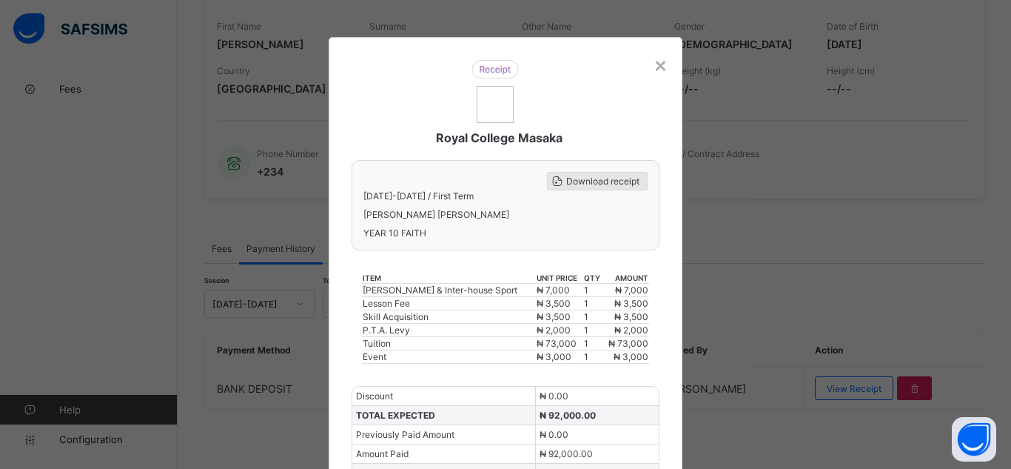
click at [605, 181] on span "Download receipt" at bounding box center [602, 180] width 73 height 11
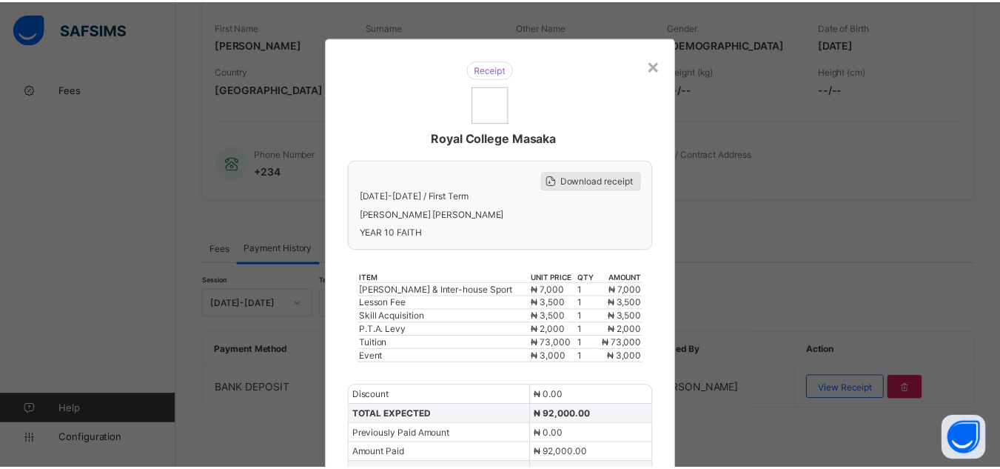
scroll to position [0, 0]
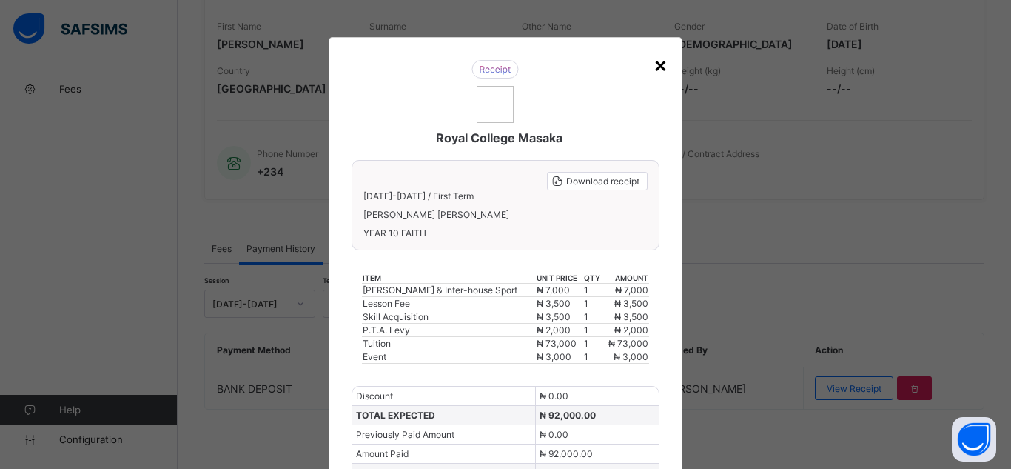
click at [654, 66] on div "×" at bounding box center [661, 64] width 14 height 25
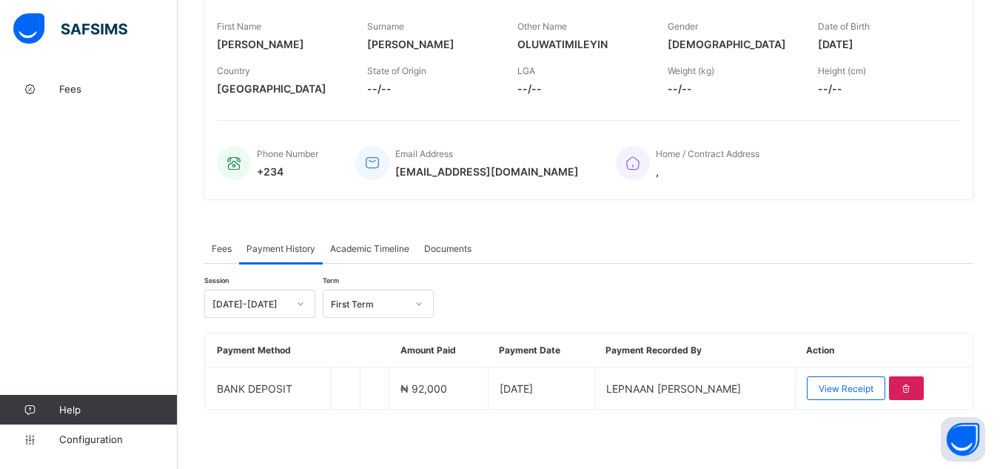
click at [225, 252] on span "Fees" at bounding box center [222, 248] width 20 height 11
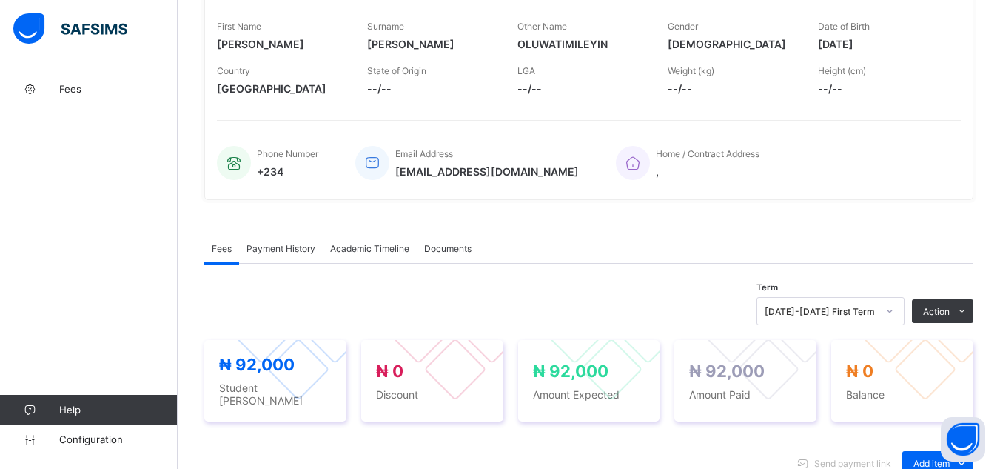
scroll to position [267, 0]
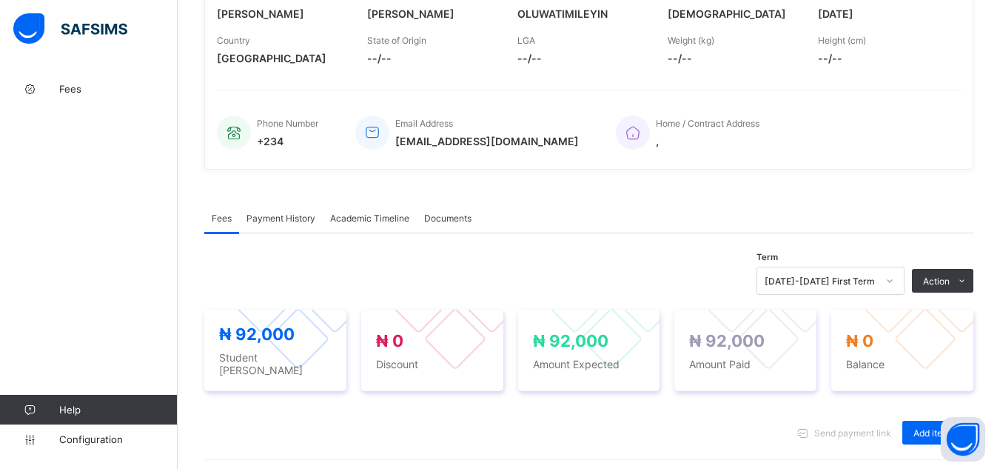
click at [197, 215] on div "× Delete Document This action would delete the document with name: from the sys…" at bounding box center [589, 326] width 822 height 1037
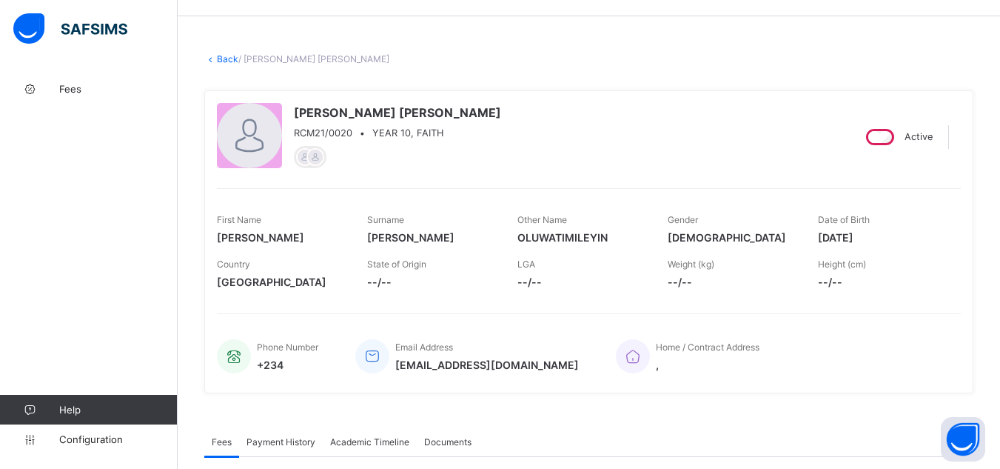
scroll to position [0, 0]
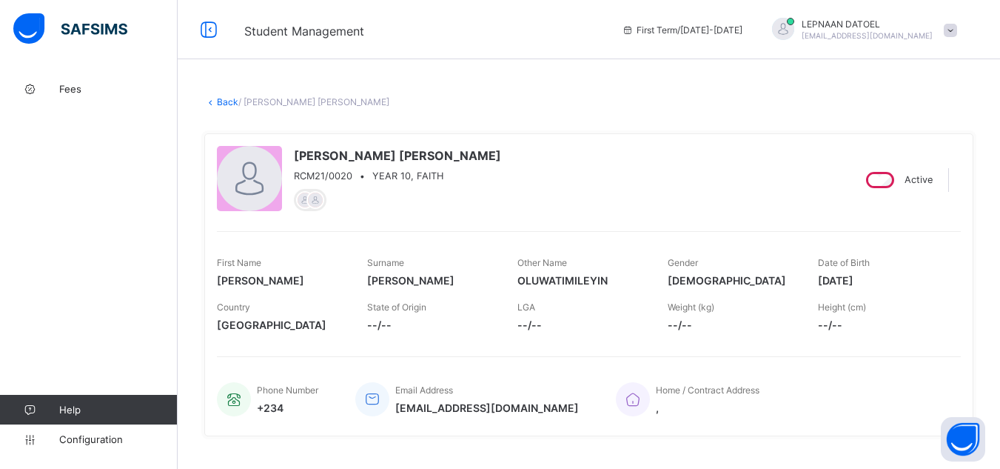
click at [227, 107] on link "Back" at bounding box center [227, 101] width 21 height 11
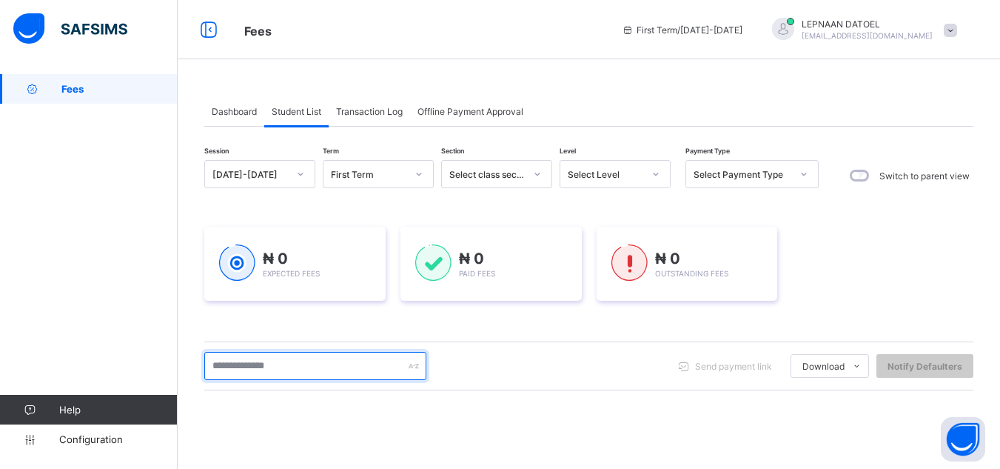
click at [244, 364] on input "text" at bounding box center [315, 366] width 222 height 28
type input "********"
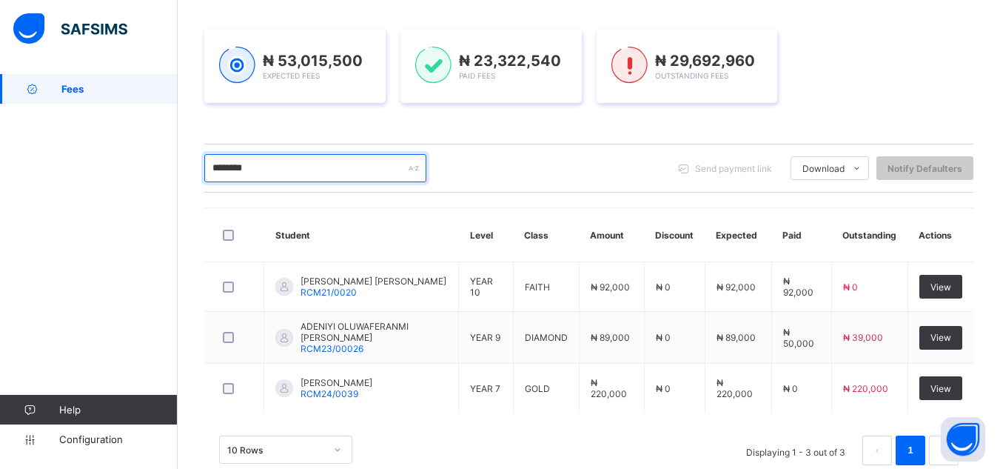
scroll to position [233, 0]
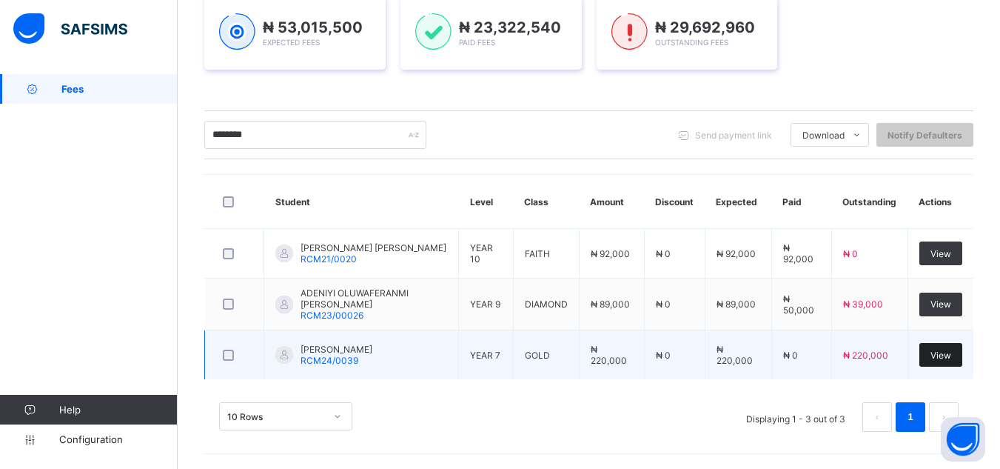
click at [951, 359] on span "View" at bounding box center [941, 354] width 21 height 11
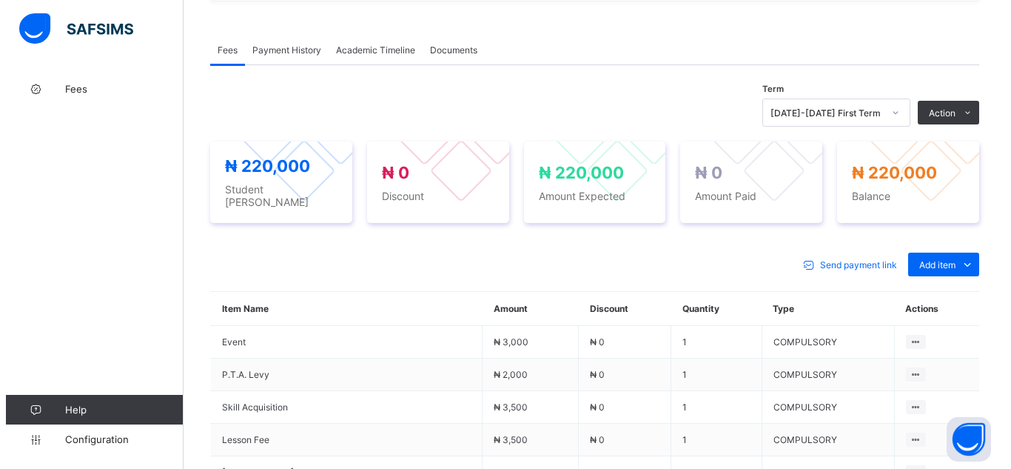
scroll to position [444, 0]
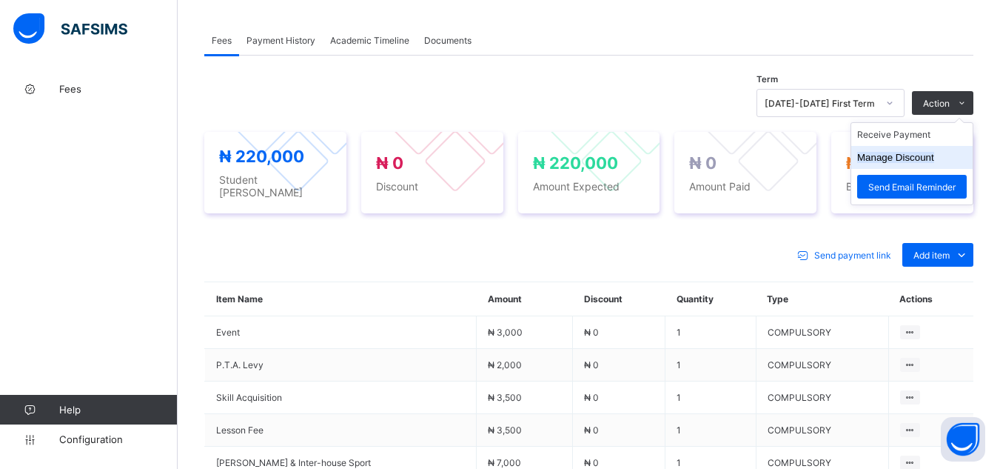
click at [932, 156] on button "Manage Discount" at bounding box center [895, 157] width 77 height 11
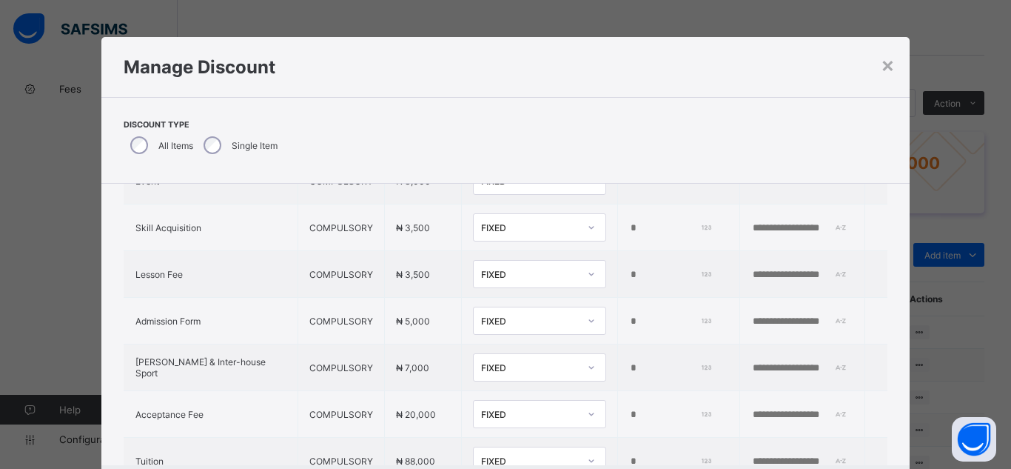
scroll to position [178, 0]
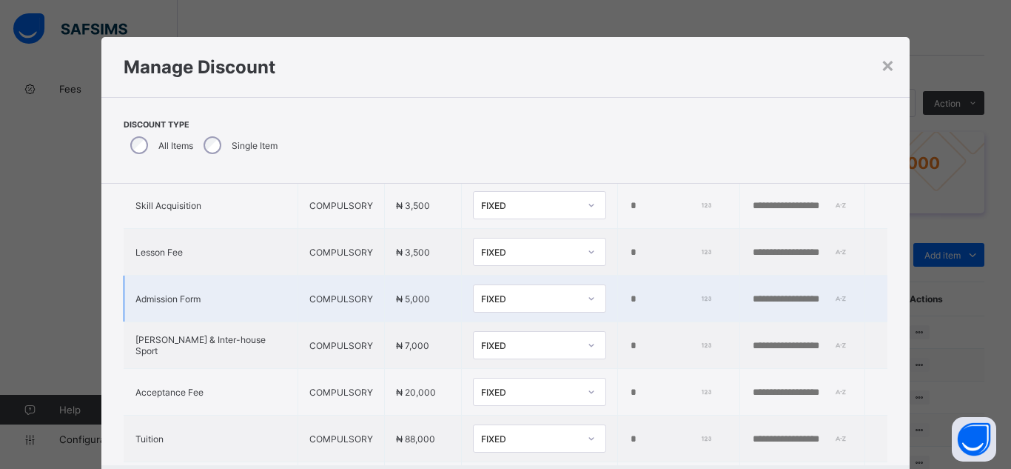
click at [587, 295] on icon at bounding box center [591, 298] width 9 height 15
click at [629, 303] on input "*" at bounding box center [669, 299] width 81 height 12
type input "****"
click at [751, 295] on input "text" at bounding box center [802, 299] width 102 height 12
type input "*"
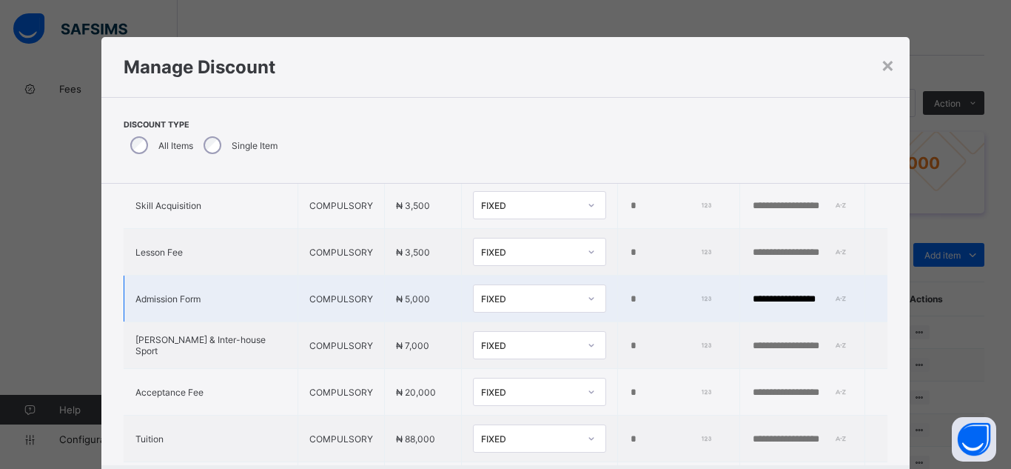
type input "**********"
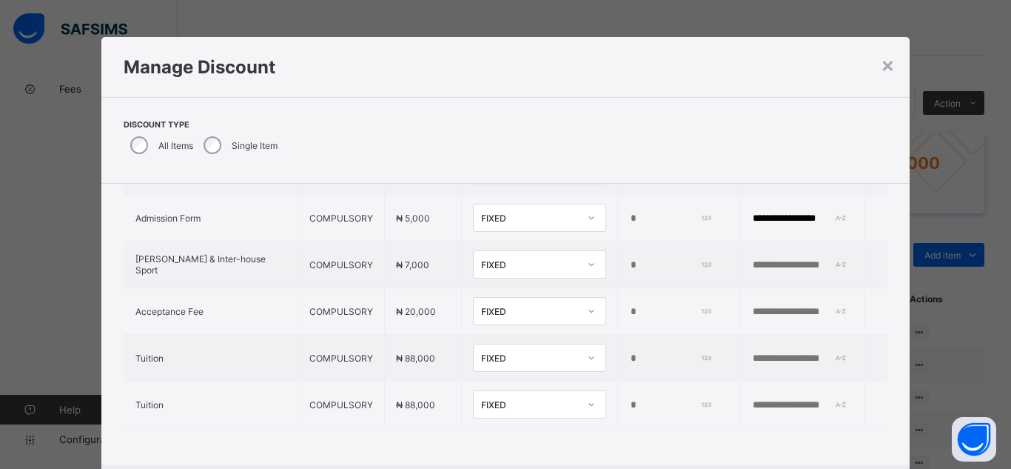
scroll to position [269, 0]
click at [862, 436] on div "**********" at bounding box center [505, 195] width 809 height 540
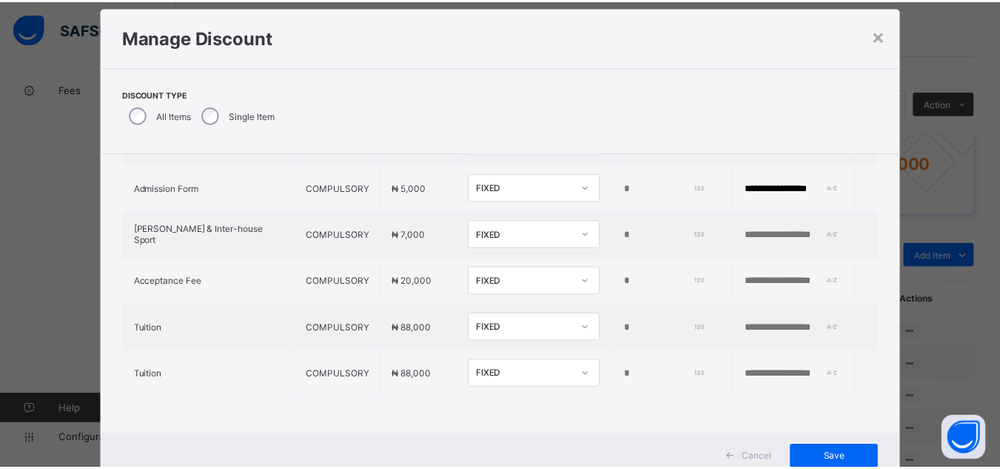
scroll to position [59, 0]
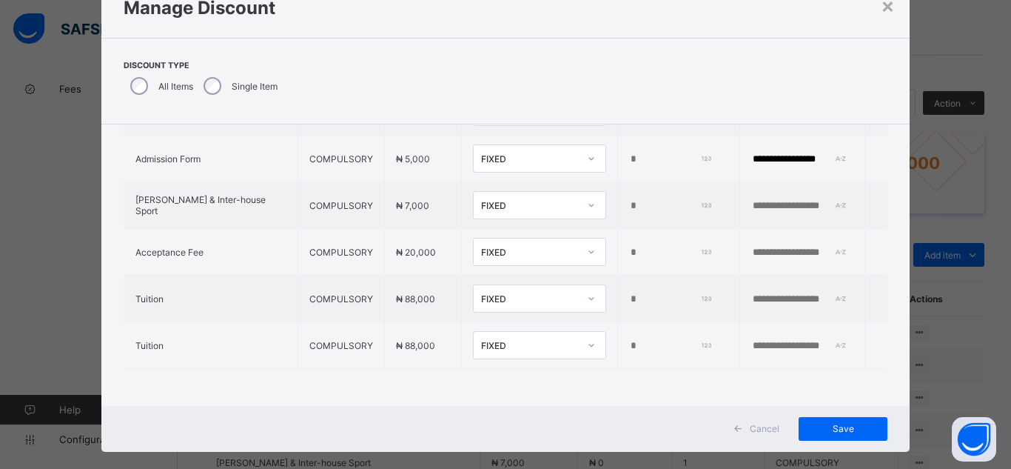
click at [862, 436] on div "Save" at bounding box center [843, 429] width 89 height 24
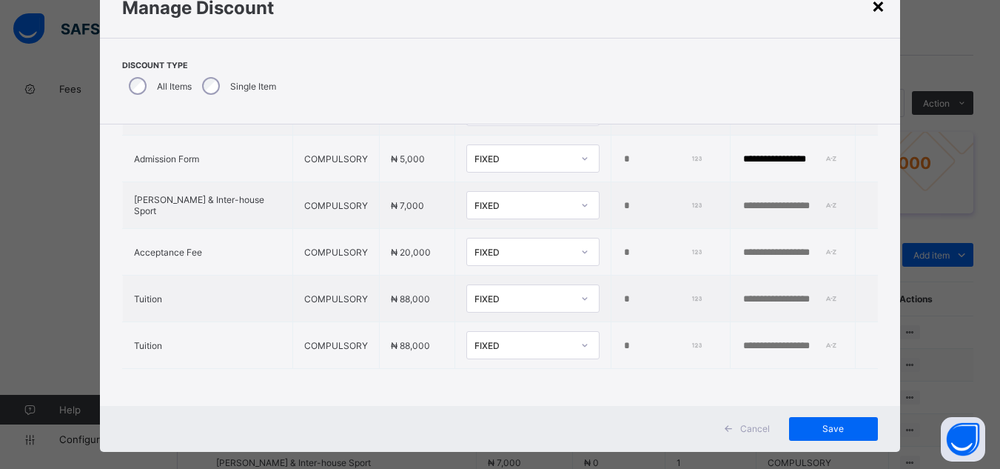
click at [882, 0] on div "×" at bounding box center [878, 5] width 14 height 25
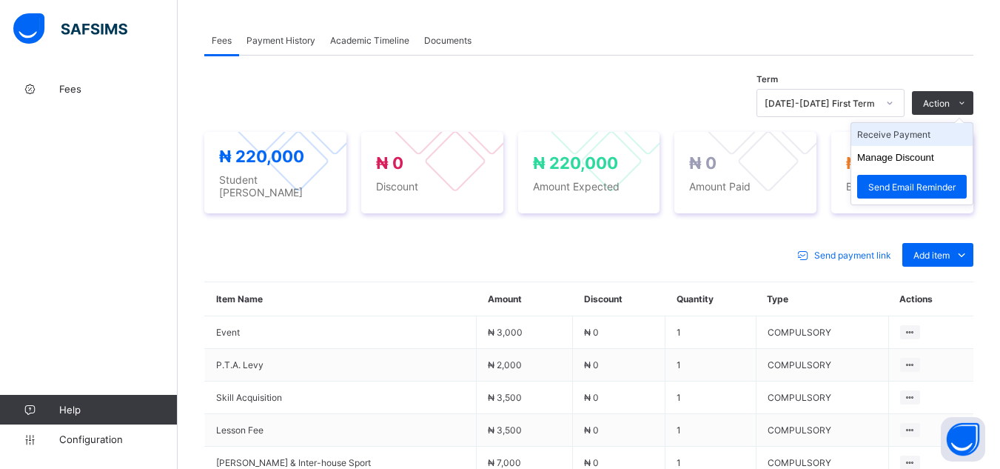
click at [927, 139] on li "Receive Payment" at bounding box center [911, 134] width 121 height 23
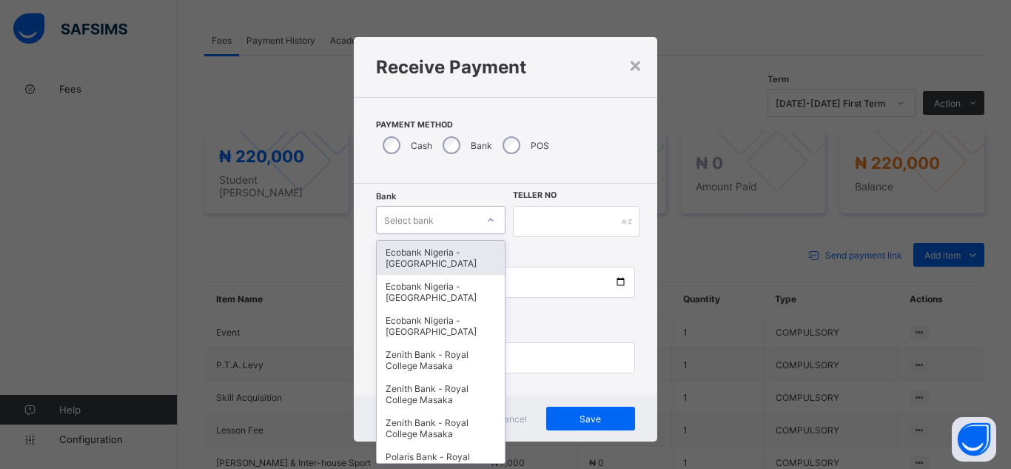
click at [486, 217] on icon at bounding box center [490, 219] width 9 height 15
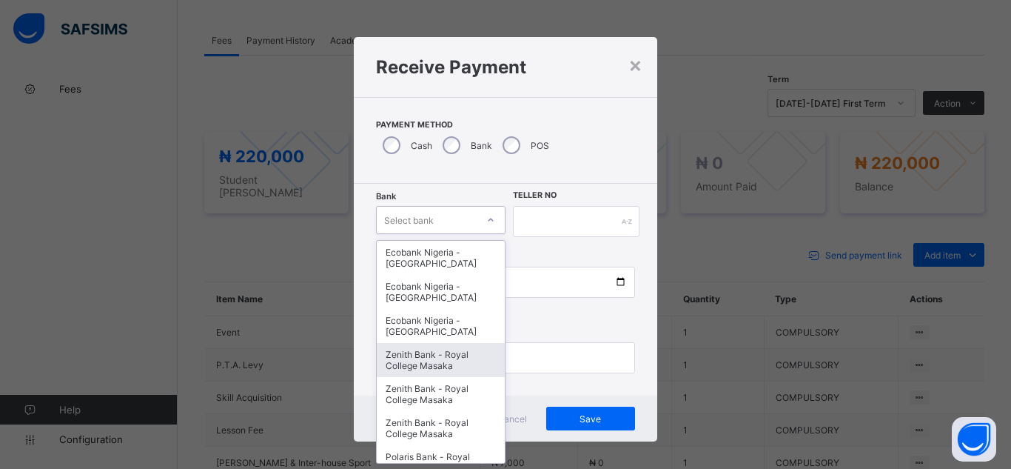
click at [454, 361] on div "Zenith Bank - Royal College Masaka" at bounding box center [441, 360] width 128 height 34
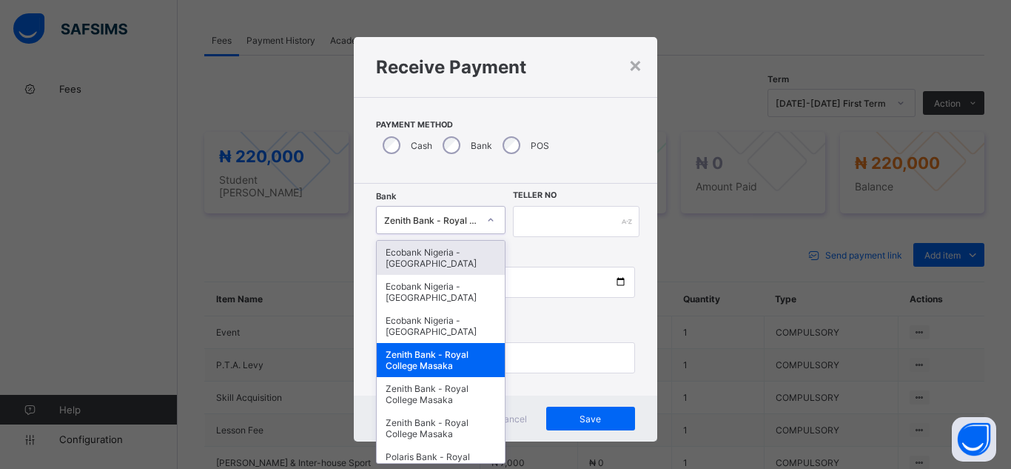
click at [492, 220] on div at bounding box center [490, 220] width 25 height 24
click at [467, 269] on div "Ecobank Nigeria - [GEOGRAPHIC_DATA]" at bounding box center [441, 258] width 128 height 34
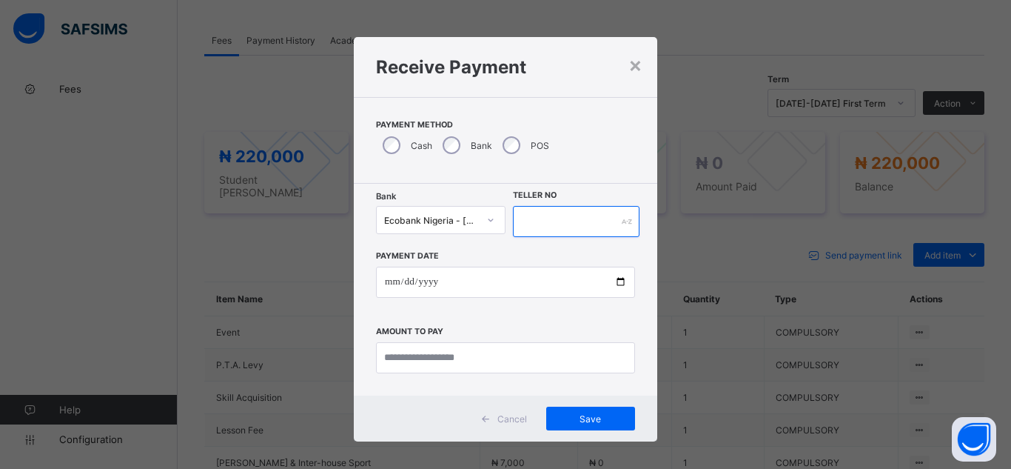
click at [547, 230] on input "text" at bounding box center [576, 221] width 127 height 31
type input "*"
type input "********"
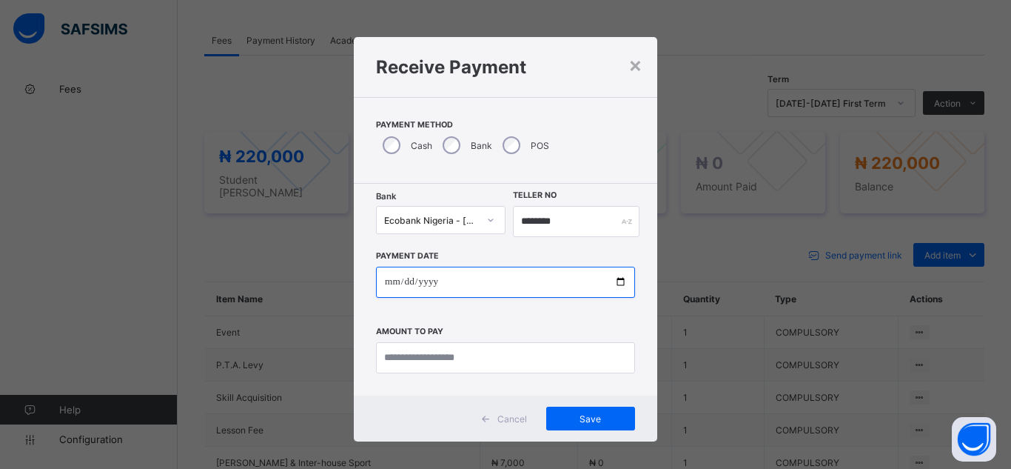
click at [615, 281] on input "date" at bounding box center [505, 282] width 259 height 31
type input "**********"
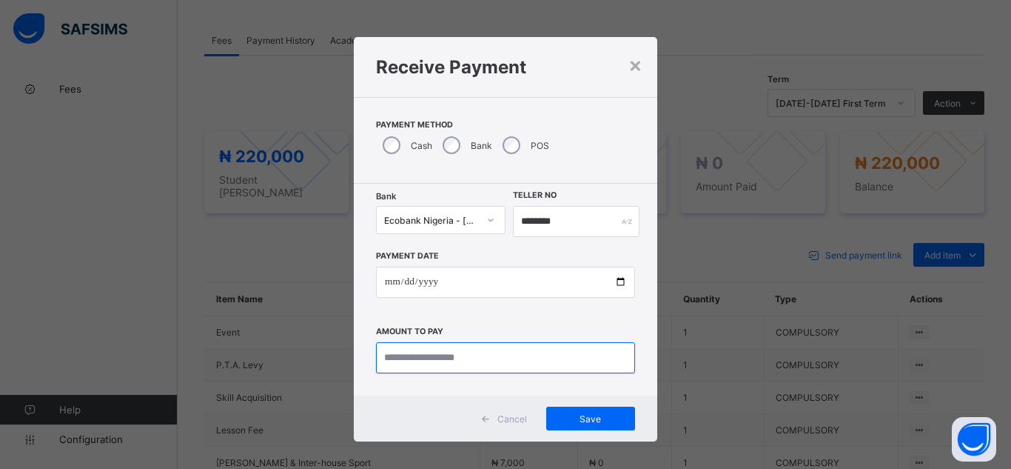
click at [429, 369] on input "currency" at bounding box center [505, 357] width 259 height 31
type input "********"
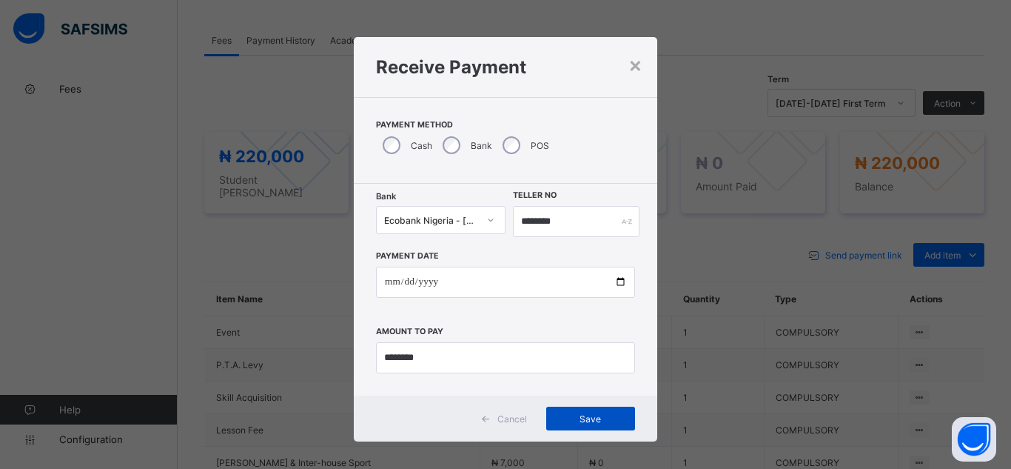
click at [599, 424] on div "Save" at bounding box center [590, 418] width 89 height 24
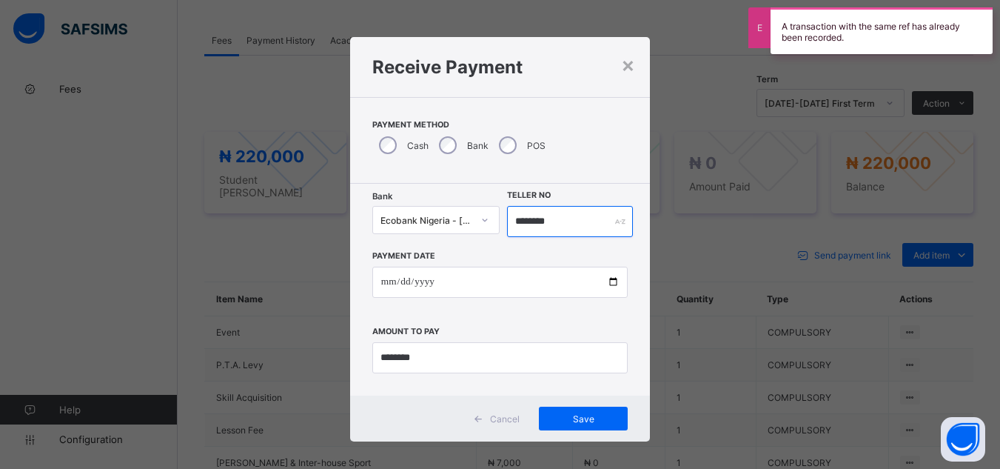
click at [549, 220] on input "********" at bounding box center [569, 221] width 125 height 31
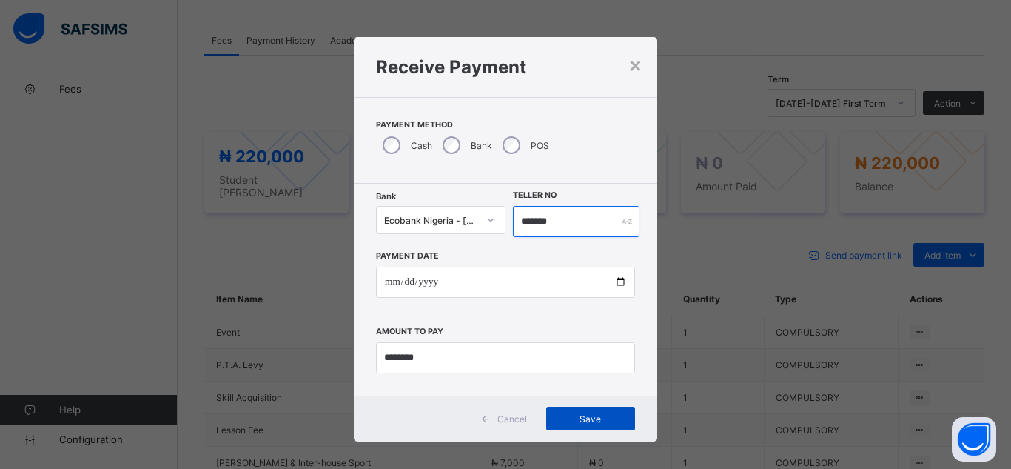
type input "*******"
click at [600, 429] on div "Save" at bounding box center [590, 418] width 89 height 24
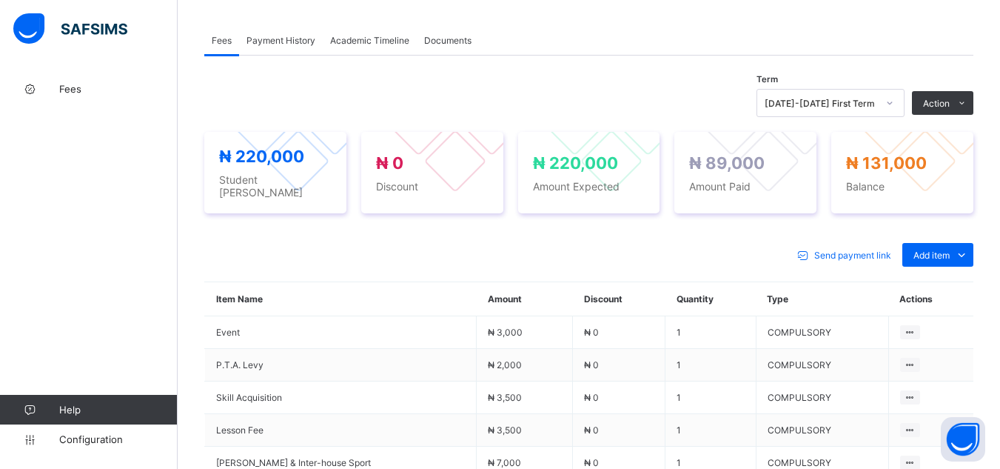
click at [188, 230] on div "× Delete Document This action would delete the document with name: from the sys…" at bounding box center [589, 197] width 822 height 1135
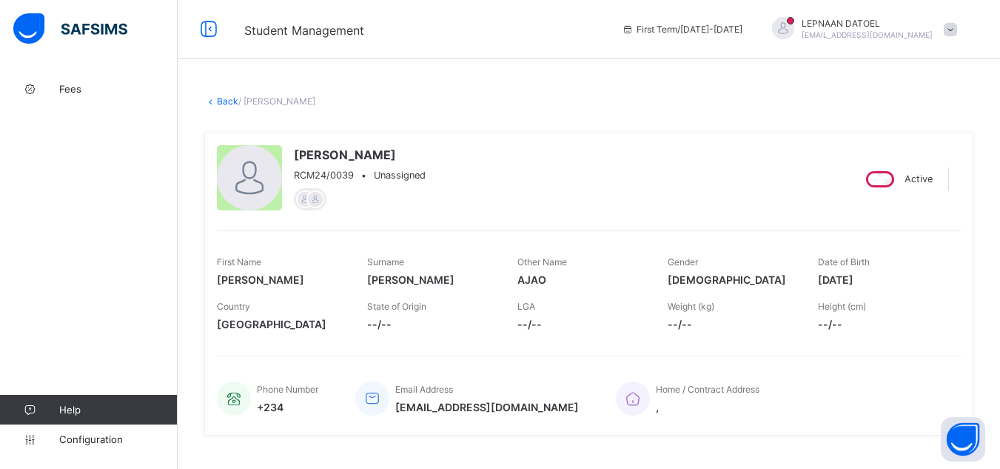
scroll to position [0, 0]
click at [231, 103] on link "Back" at bounding box center [227, 101] width 21 height 11
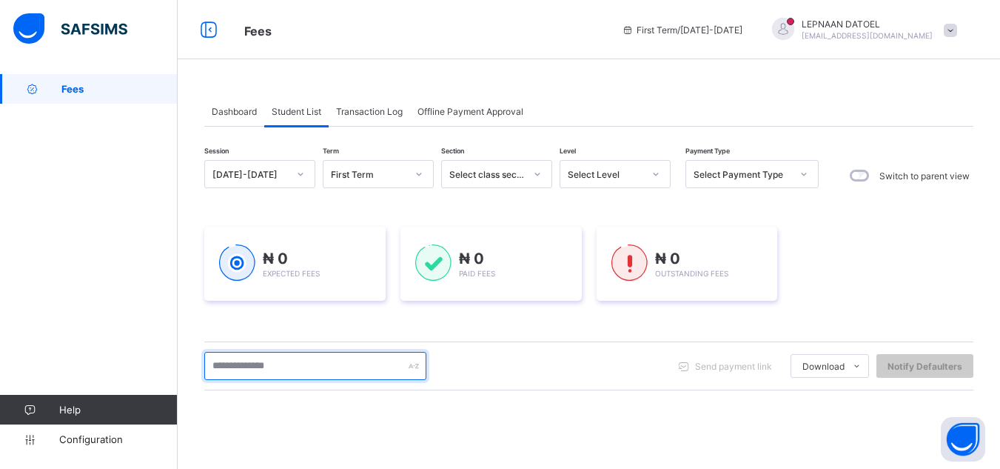
click at [287, 361] on input "text" at bounding box center [315, 366] width 222 height 28
type input "******"
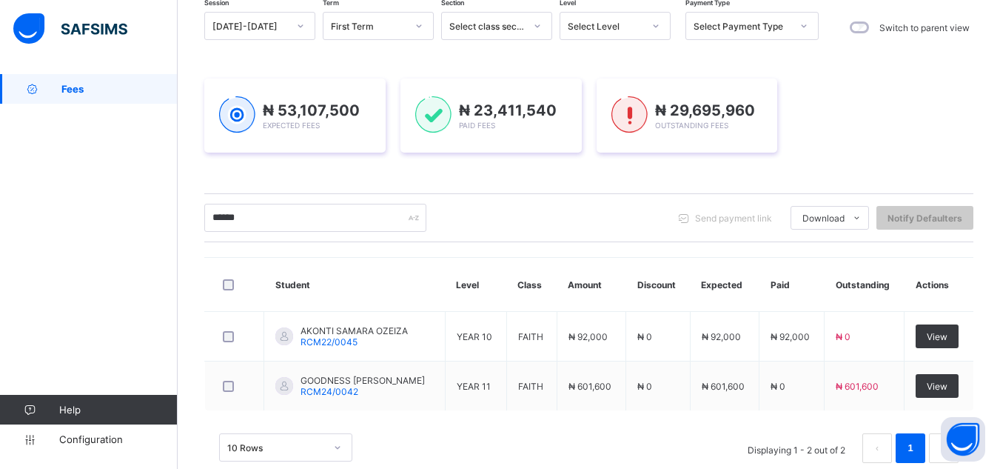
scroll to position [178, 0]
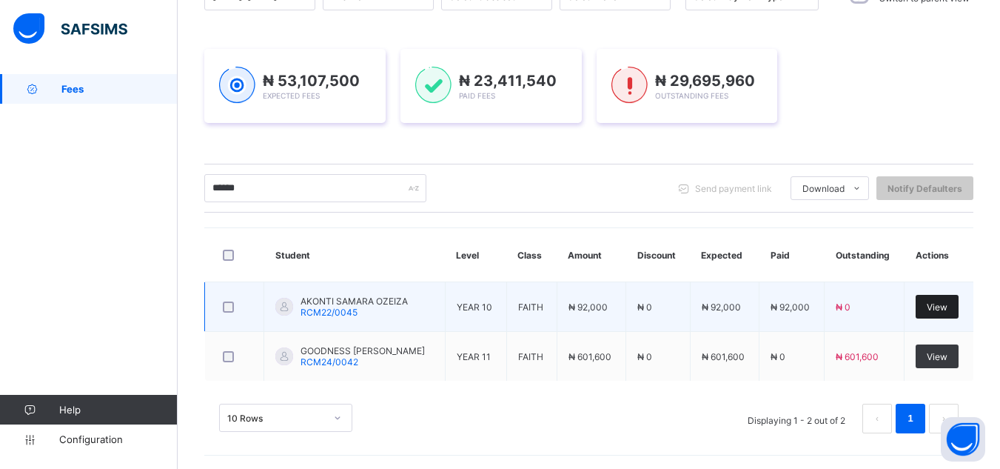
click at [938, 306] on div "View" at bounding box center [937, 307] width 43 height 24
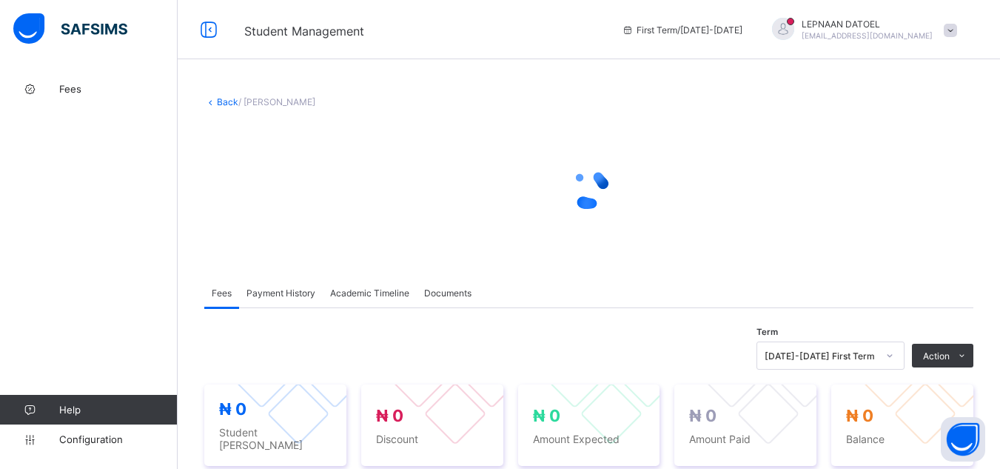
click at [457, 352] on div "**********" at bounding box center [589, 444] width 822 height 740
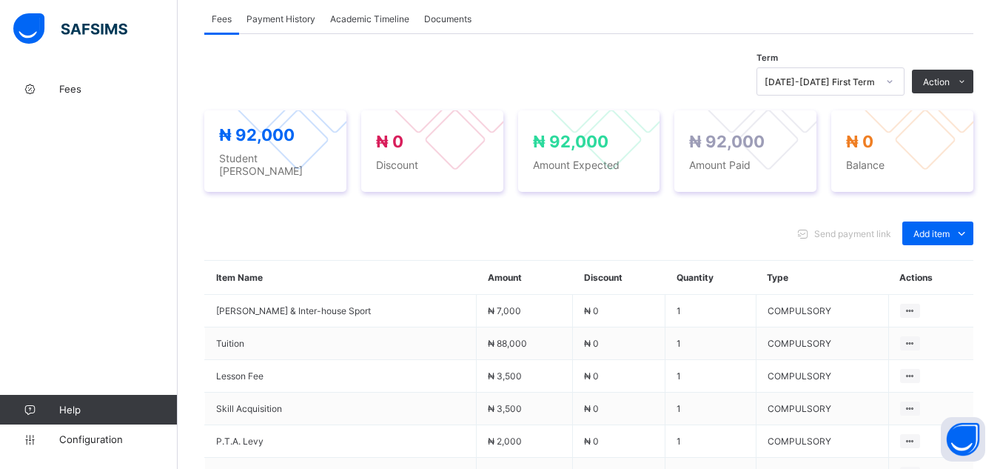
scroll to position [503, 0]
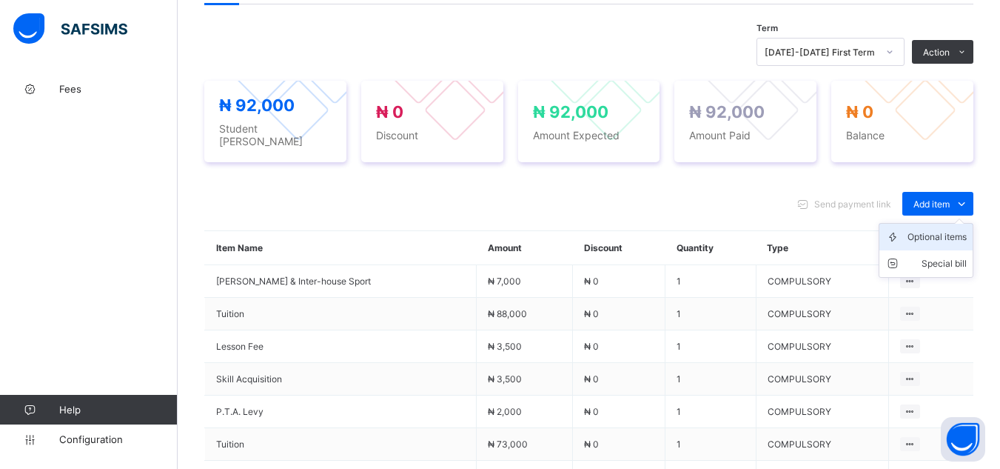
click at [951, 229] on div "Optional items" at bounding box center [937, 236] width 59 height 15
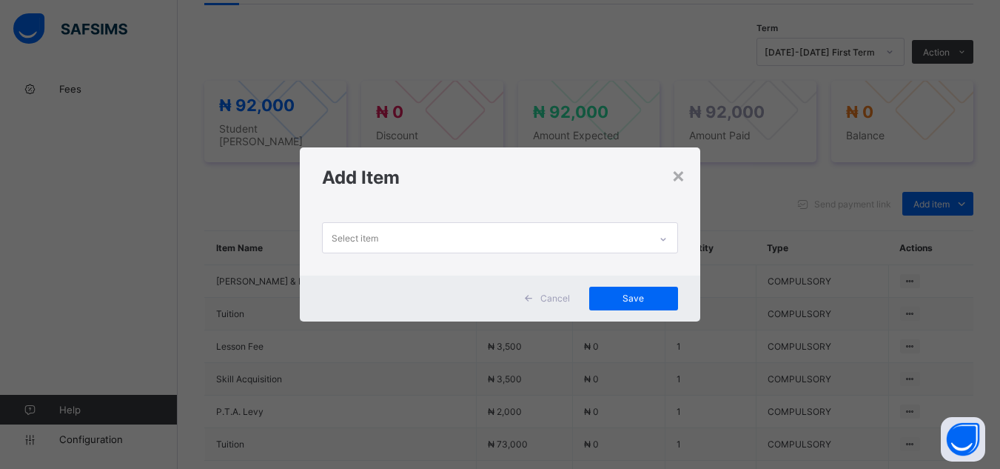
scroll to position [0, 0]
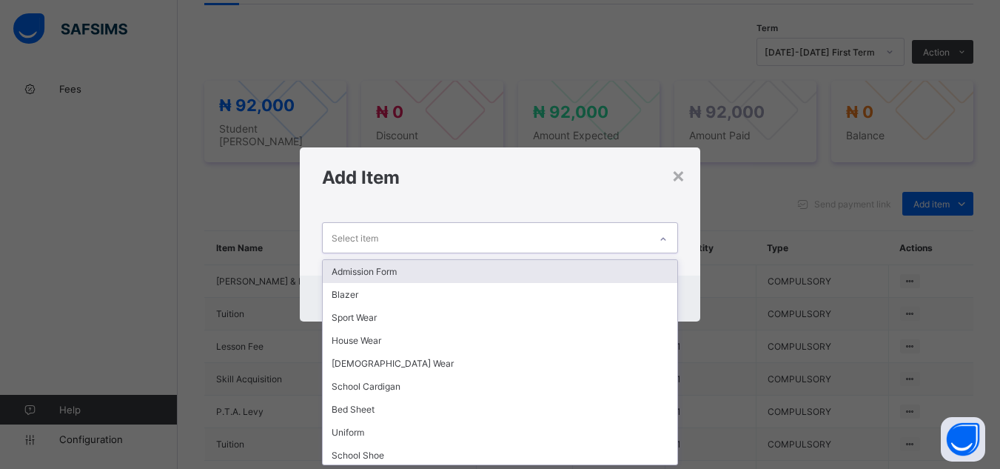
click at [670, 238] on div at bounding box center [663, 239] width 25 height 24
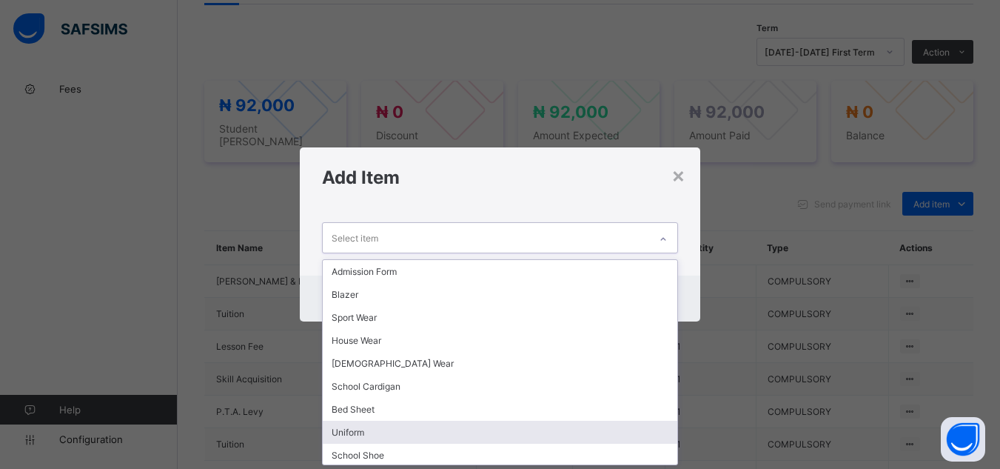
click at [480, 425] on div "Uniform" at bounding box center [500, 431] width 354 height 23
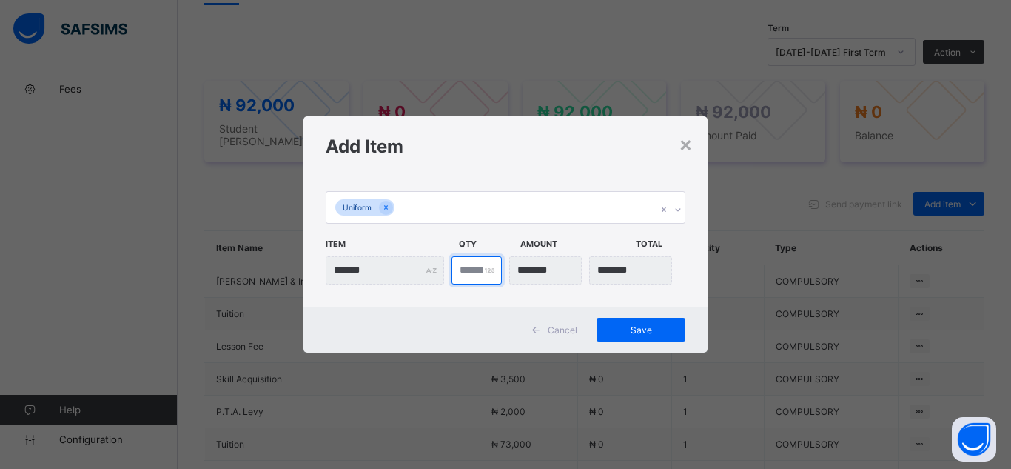
click at [475, 269] on input "*" at bounding box center [477, 270] width 50 height 28
type input "***"
type input "*"
type input "********"
type input "*"
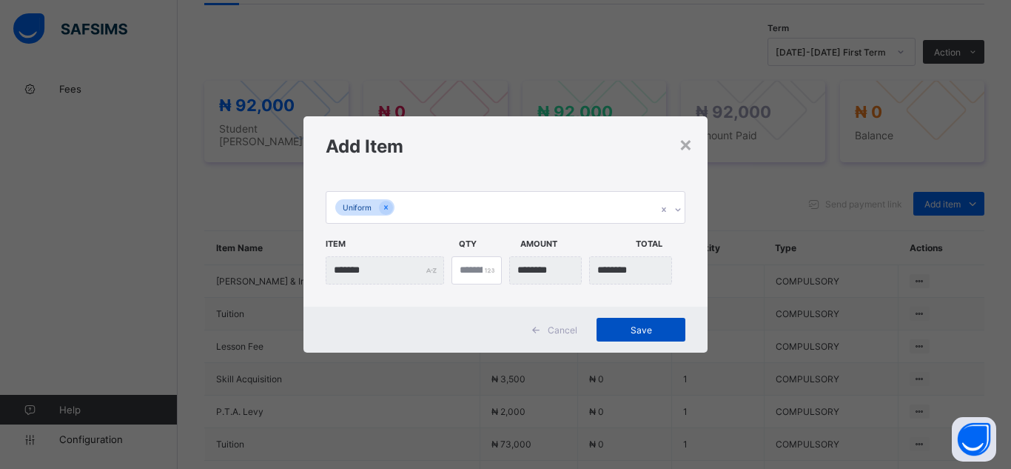
click at [644, 326] on span "Save" at bounding box center [641, 329] width 67 height 11
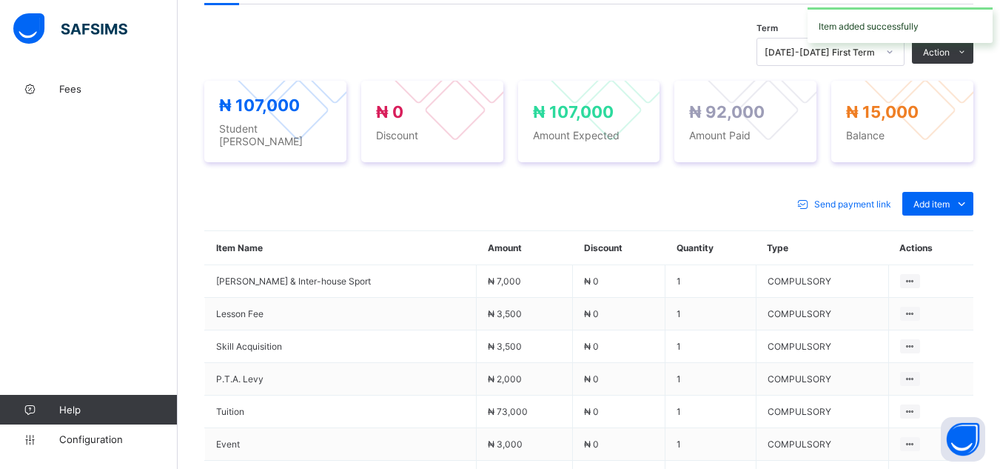
click at [948, 48] on div "Item added successfully" at bounding box center [900, 25] width 200 height 50
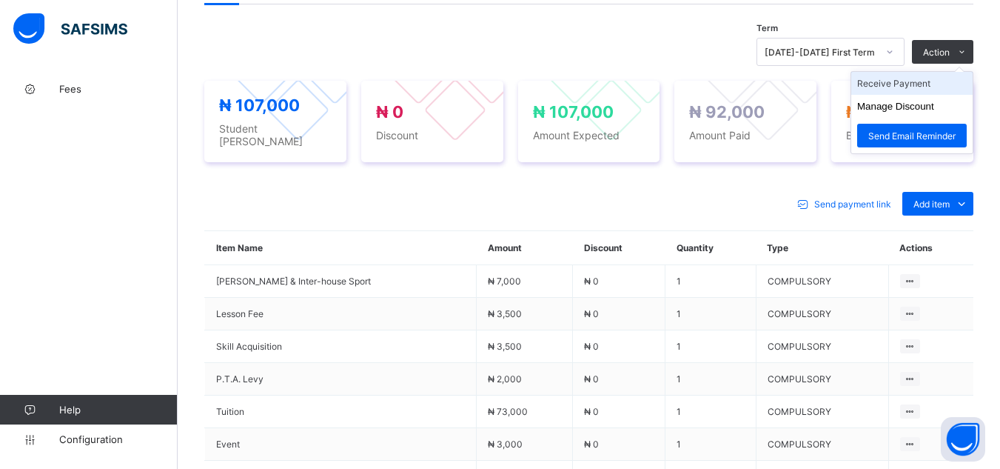
click at [921, 72] on li "Receive Payment" at bounding box center [911, 83] width 121 height 23
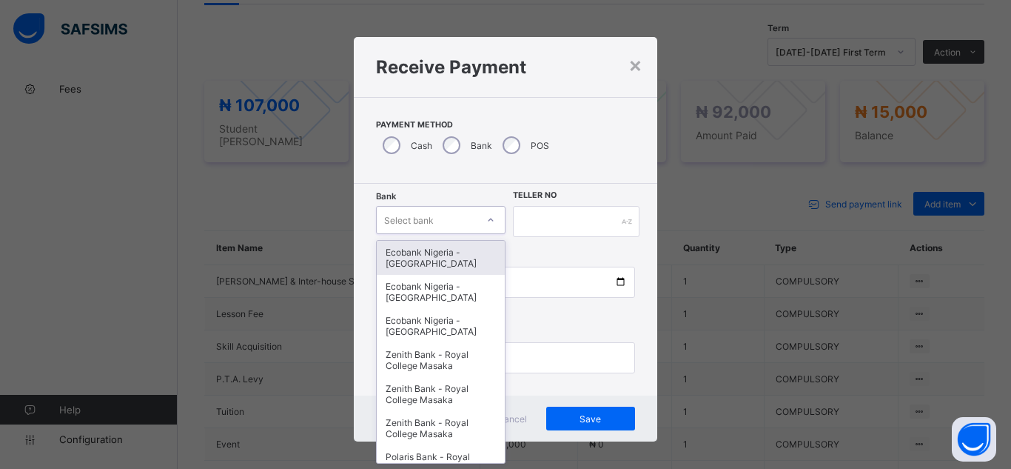
click at [486, 224] on icon at bounding box center [490, 219] width 9 height 15
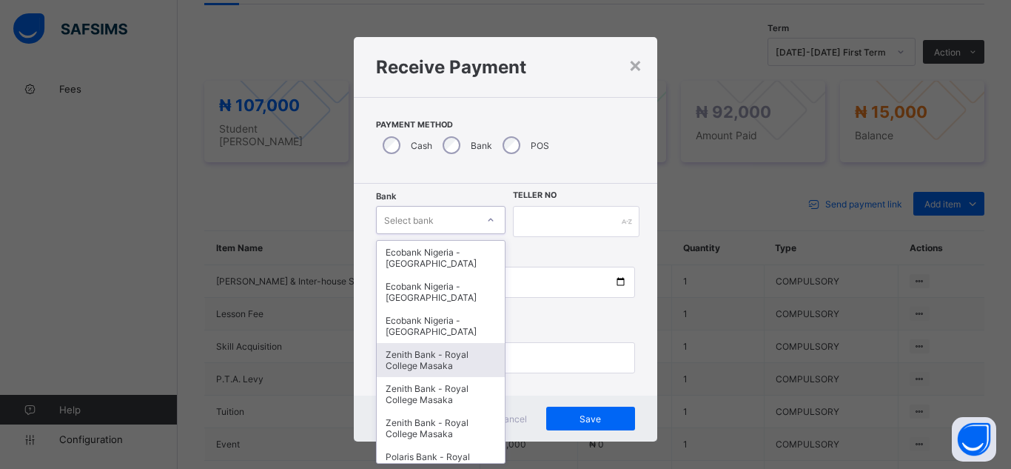
click at [435, 365] on div "Zenith Bank - Royal College Masaka" at bounding box center [441, 360] width 128 height 34
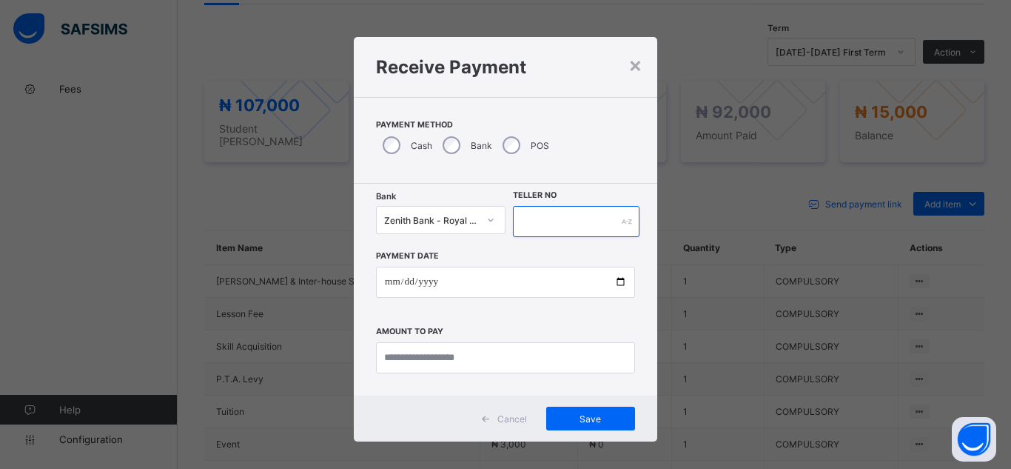
click at [543, 232] on input "text" at bounding box center [576, 221] width 127 height 31
type input "*******"
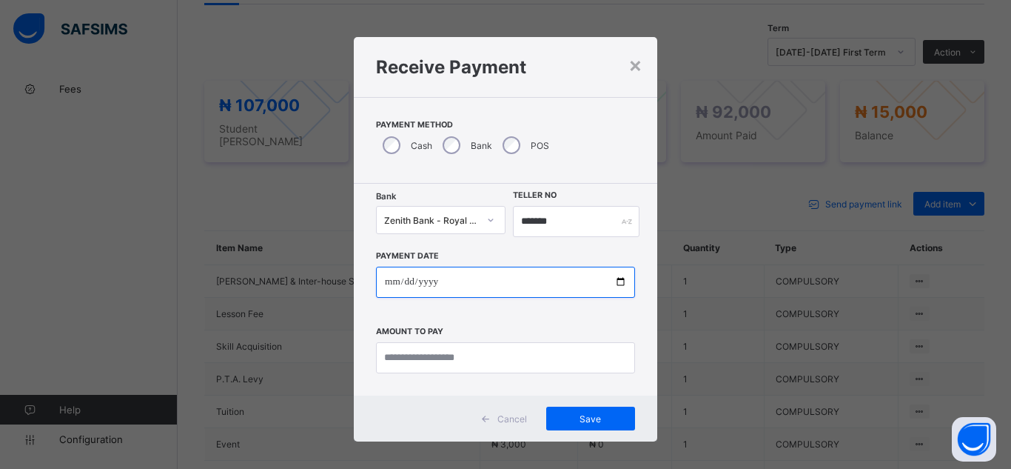
click at [617, 281] on input "date" at bounding box center [505, 282] width 259 height 31
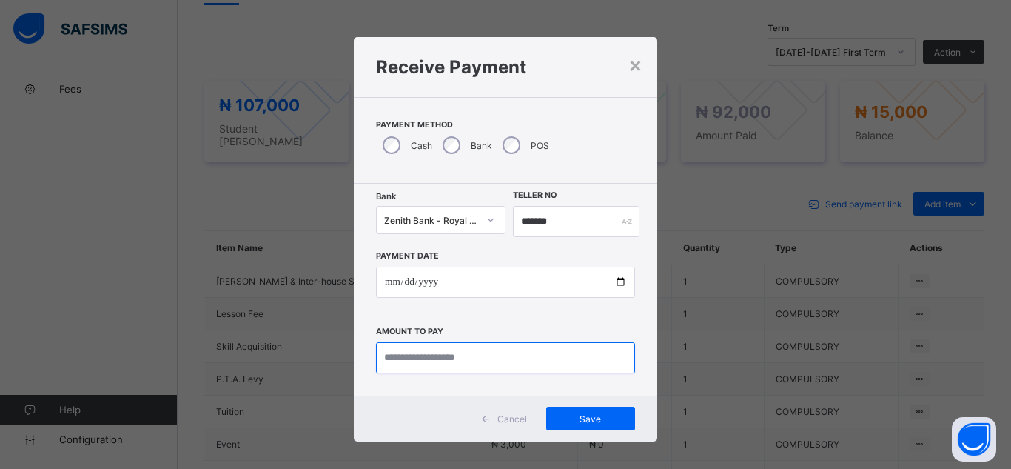
click at [426, 361] on input "currency" at bounding box center [505, 357] width 259 height 31
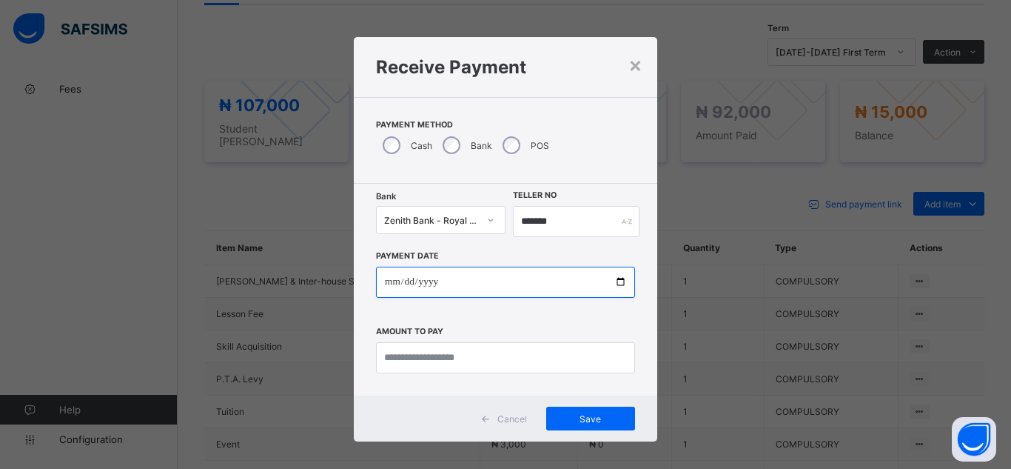
click at [613, 275] on input "date" at bounding box center [505, 282] width 259 height 31
type input "**********"
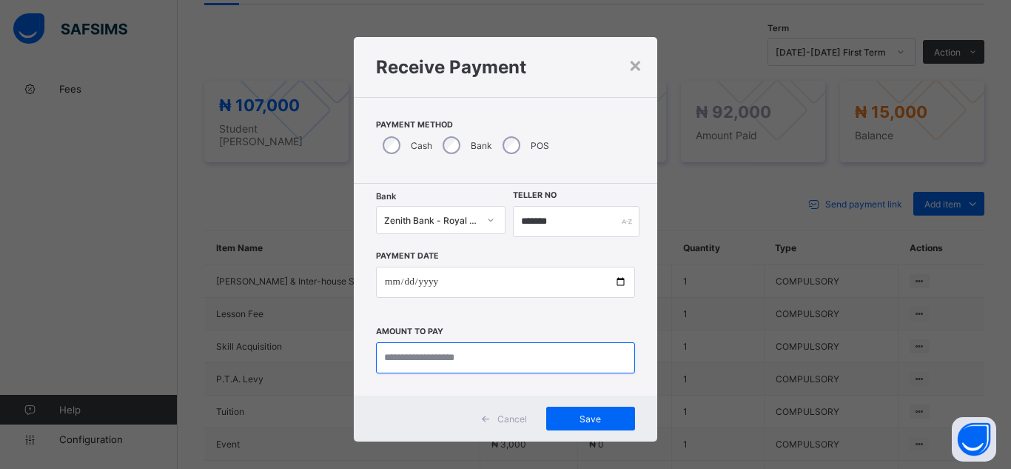
click at [426, 360] on input "currency" at bounding box center [505, 357] width 259 height 31
type input "********"
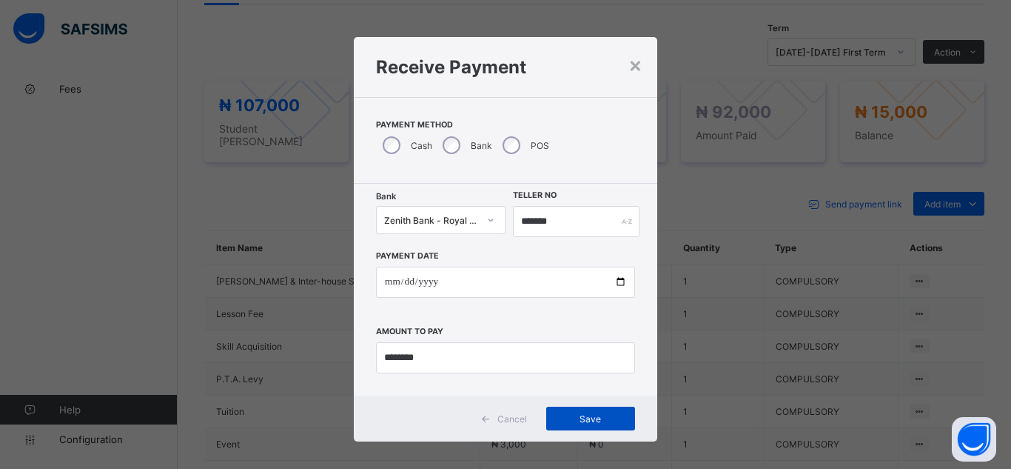
click at [578, 418] on span "Save" at bounding box center [590, 418] width 67 height 11
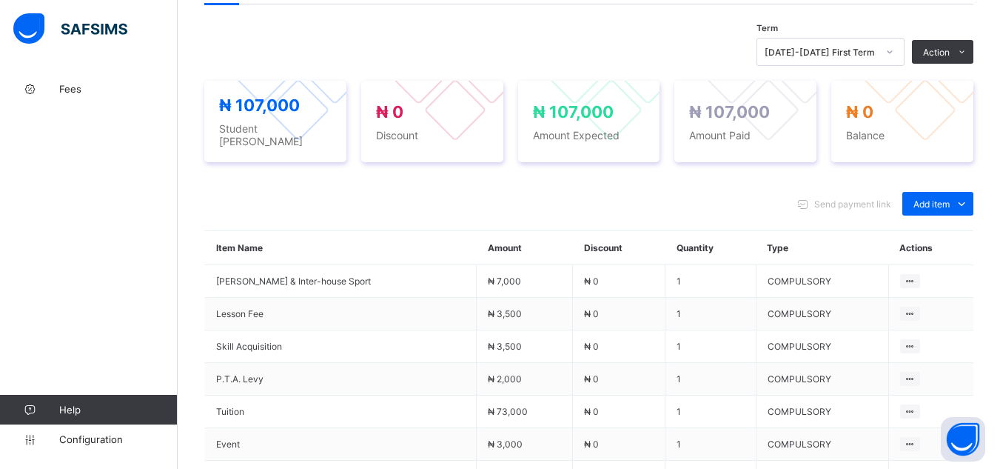
click at [192, 173] on div "× Delete Document This action would delete the document with name: from the sys…" at bounding box center [589, 110] width 822 height 1078
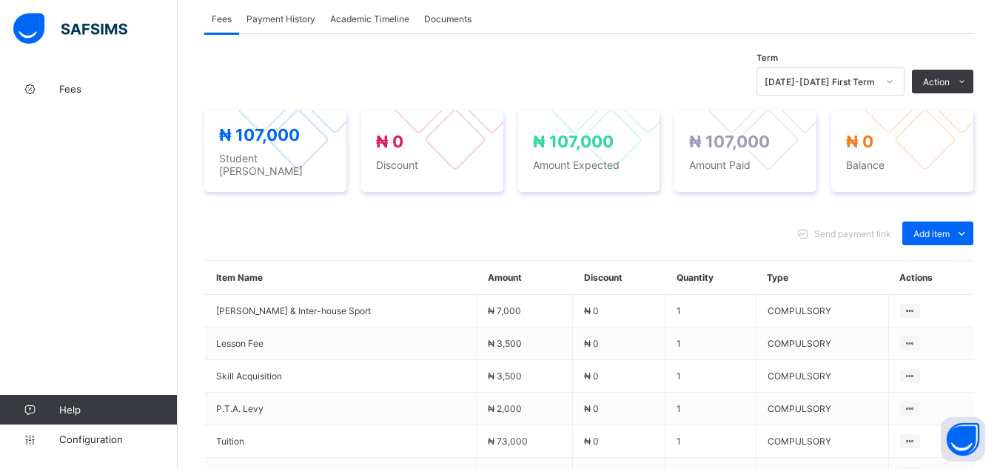
click at [290, 13] on span "Payment History" at bounding box center [281, 18] width 69 height 11
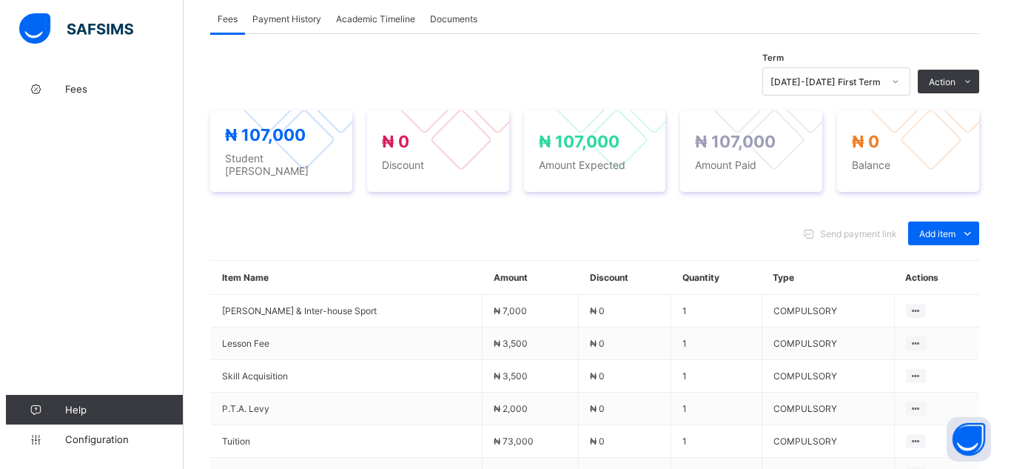
scroll to position [278, 0]
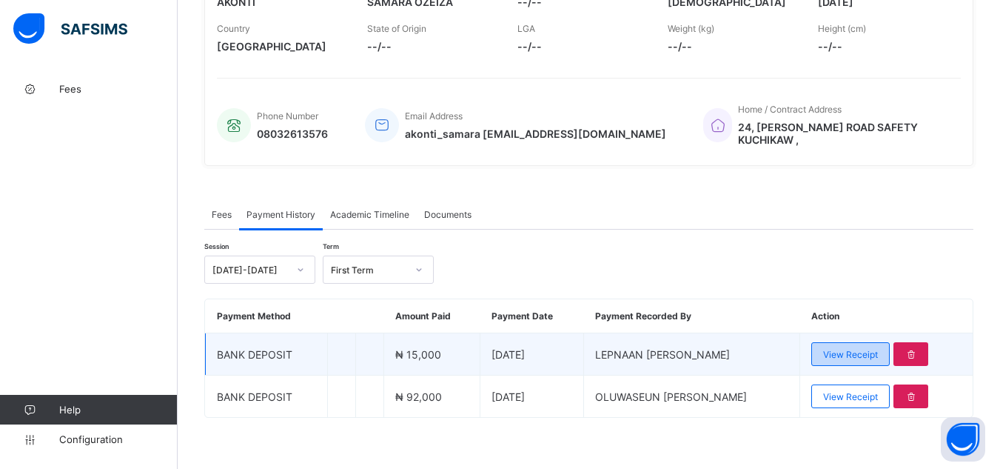
click at [865, 349] on span "View Receipt" at bounding box center [850, 354] width 55 height 11
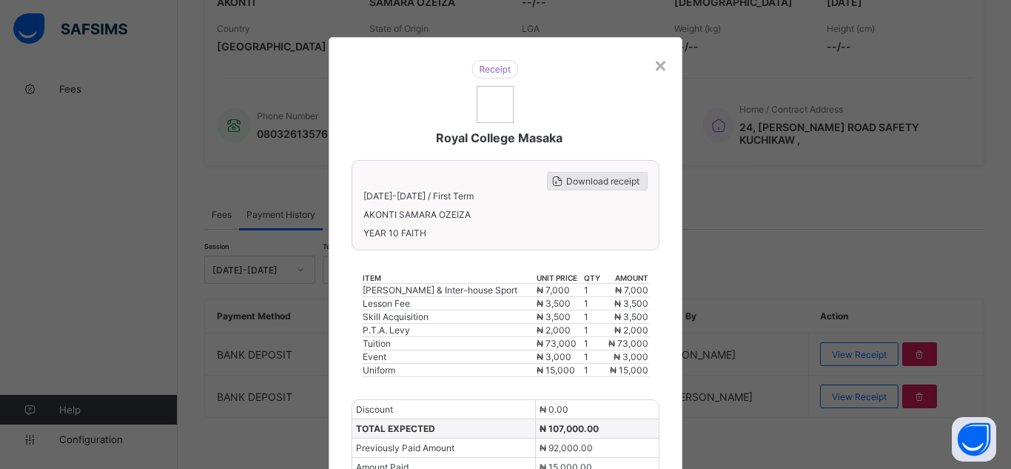
click at [604, 176] on span "Download receipt" at bounding box center [602, 180] width 73 height 11
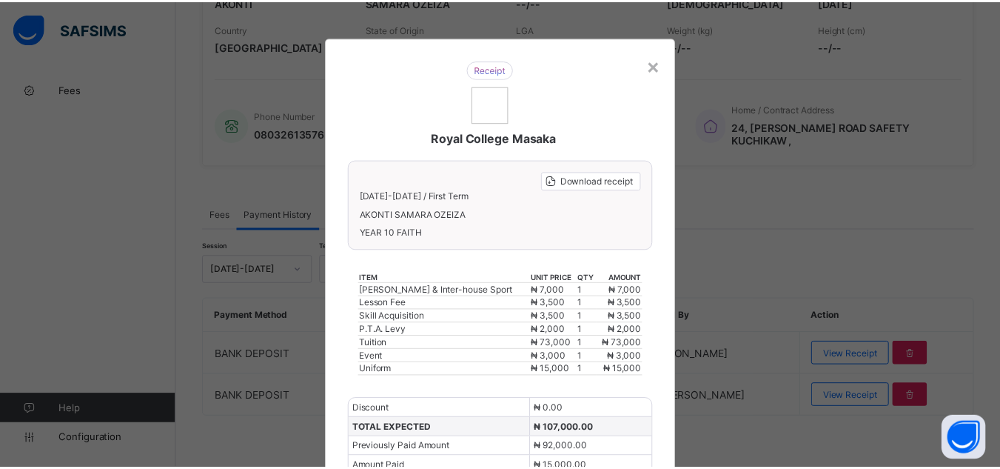
scroll to position [0, 0]
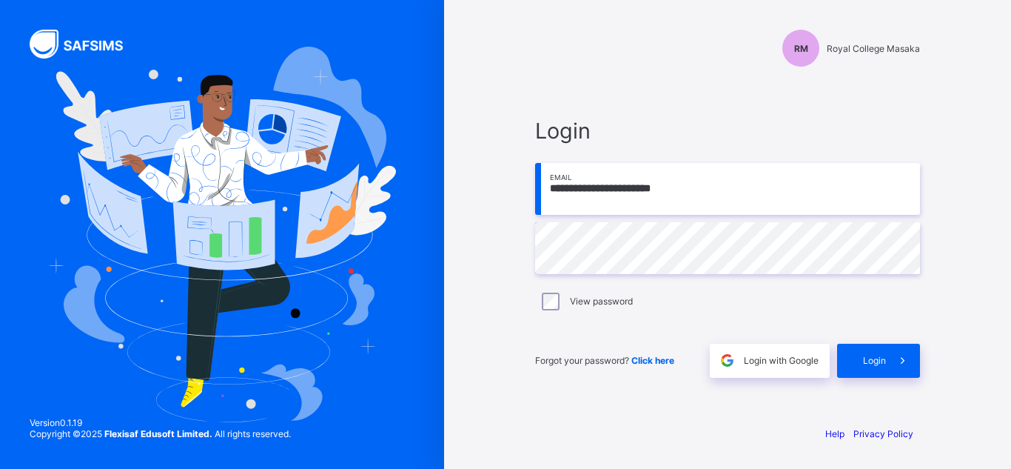
click at [787, 431] on div "Help Privacy Policy" at bounding box center [727, 433] width 385 height 11
click at [879, 361] on span "Login" at bounding box center [874, 360] width 23 height 11
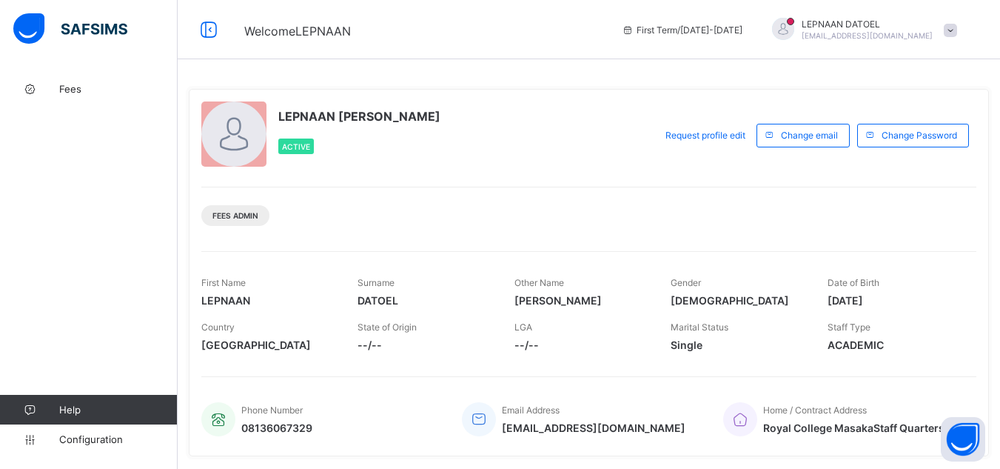
click at [181, 200] on div "LEPNAAN [PERSON_NAME] Active Request profile edit Change email Change Password …" at bounding box center [589, 428] width 822 height 709
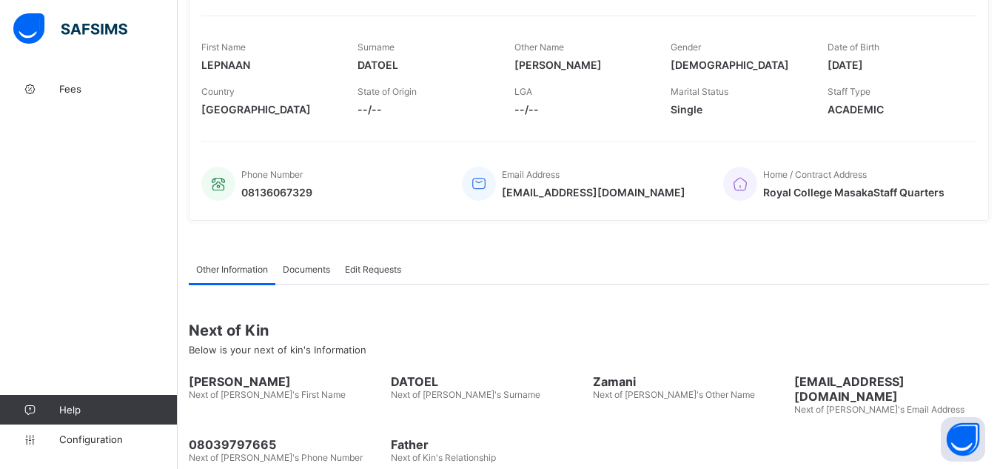
scroll to position [237, 0]
click at [91, 87] on span "Fees" at bounding box center [118, 89] width 118 height 12
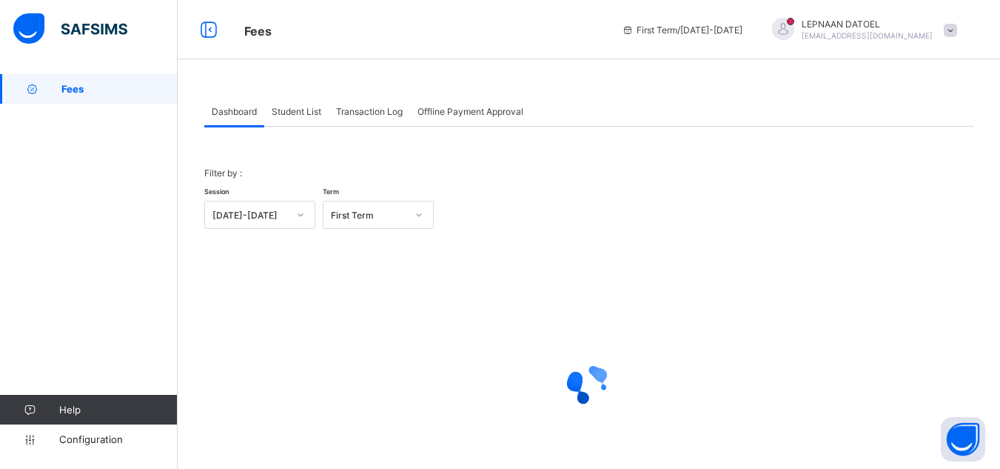
click at [295, 117] on div "Student List" at bounding box center [296, 111] width 64 height 30
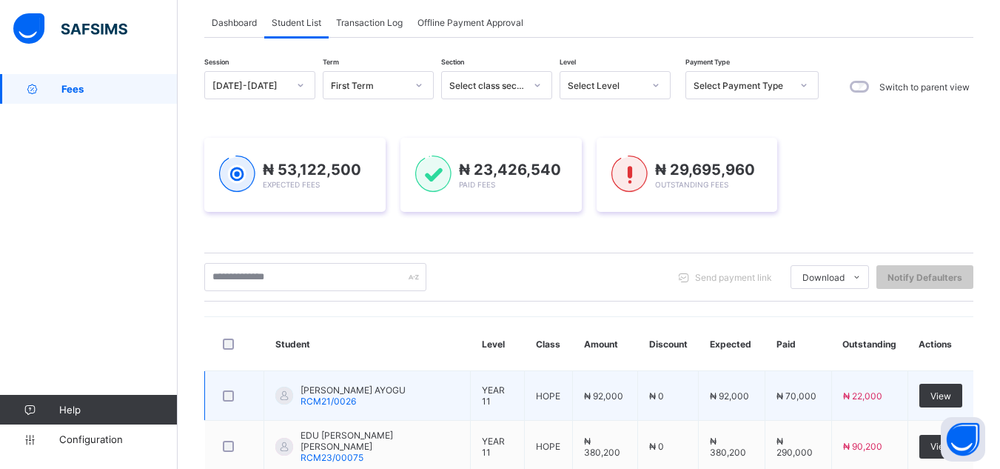
scroll to position [148, 0]
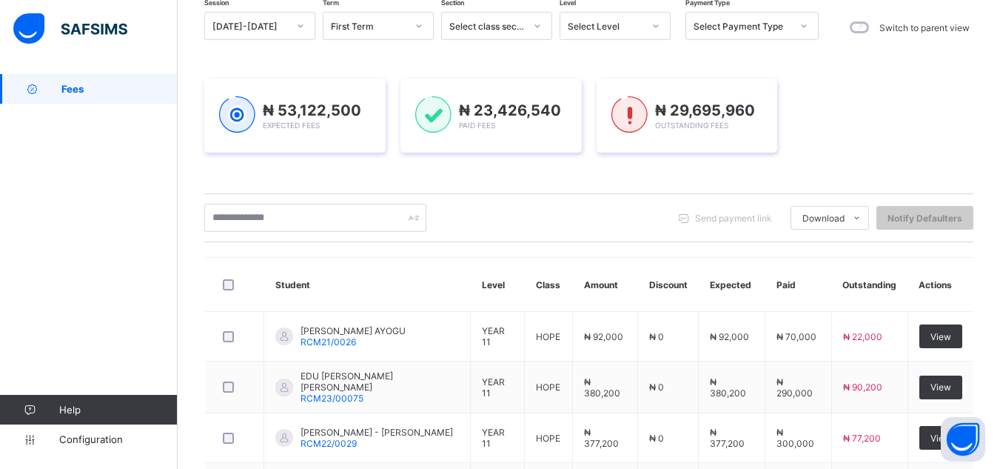
click at [266, 236] on div "Send payment link Download Students Payment Students Payment Status Student Ite…" at bounding box center [588, 217] width 769 height 49
click at [265, 224] on input "text" at bounding box center [315, 218] width 222 height 28
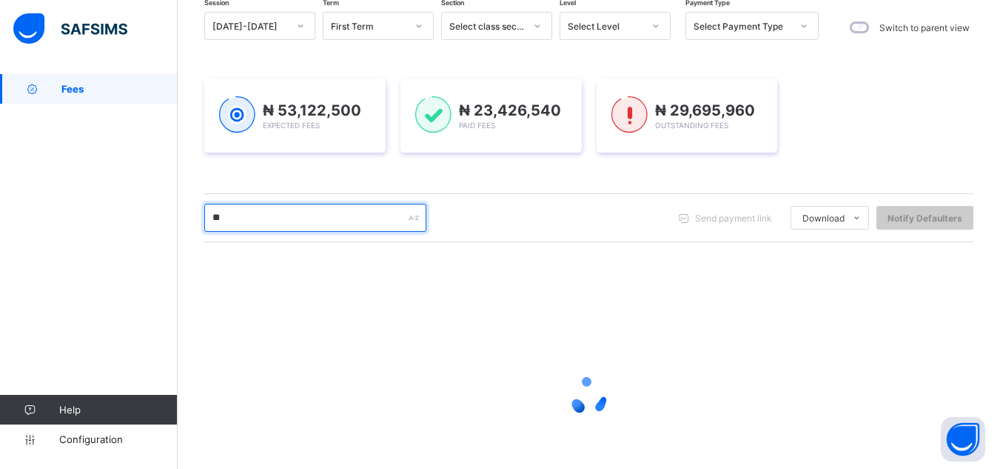
type input "*****"
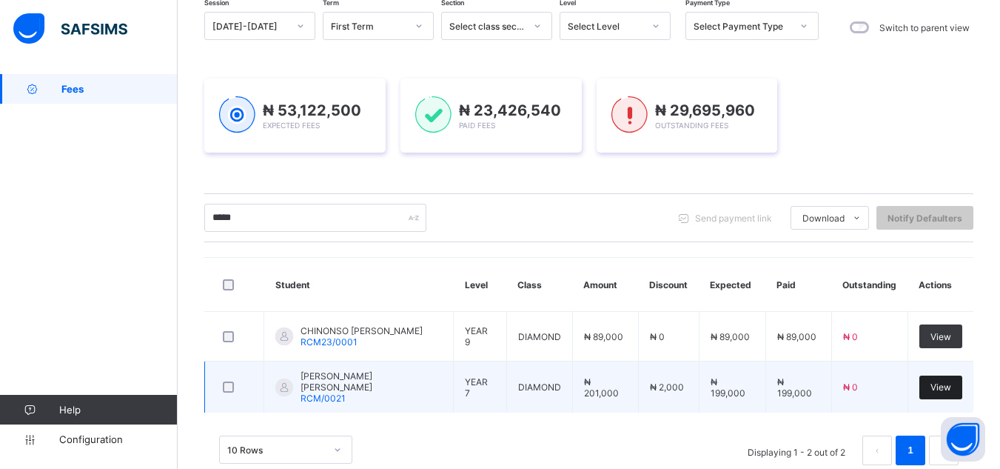
click at [947, 392] on div "View" at bounding box center [940, 387] width 43 height 24
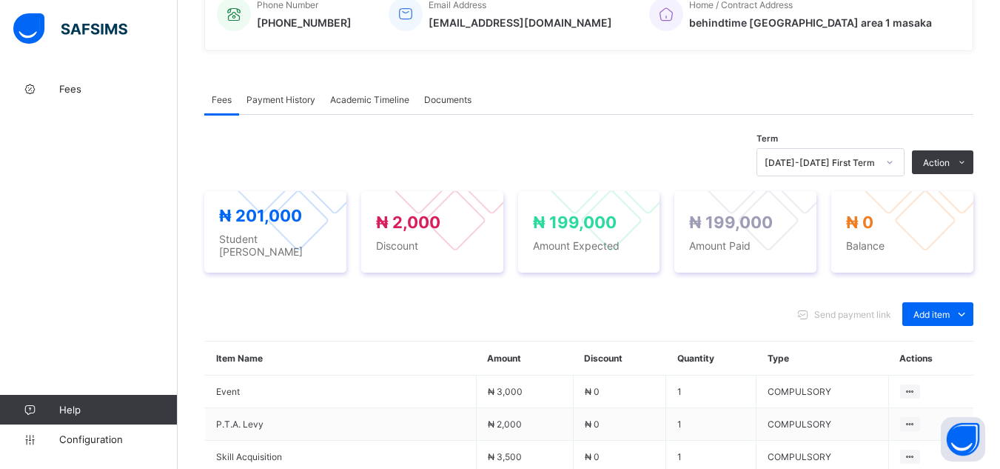
scroll to position [415, 0]
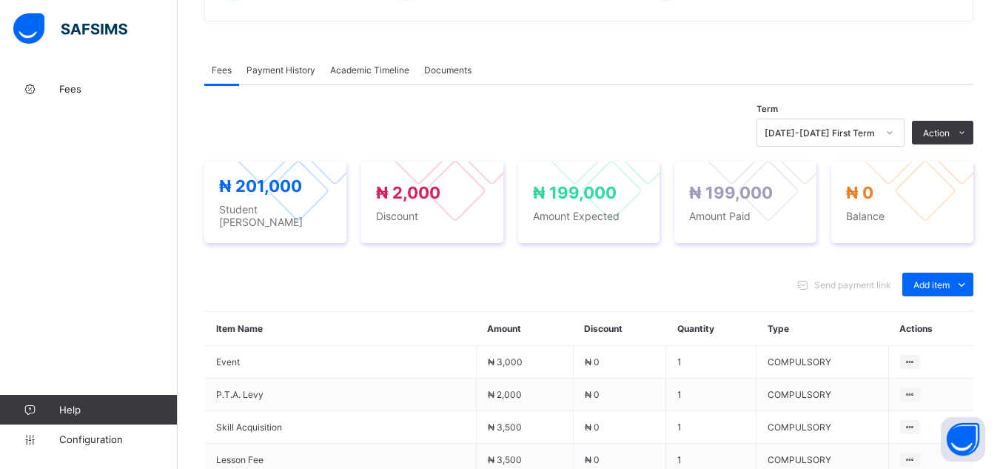
click at [269, 75] on span "Payment History" at bounding box center [281, 69] width 69 height 11
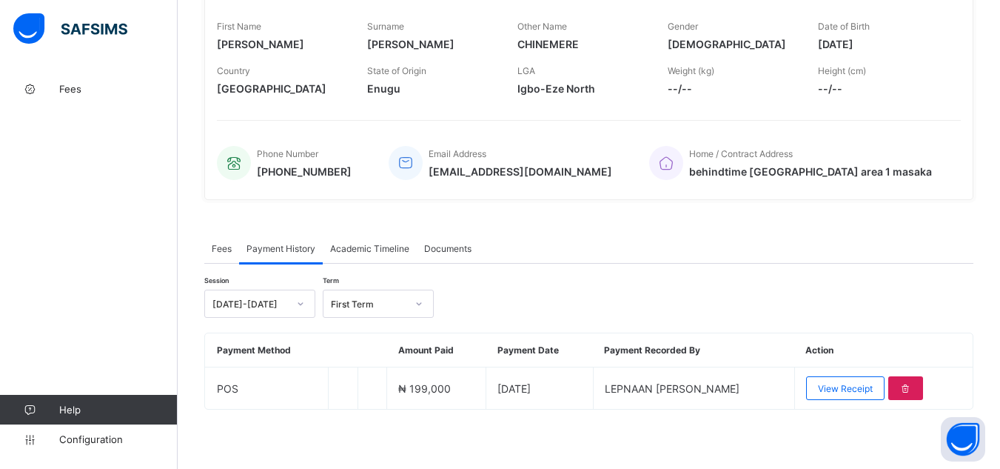
click at [228, 251] on span "Fees" at bounding box center [222, 248] width 20 height 11
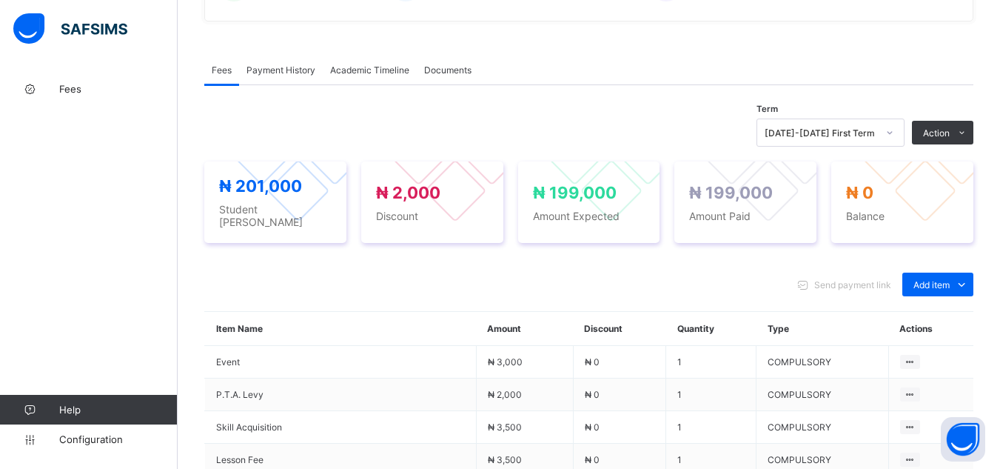
click at [663, 272] on div "Send payment link Add item Optional items Special bill" at bounding box center [588, 284] width 769 height 24
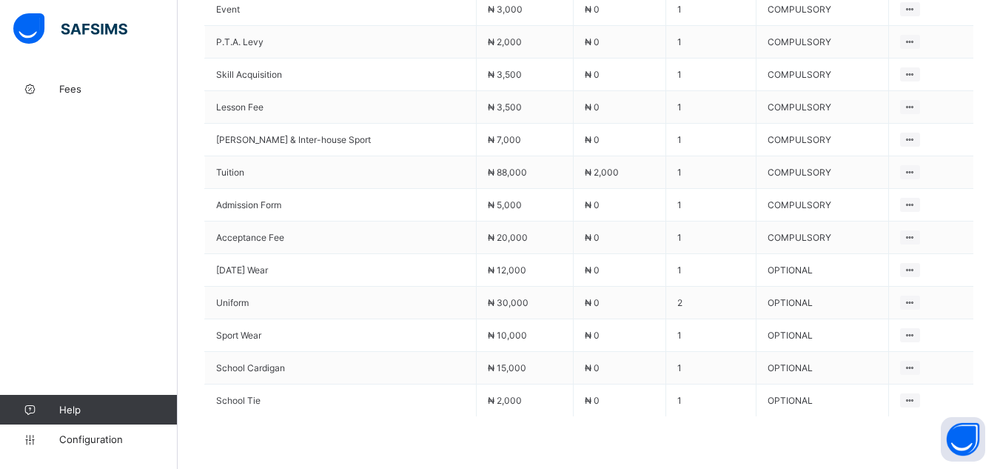
scroll to position [770, 0]
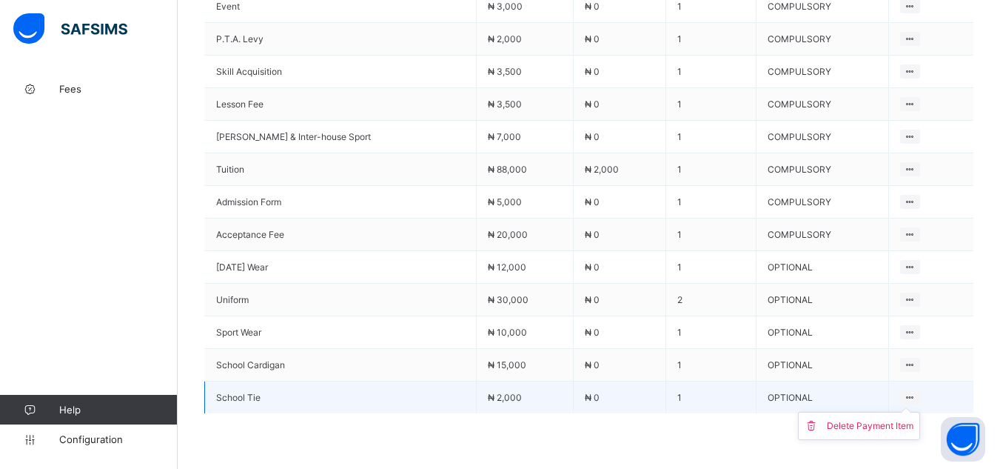
click at [910, 412] on ul "Delete Payment Item" at bounding box center [859, 426] width 122 height 28
click at [882, 424] on div "Delete Payment Item" at bounding box center [870, 425] width 87 height 15
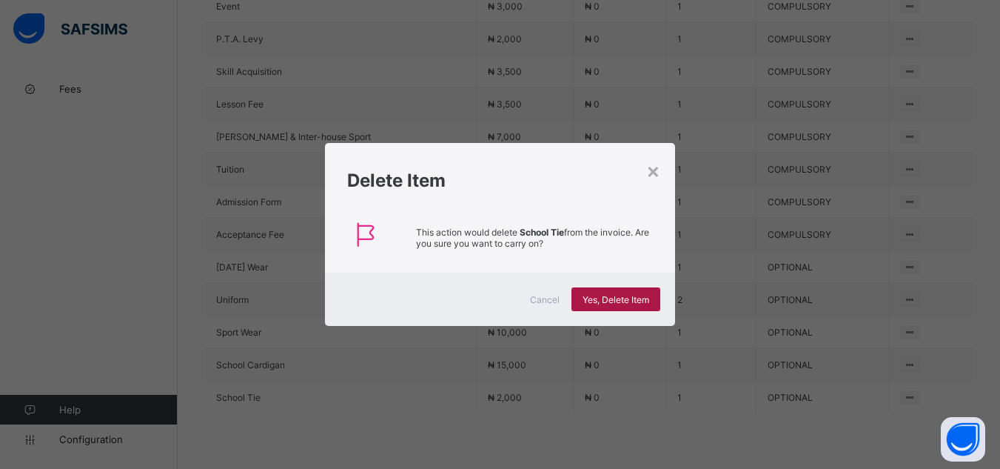
click at [631, 304] on span "Yes, Delete Item" at bounding box center [616, 299] width 67 height 11
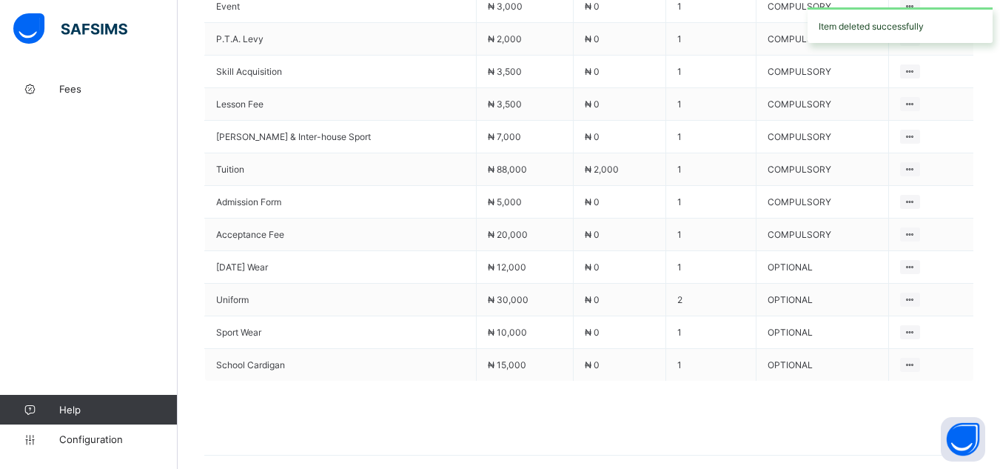
click at [664, 419] on span at bounding box center [588, 418] width 769 height 74
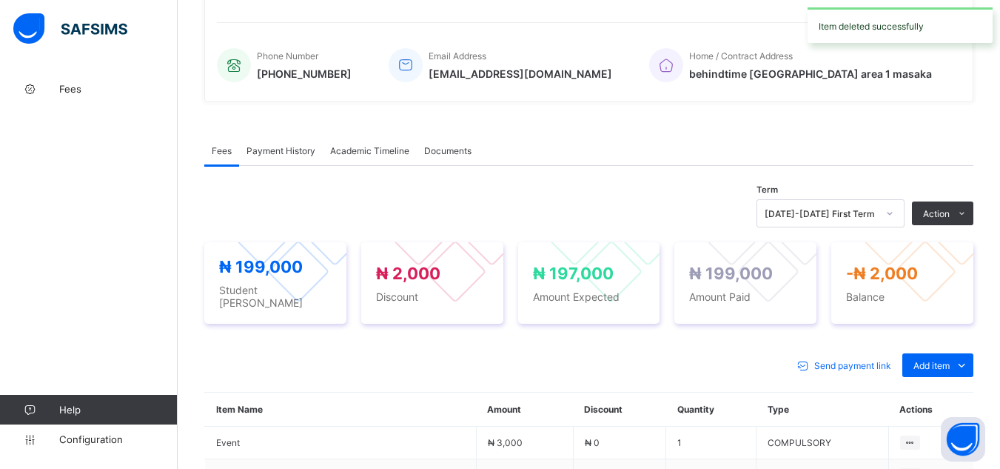
scroll to position [296, 0]
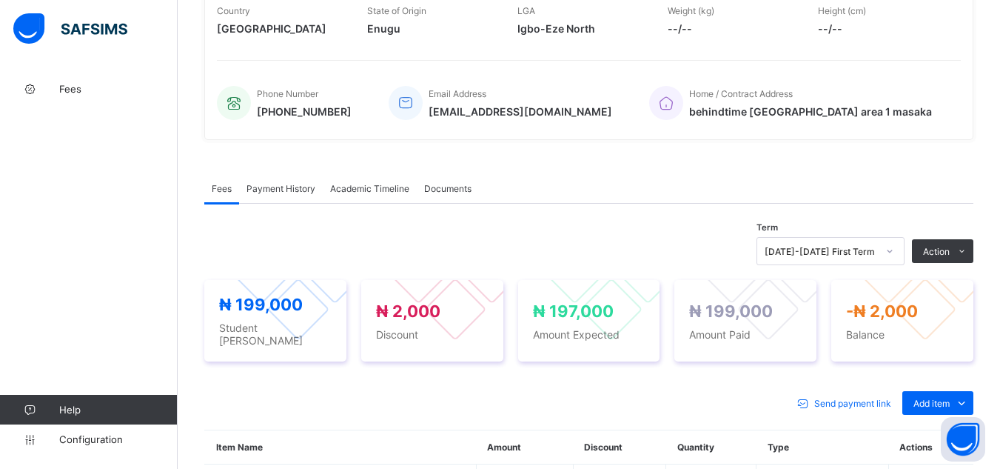
click at [495, 394] on div "Send payment link Add item Optional items Special bill" at bounding box center [588, 403] width 769 height 24
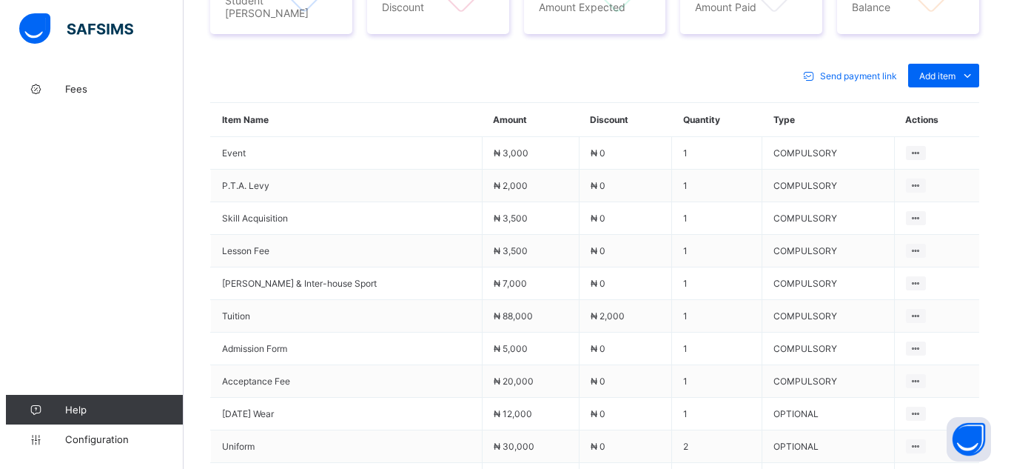
scroll to position [622, 0]
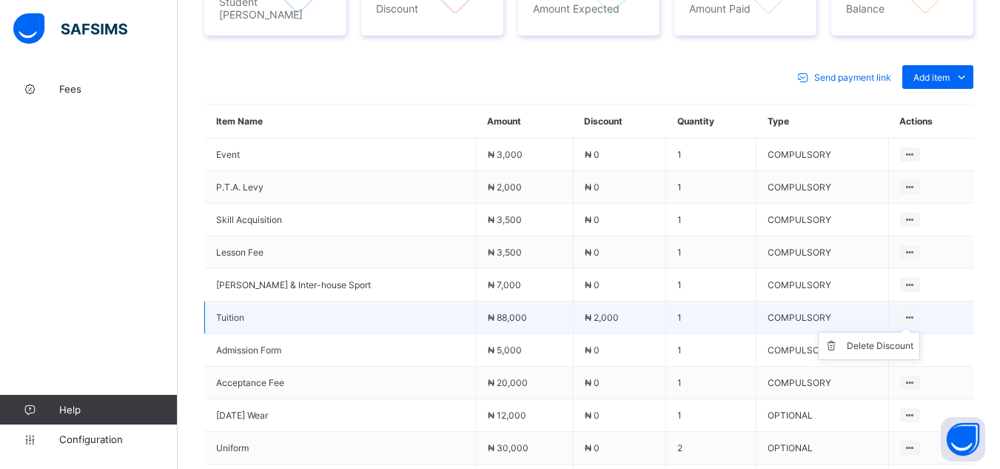
click at [912, 332] on ul "Delete Discount" at bounding box center [869, 346] width 102 height 28
click at [894, 338] on div "Delete Discount" at bounding box center [880, 345] width 67 height 15
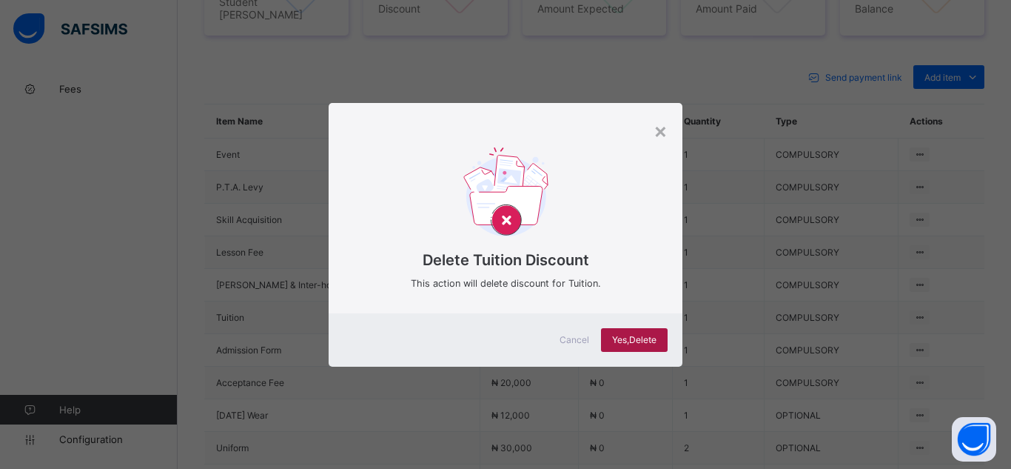
click at [613, 343] on span "Yes, Delete" at bounding box center [634, 339] width 44 height 11
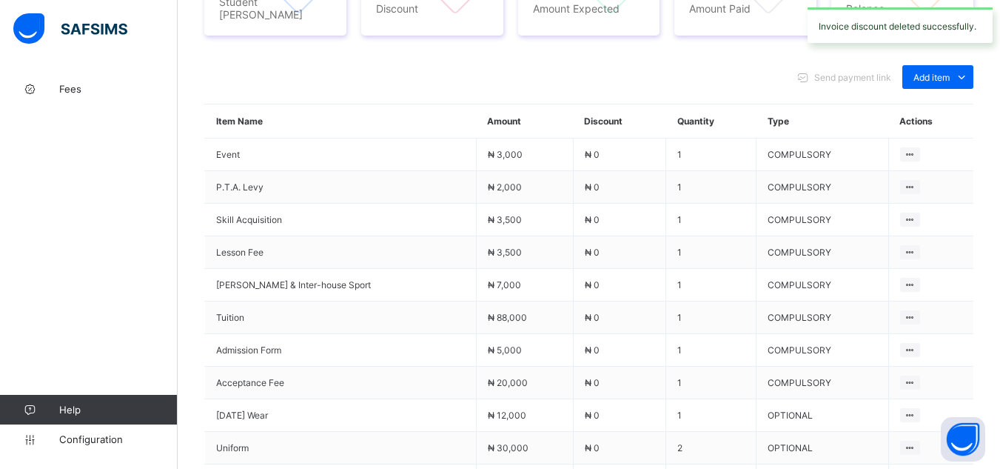
click at [607, 65] on div "Send payment link Add item Optional items Special bill" at bounding box center [588, 77] width 769 height 24
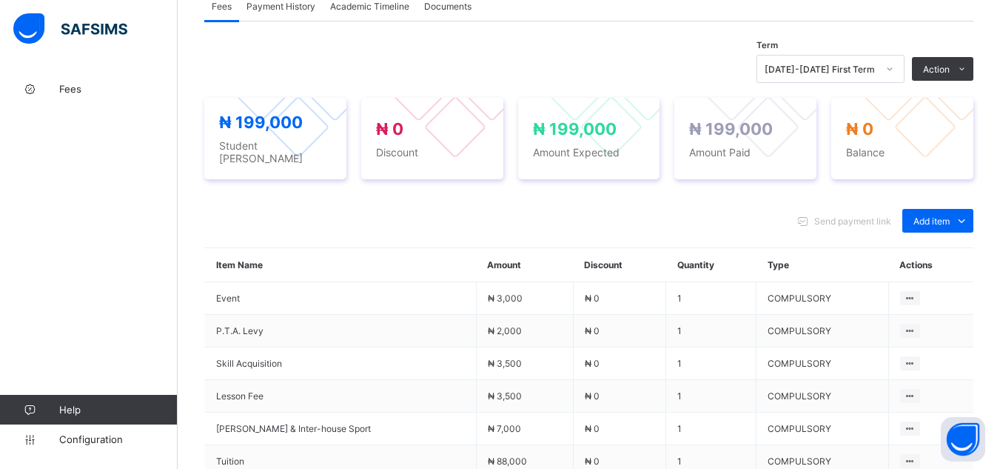
scroll to position [474, 0]
